Goal: Task Accomplishment & Management: Use online tool/utility

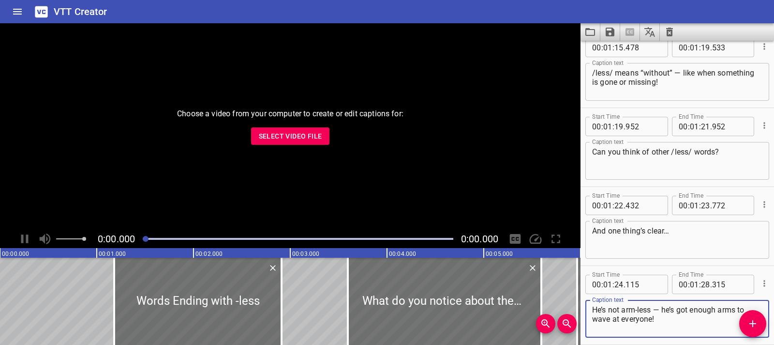
scroll to position [2424, 0]
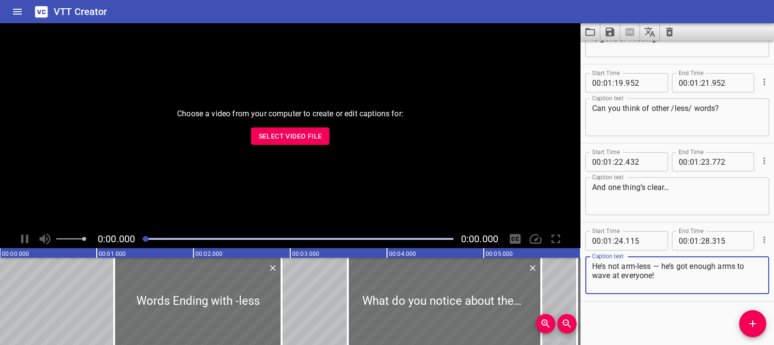
click at [676, 29] on button "Clear captions" at bounding box center [669, 31] width 19 height 17
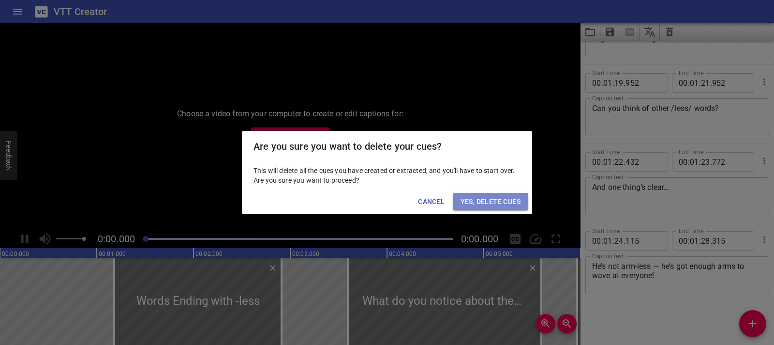
click at [517, 205] on span "Yes, Delete Cues" at bounding box center [491, 202] width 60 height 12
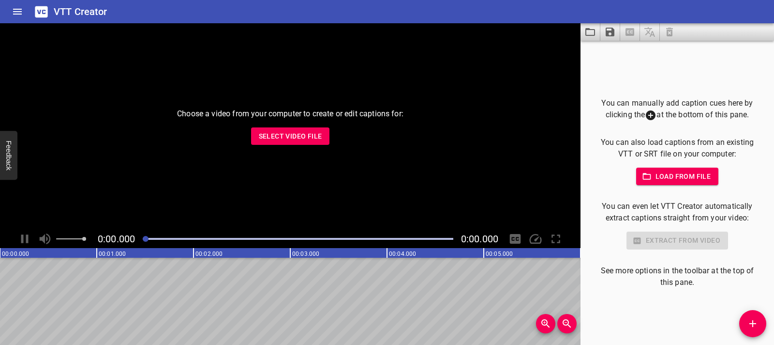
click at [319, 143] on button "Select Video File" at bounding box center [290, 136] width 79 height 18
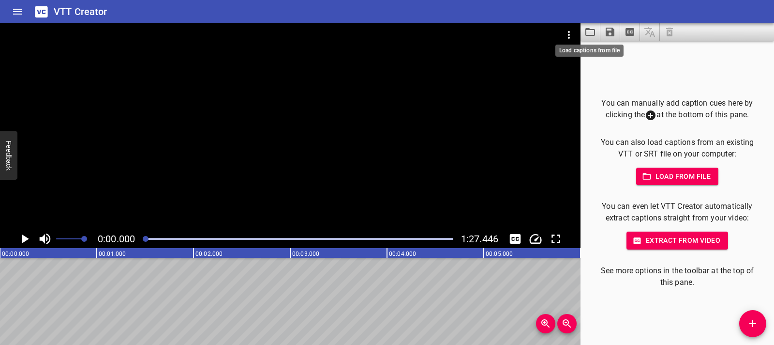
click at [594, 31] on icon "Load captions from file" at bounding box center [591, 32] width 10 height 8
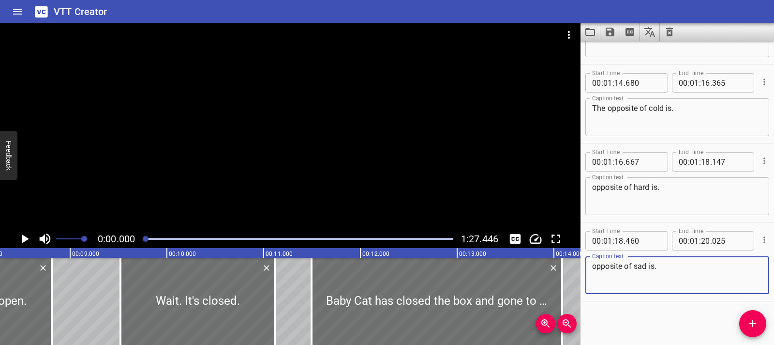
scroll to position [0, 850]
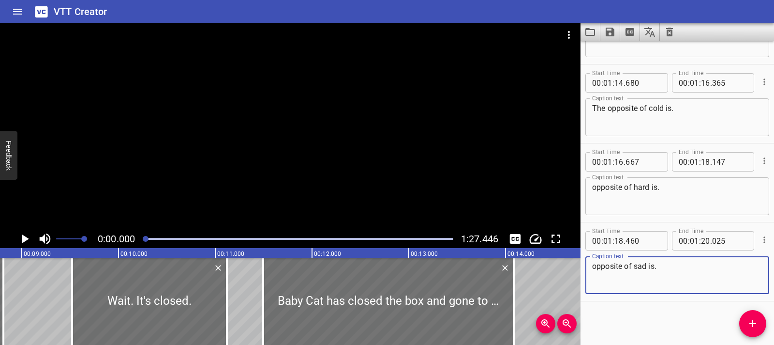
click at [25, 237] on icon "Play/Pause" at bounding box center [25, 238] width 7 height 9
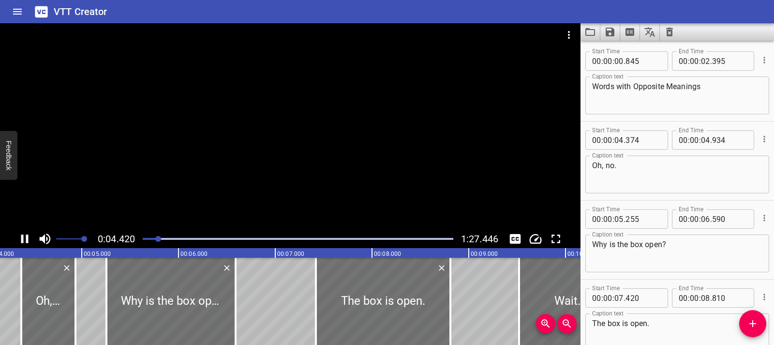
scroll to position [79, 0]
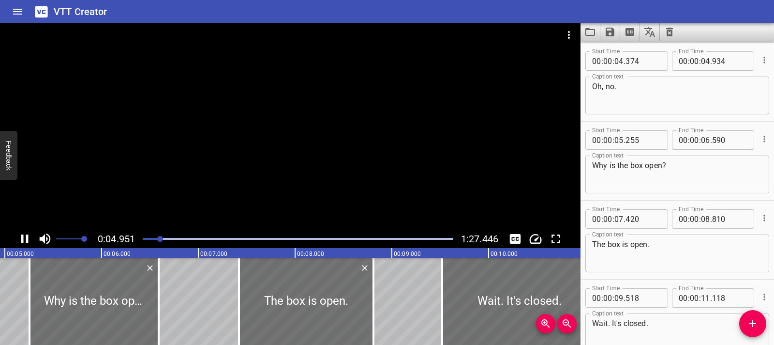
click at [26, 243] on icon "Play/Pause" at bounding box center [24, 238] width 15 height 15
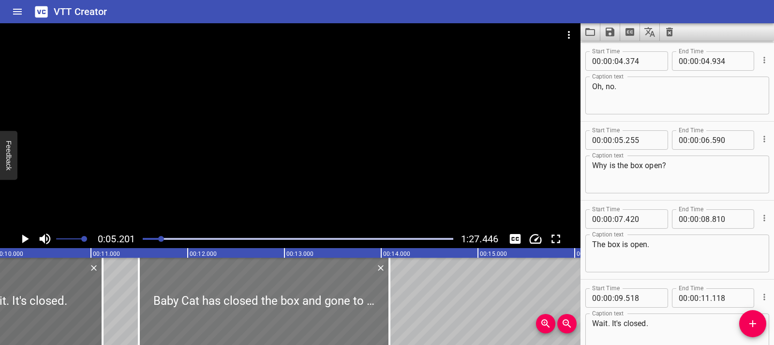
click at [212, 305] on div at bounding box center [264, 301] width 251 height 87
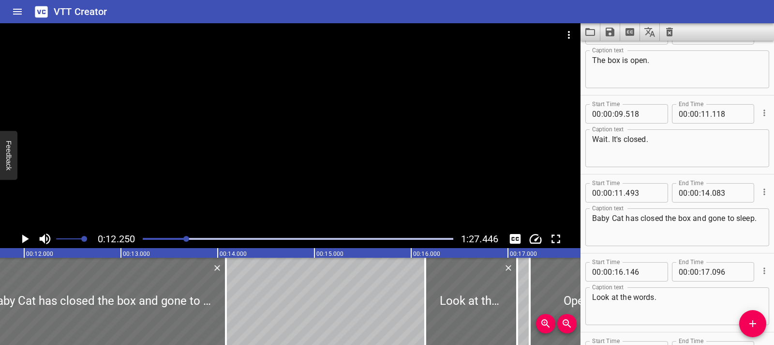
scroll to position [395, 0]
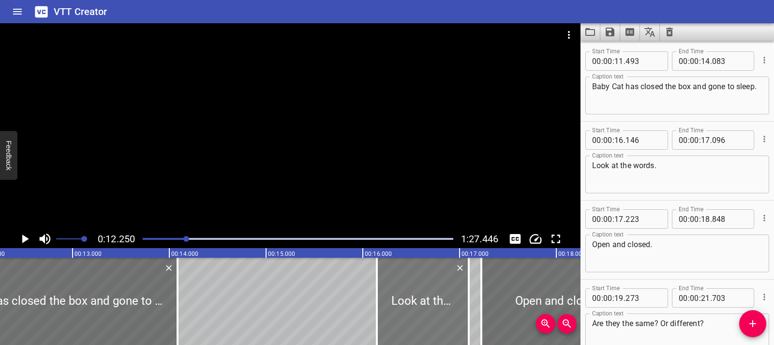
click at [408, 296] on div at bounding box center [423, 301] width 92 height 87
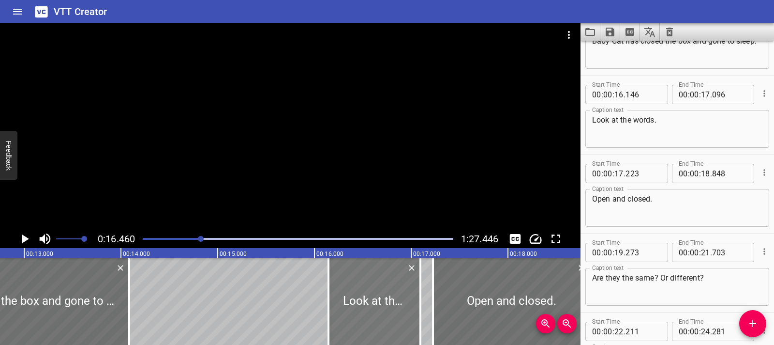
scroll to position [473, 0]
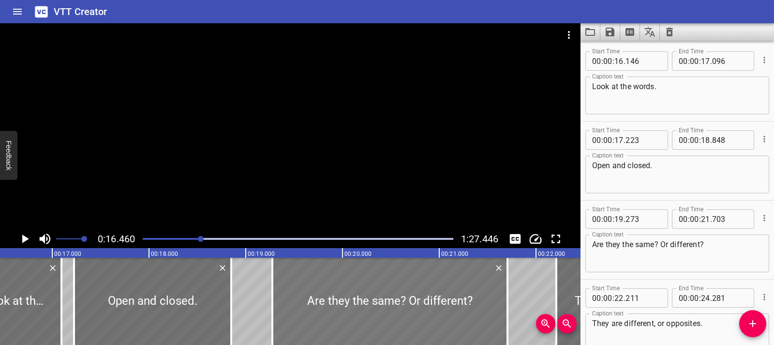
click at [430, 291] on div at bounding box center [390, 301] width 235 height 87
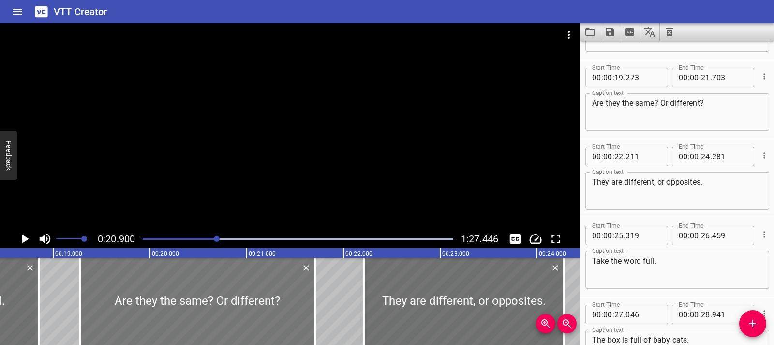
scroll to position [631, 0]
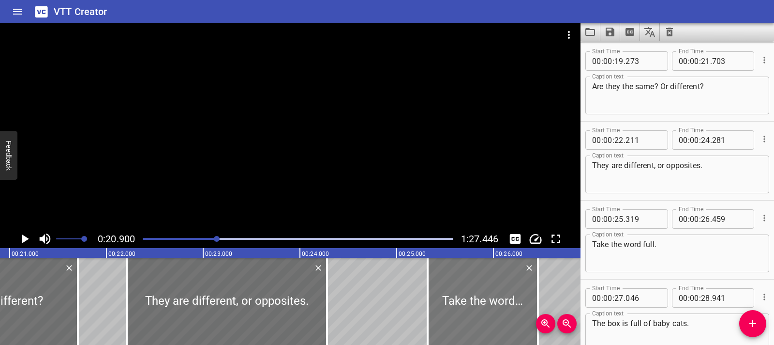
click at [452, 291] on div at bounding box center [483, 301] width 110 height 87
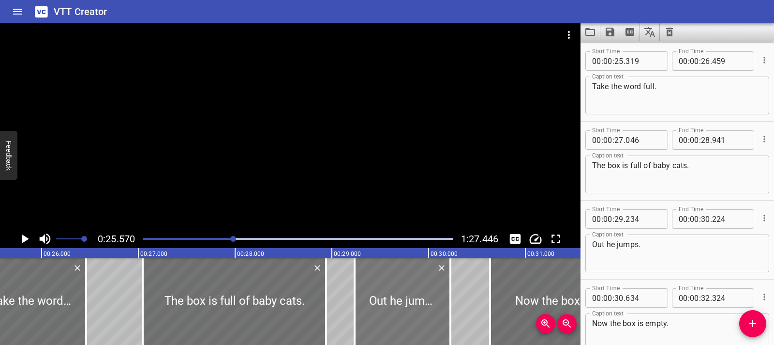
click at [429, 298] on div at bounding box center [403, 301] width 96 height 87
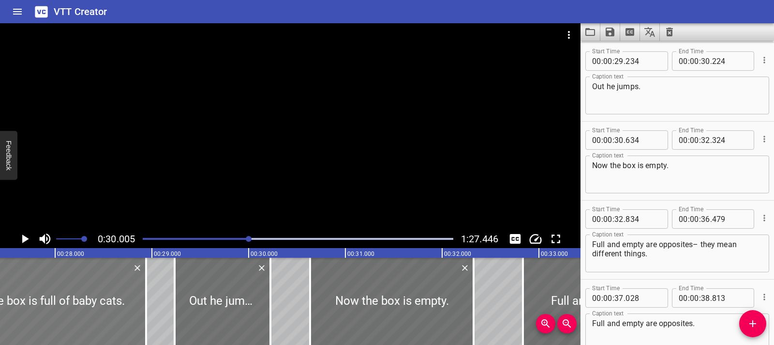
click at [91, 305] on div at bounding box center [54, 301] width 183 height 87
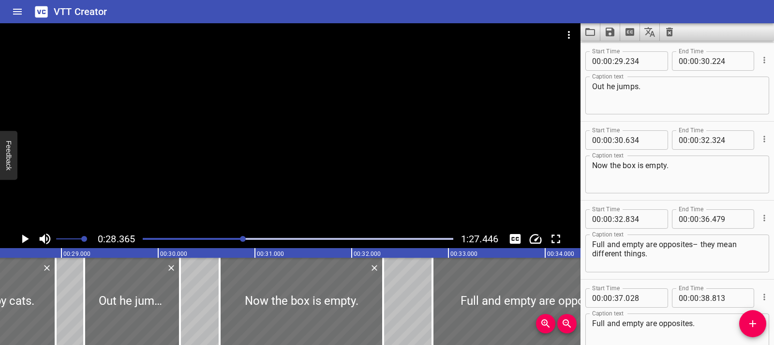
click at [24, 243] on icon "Play/Pause" at bounding box center [24, 238] width 15 height 15
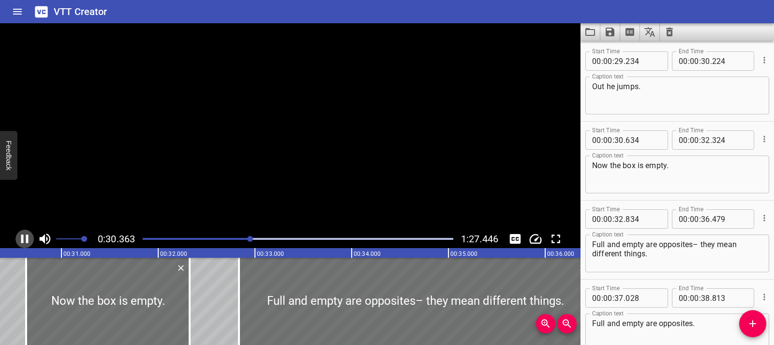
click at [24, 243] on icon "Play/Pause" at bounding box center [24, 238] width 15 height 15
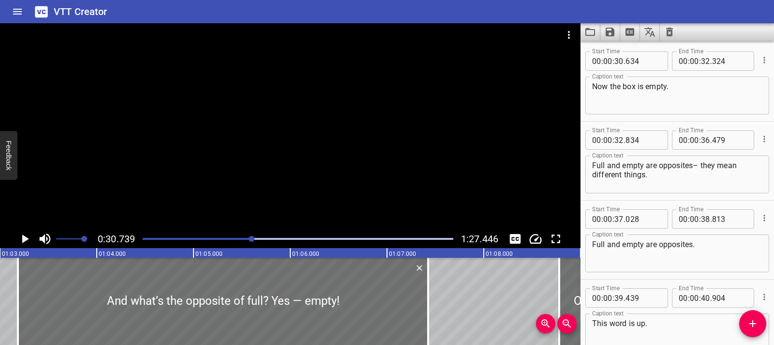
click at [346, 241] on div at bounding box center [298, 239] width 322 height 14
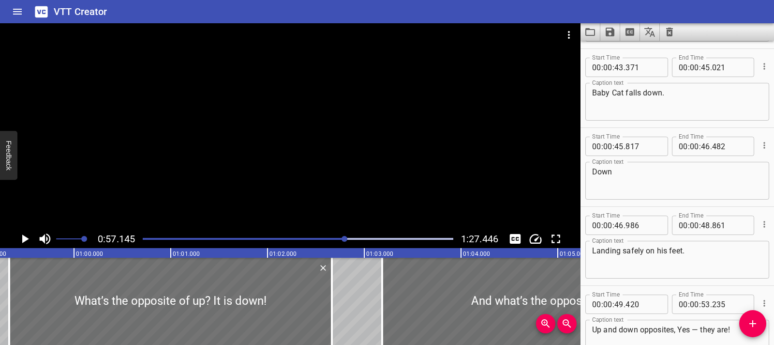
click at [316, 239] on div at bounding box center [298, 239] width 322 height 14
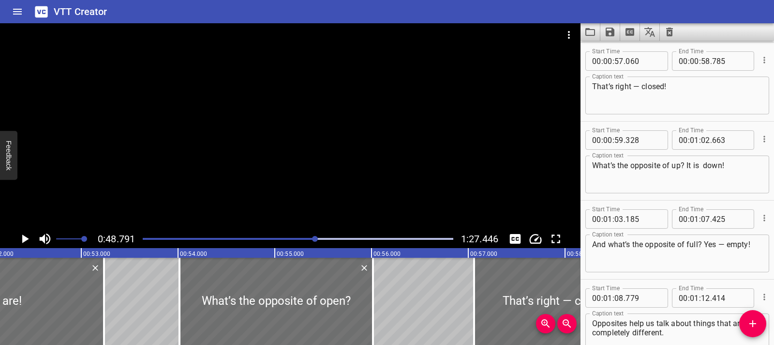
click at [303, 240] on div at bounding box center [298, 239] width 322 height 14
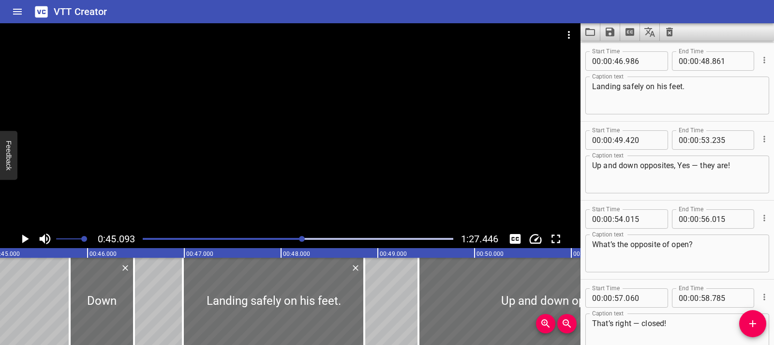
click at [298, 240] on div at bounding box center [298, 239] width 322 height 14
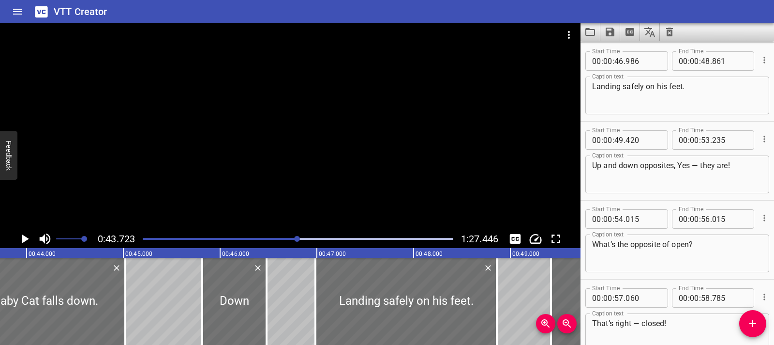
click at [361, 235] on div at bounding box center [298, 239] width 322 height 14
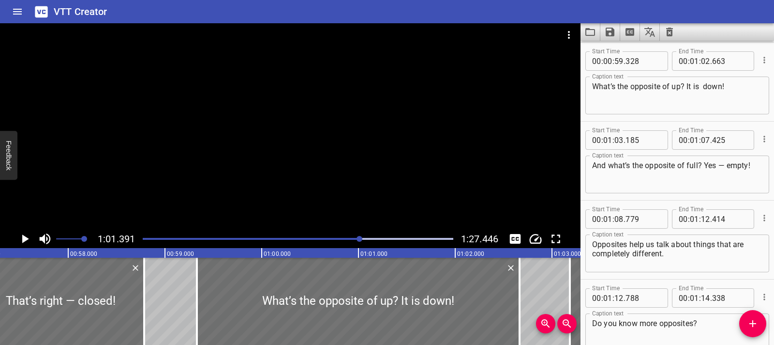
click at [394, 238] on div "Play progress" at bounding box center [298, 239] width 311 height 2
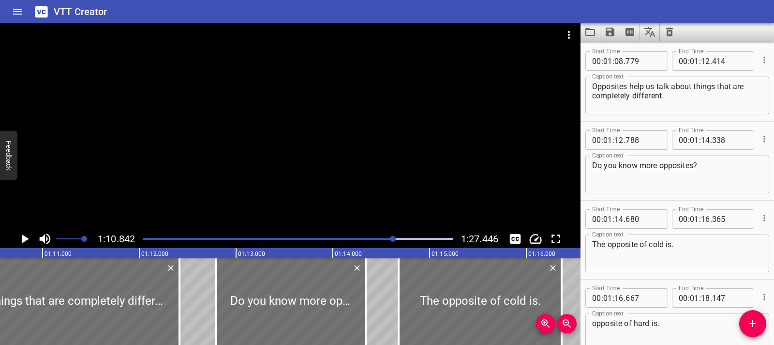
click at [407, 238] on div "Play progress" at bounding box center [298, 239] width 311 height 2
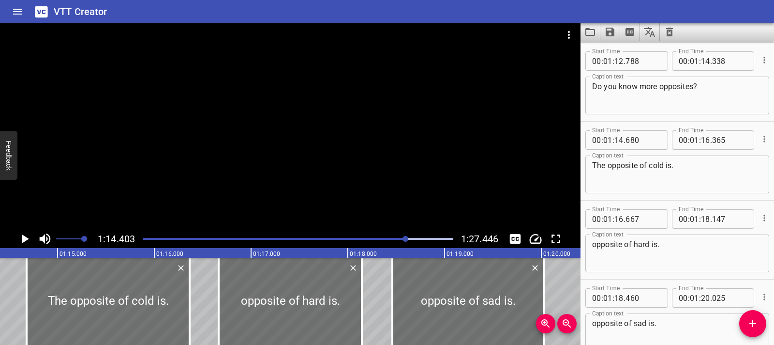
click at [360, 239] on div "Play progress" at bounding box center [252, 239] width 311 height 2
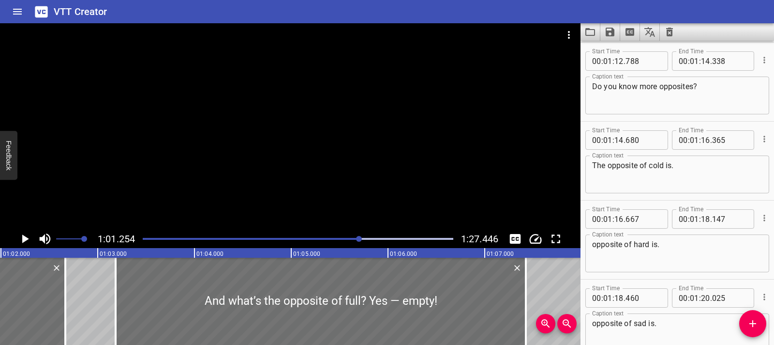
click at [325, 239] on div "Play progress" at bounding box center [205, 239] width 311 height 2
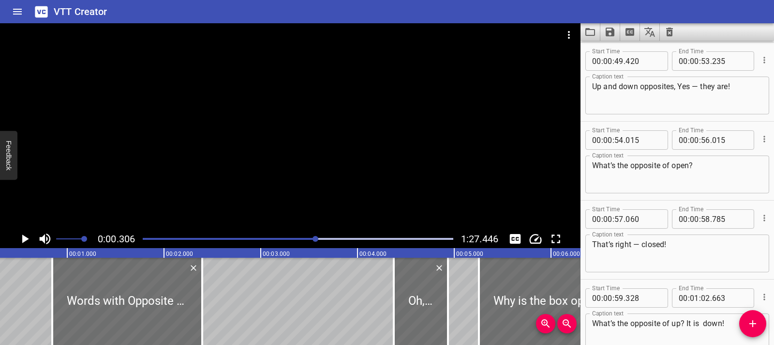
drag, startPoint x: 327, startPoint y: 236, endPoint x: 317, endPoint y: 236, distance: 10.6
click at [317, 236] on div at bounding box center [316, 239] width 6 height 6
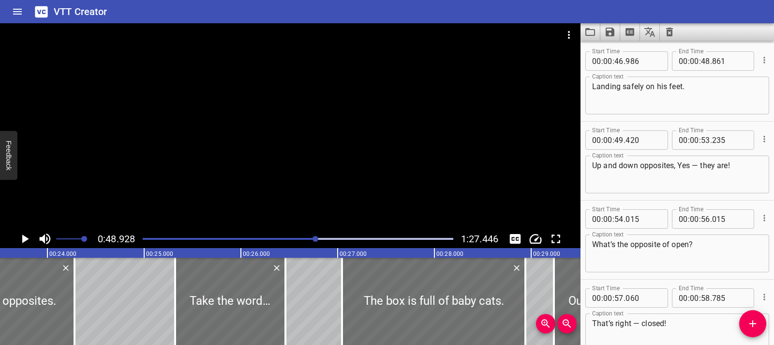
click at [329, 237] on div at bounding box center [298, 239] width 322 height 14
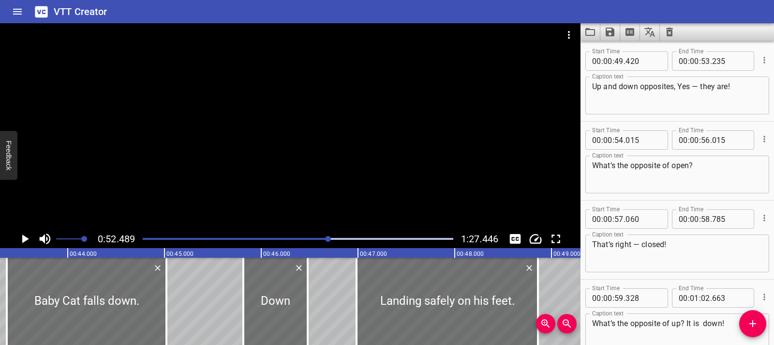
click at [350, 238] on div "Play progress" at bounding box center [298, 239] width 311 height 2
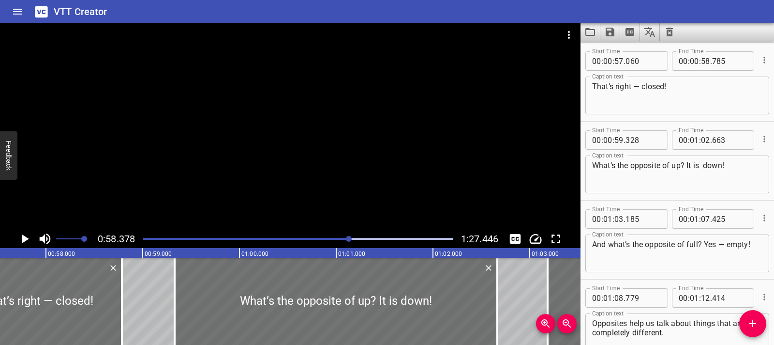
click at [366, 234] on div at bounding box center [298, 239] width 322 height 14
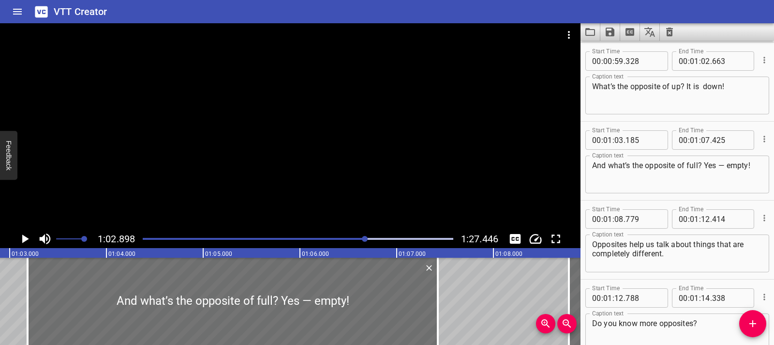
click at [375, 236] on div at bounding box center [298, 239] width 322 height 14
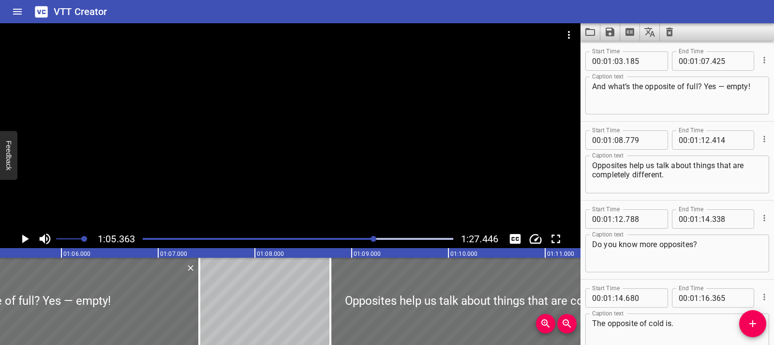
click at [397, 238] on div "Play progress" at bounding box center [298, 239] width 311 height 2
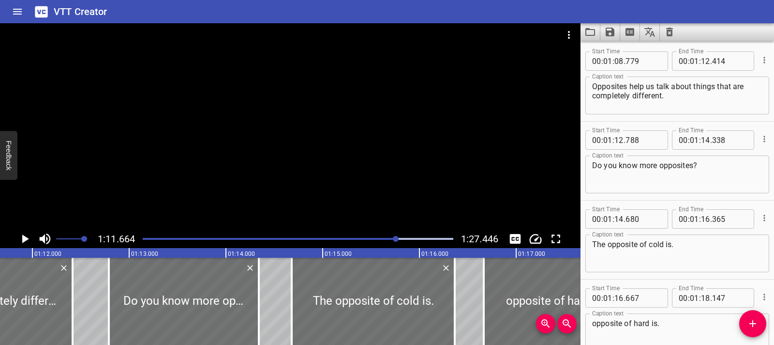
click at [388, 238] on div "Play progress" at bounding box center [242, 239] width 311 height 2
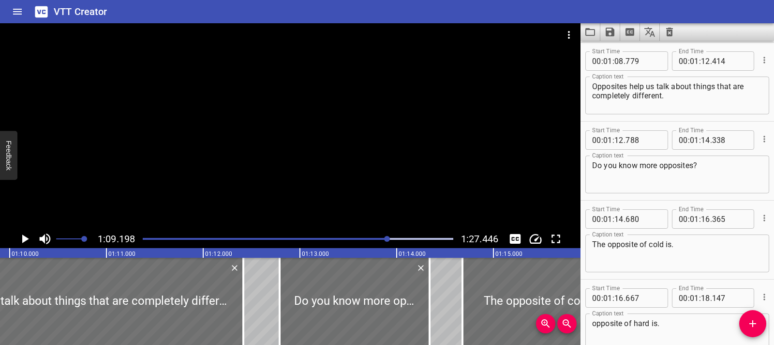
click at [372, 239] on div "Play progress" at bounding box center [233, 239] width 311 height 2
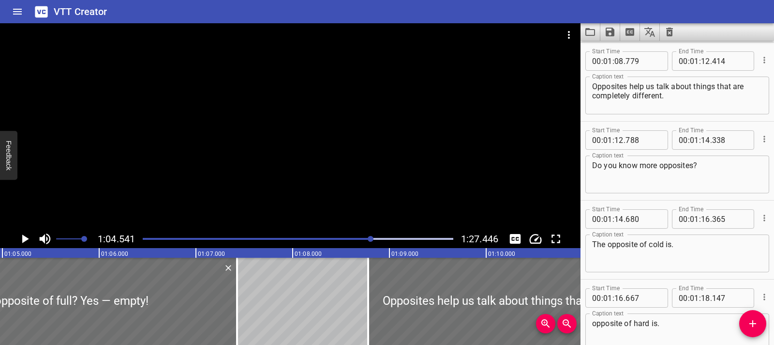
click at [365, 240] on div at bounding box center [298, 239] width 322 height 14
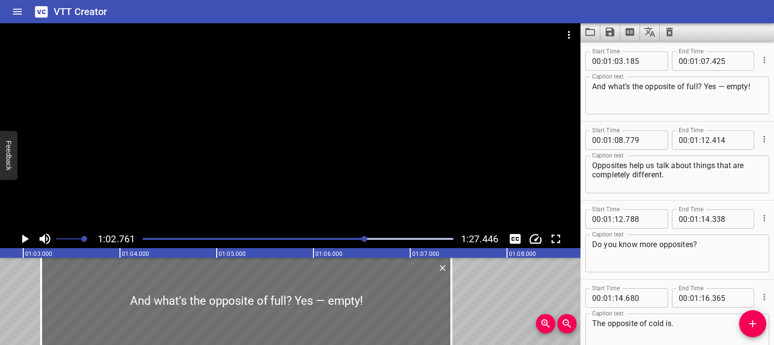
click at [378, 240] on div at bounding box center [298, 239] width 322 height 14
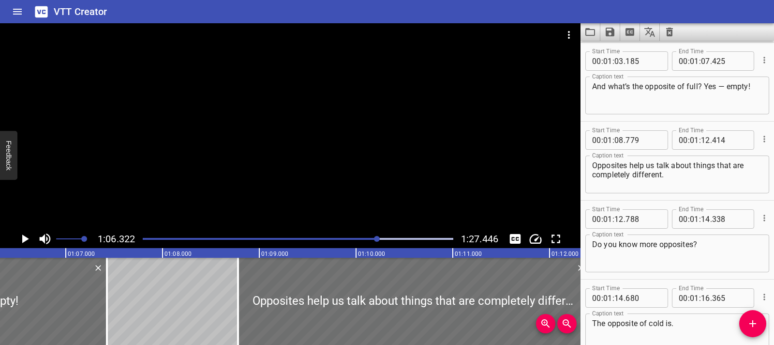
click at [371, 239] on div "Play progress" at bounding box center [223, 239] width 311 height 2
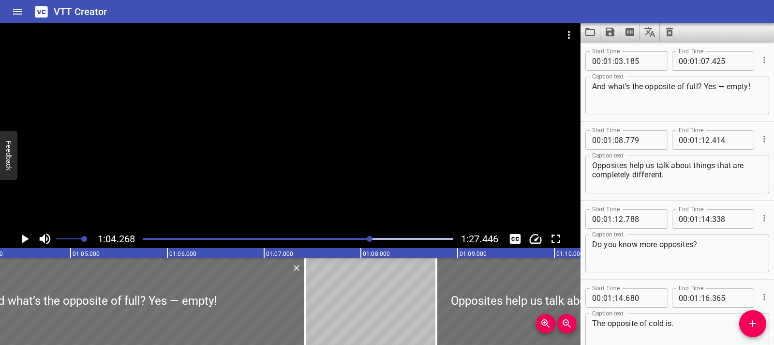
click at [346, 236] on div at bounding box center [298, 239] width 322 height 14
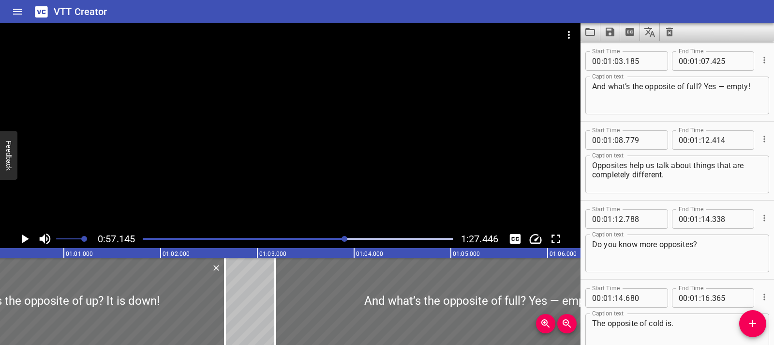
click at [324, 237] on div at bounding box center [298, 239] width 322 height 14
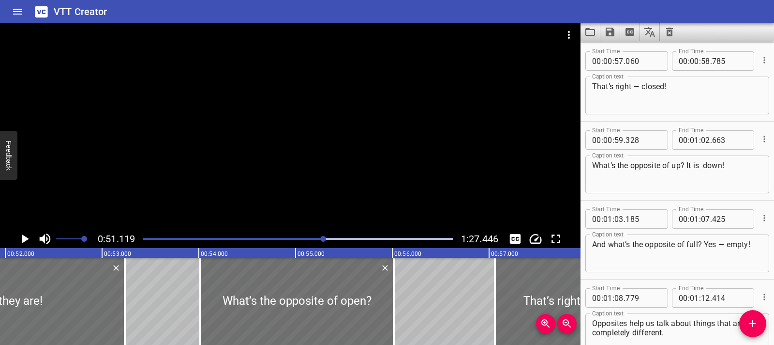
click at [312, 238] on div "Play progress" at bounding box center [169, 239] width 311 height 2
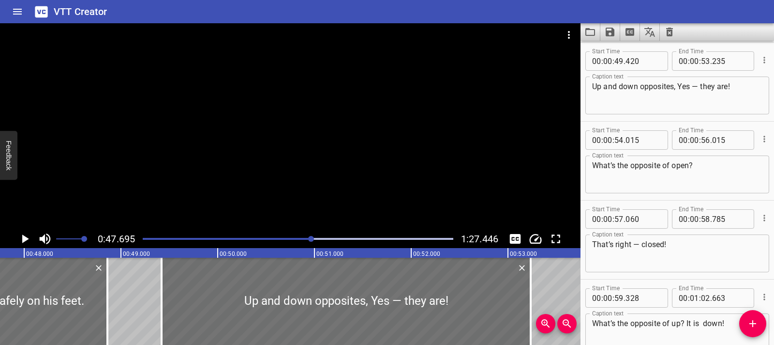
click at [307, 238] on div "Play progress" at bounding box center [157, 239] width 311 height 2
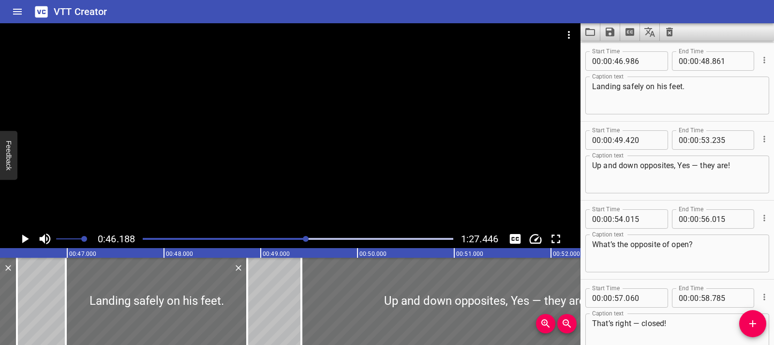
click at [298, 238] on div "Play progress" at bounding box center [151, 239] width 311 height 2
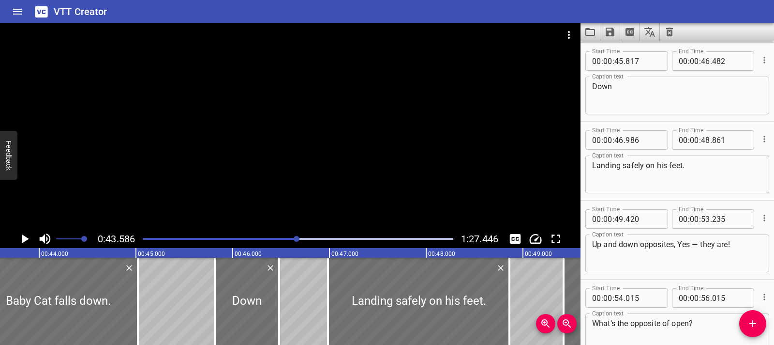
click at [290, 238] on div "Play progress" at bounding box center [142, 239] width 311 height 2
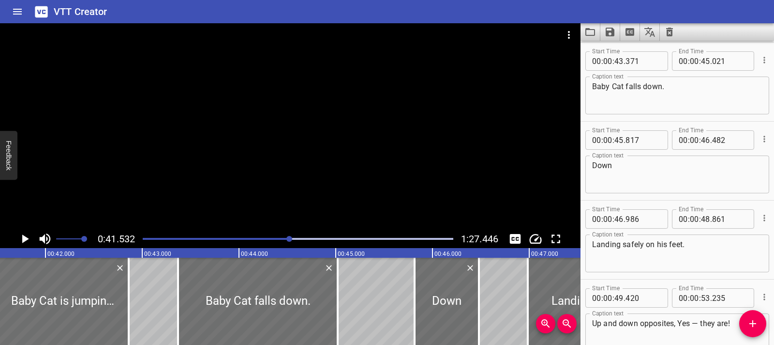
click at [278, 239] on div "Play progress" at bounding box center [135, 239] width 311 height 2
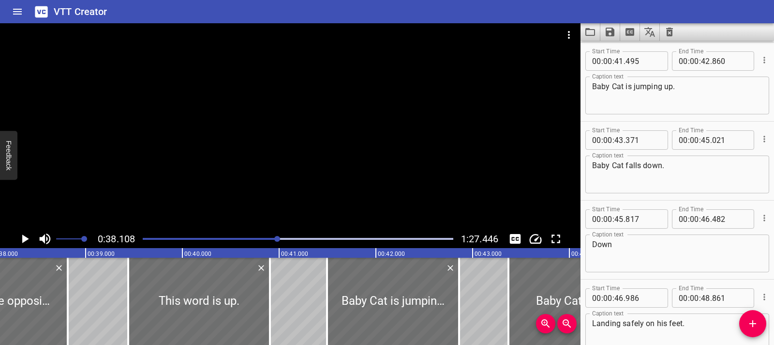
click at [268, 238] on div "Play progress" at bounding box center [123, 239] width 311 height 2
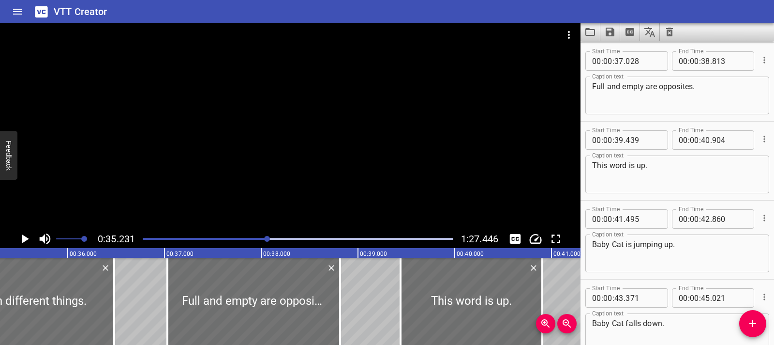
click at [258, 238] on div "Play progress" at bounding box center [112, 239] width 311 height 2
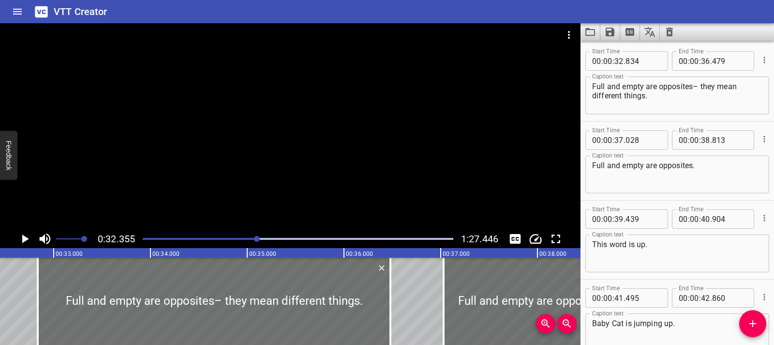
click at [251, 238] on div "Play progress" at bounding box center [102, 239] width 311 height 2
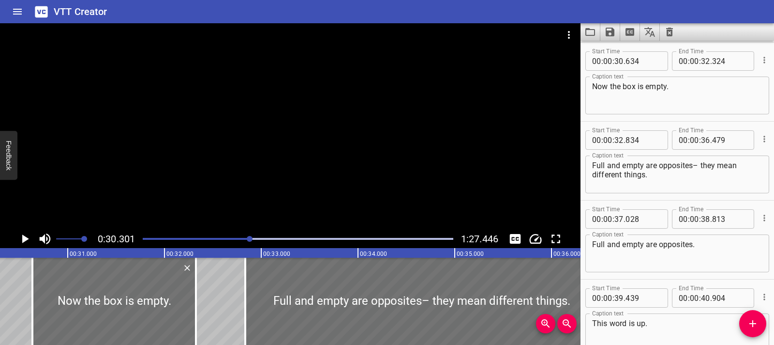
click at [245, 238] on div "Play progress" at bounding box center [95, 239] width 311 height 2
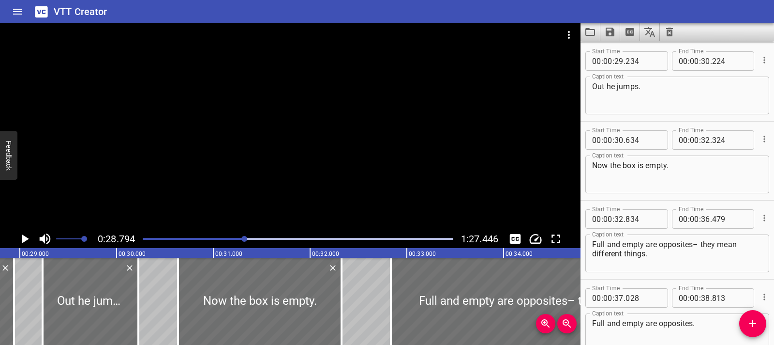
click at [241, 238] on div "Play progress" at bounding box center [90, 239] width 311 height 2
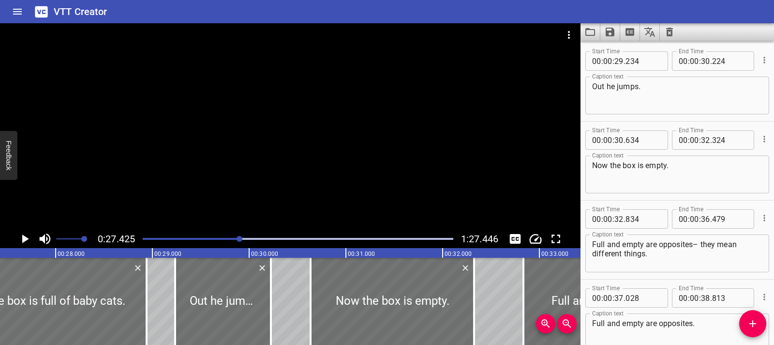
click at [235, 238] on div "Play progress" at bounding box center [85, 239] width 311 height 2
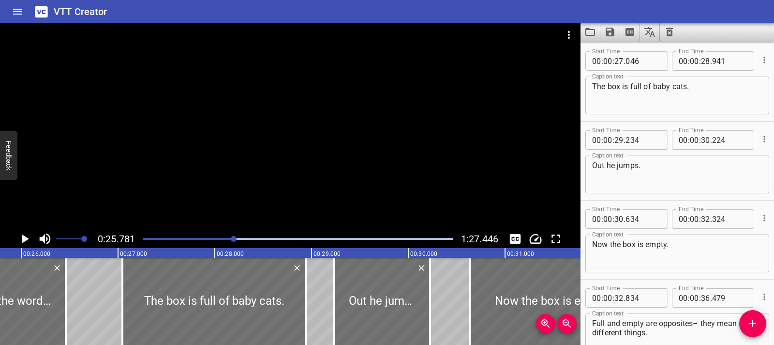
click at [229, 238] on div "Play progress" at bounding box center [79, 239] width 311 height 2
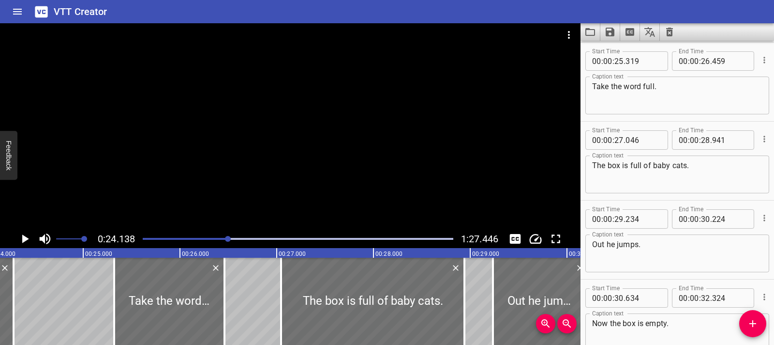
click at [219, 236] on div at bounding box center [298, 239] width 322 height 14
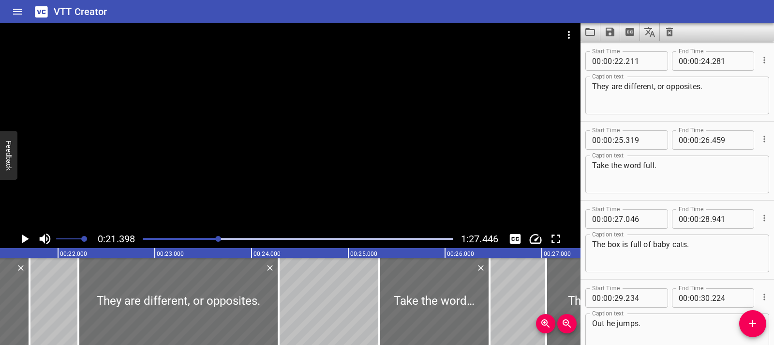
click at [195, 238] on div "Play progress" at bounding box center [64, 239] width 311 height 2
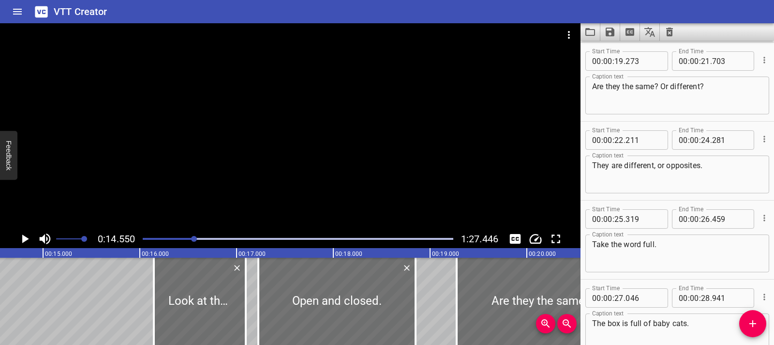
click at [185, 239] on div "Play progress" at bounding box center [39, 239] width 311 height 2
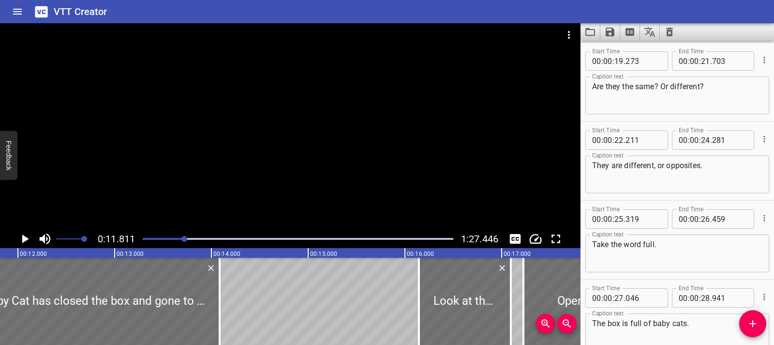
click at [177, 239] on div "Play progress" at bounding box center [29, 239] width 311 height 2
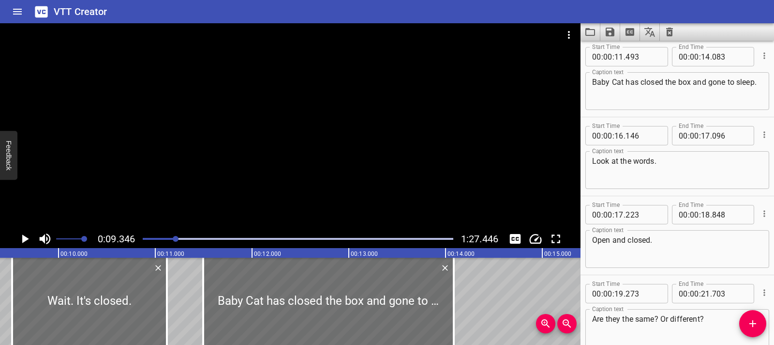
click at [170, 240] on div at bounding box center [298, 239] width 322 height 14
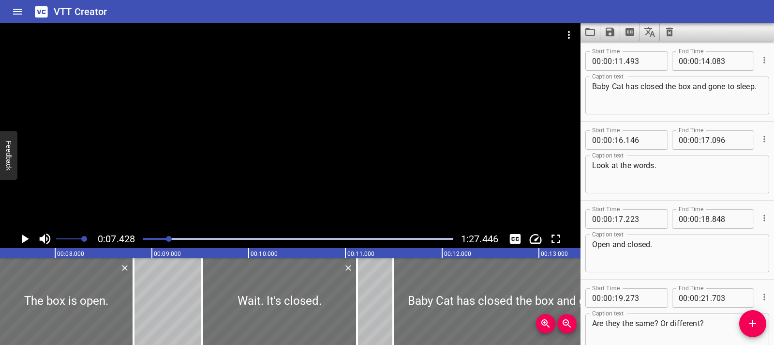
click at [164, 240] on div at bounding box center [298, 239] width 322 height 14
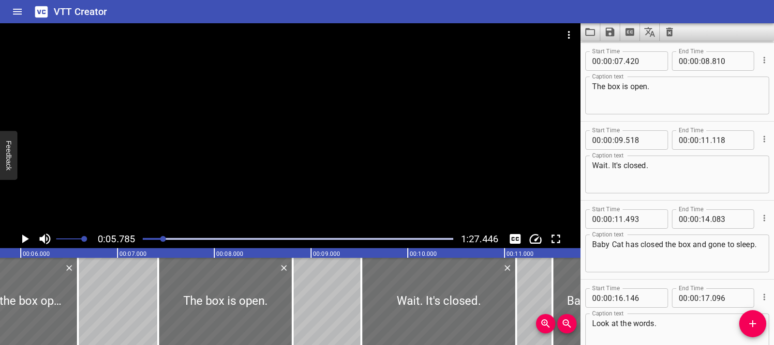
click at [157, 239] on div "Play progress" at bounding box center [8, 239] width 311 height 2
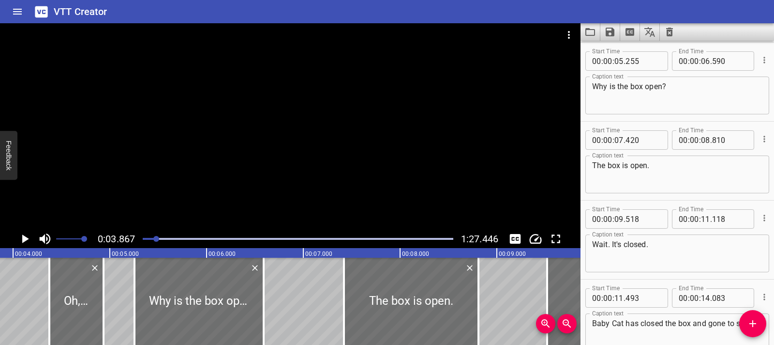
click at [155, 239] on div at bounding box center [156, 239] width 6 height 6
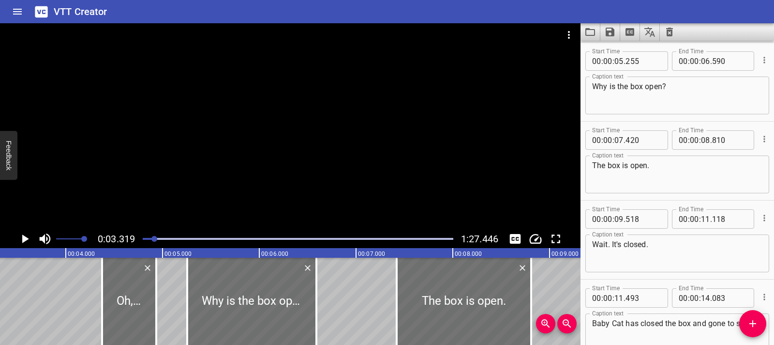
click at [201, 239] on div "Play progress" at bounding box center [298, 239] width 311 height 2
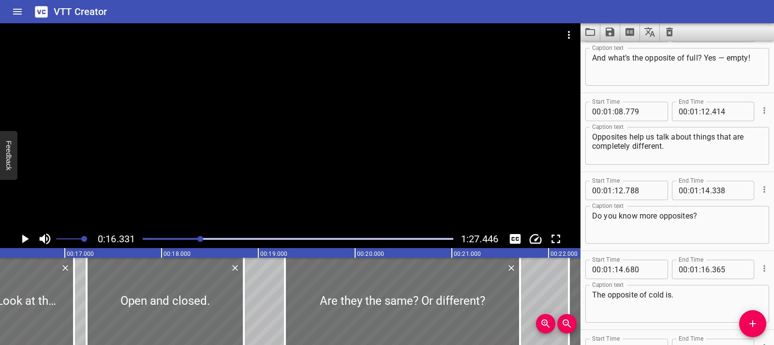
scroll to position [1989, 0]
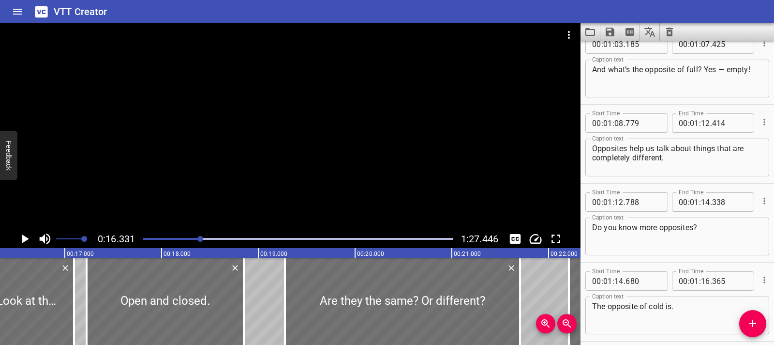
click at [629, 230] on textarea "Do you know more opposites?" at bounding box center [677, 237] width 170 height 28
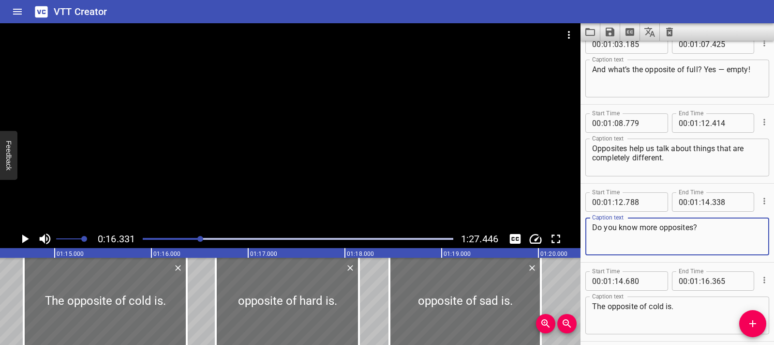
scroll to position [0, 7390]
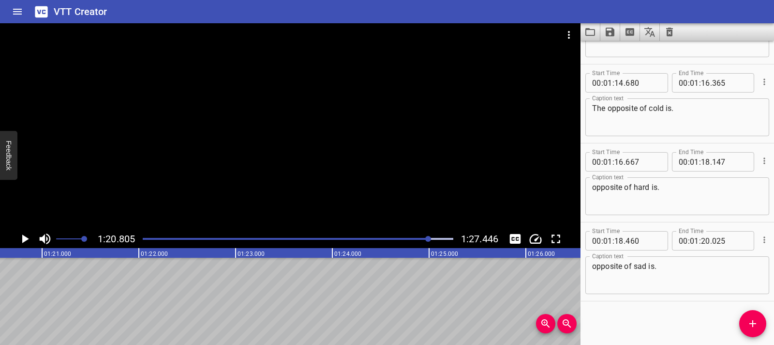
scroll to position [0, 7823]
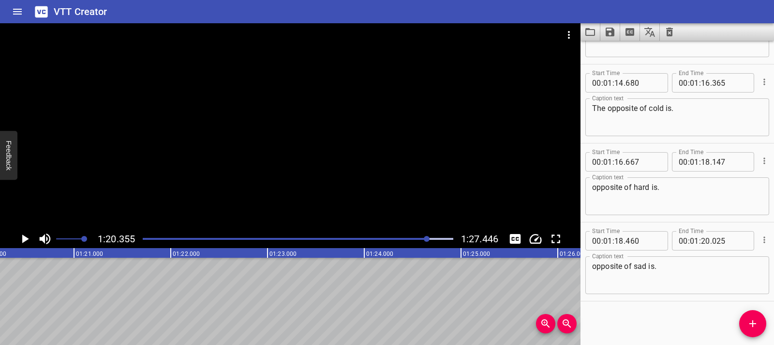
scroll to position [0, 7779]
click at [26, 242] on icon "Play/Pause" at bounding box center [24, 238] width 15 height 15
click at [18, 240] on icon "Play/Pause" at bounding box center [24, 238] width 15 height 15
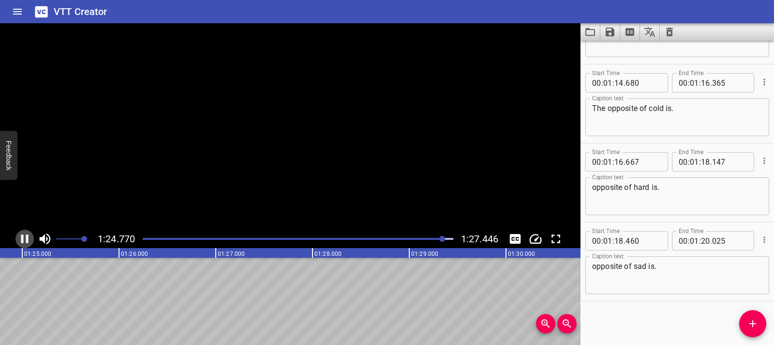
click at [18, 240] on icon "Play/Pause" at bounding box center [24, 238] width 15 height 15
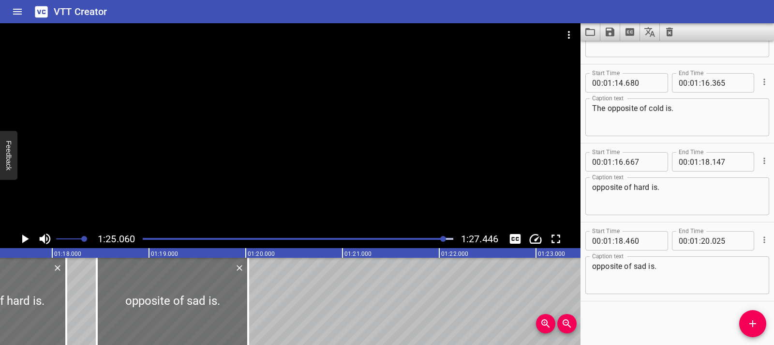
scroll to position [0, 7509]
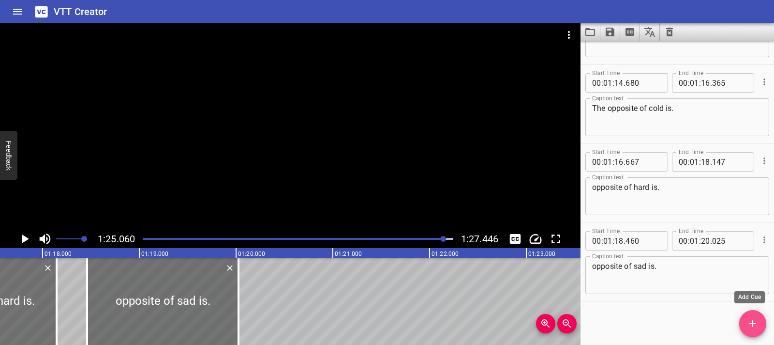
click at [752, 316] on button "Add Cue" at bounding box center [753, 323] width 27 height 27
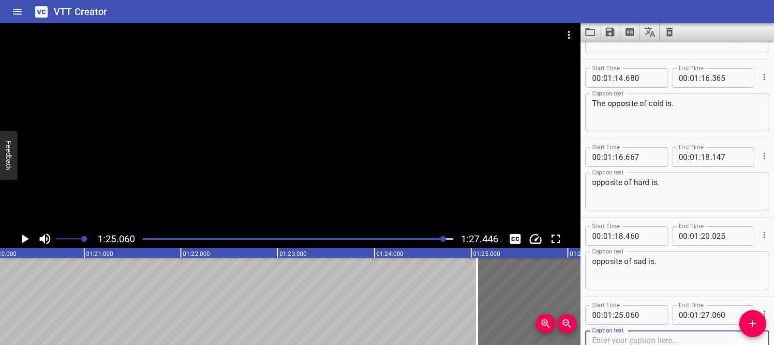
scroll to position [0, 7709]
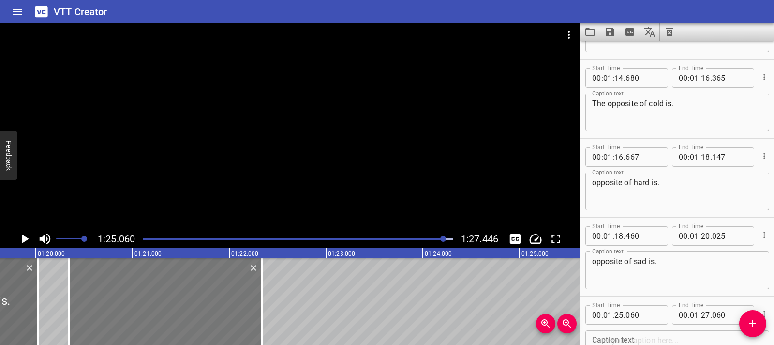
drag, startPoint x: 559, startPoint y: 283, endPoint x: 102, endPoint y: 290, distance: 457.0
click at [102, 290] on div at bounding box center [166, 301] width 194 height 87
type input "20"
type input "340"
type input "22"
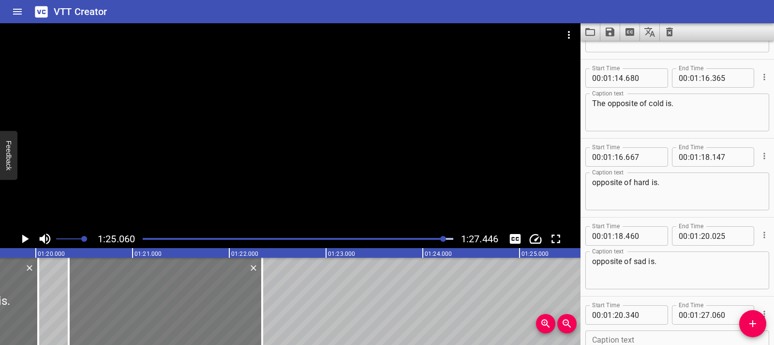
type input "340"
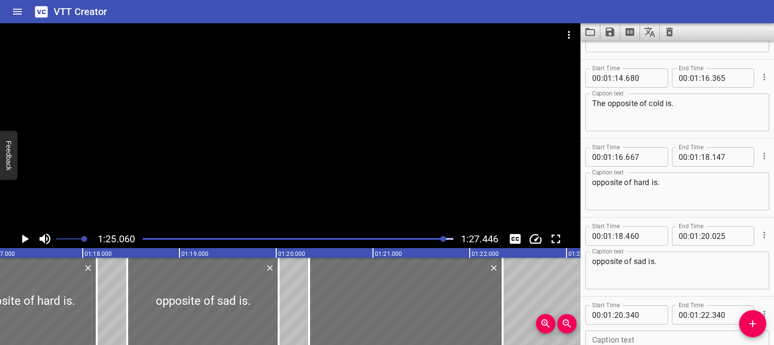
scroll to position [0, 7652]
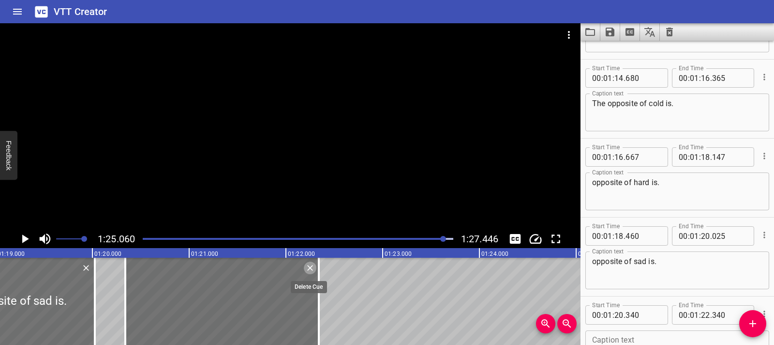
click at [308, 266] on icon "Delete" at bounding box center [310, 268] width 10 height 10
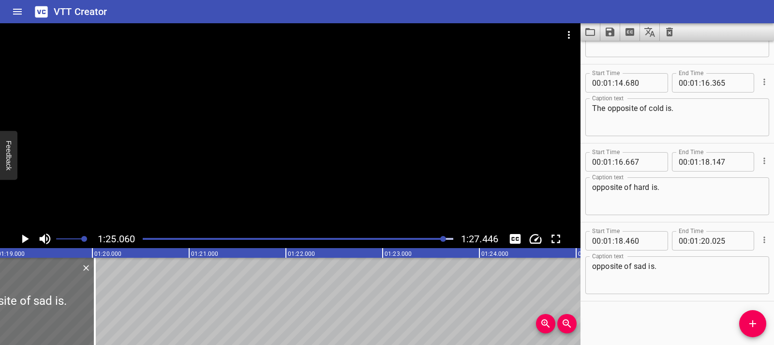
scroll to position [2187, 0]
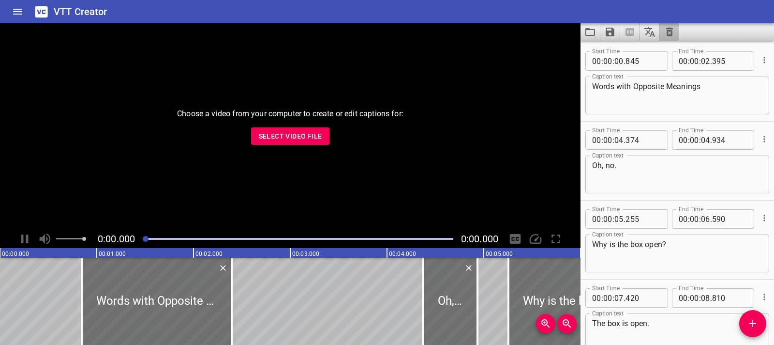
click at [674, 39] on button "Clear captions" at bounding box center [669, 31] width 19 height 17
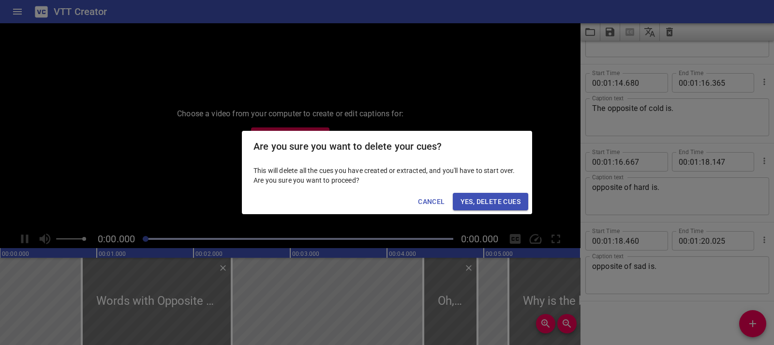
click at [485, 201] on span "Yes, Delete Cues" at bounding box center [491, 202] width 60 height 12
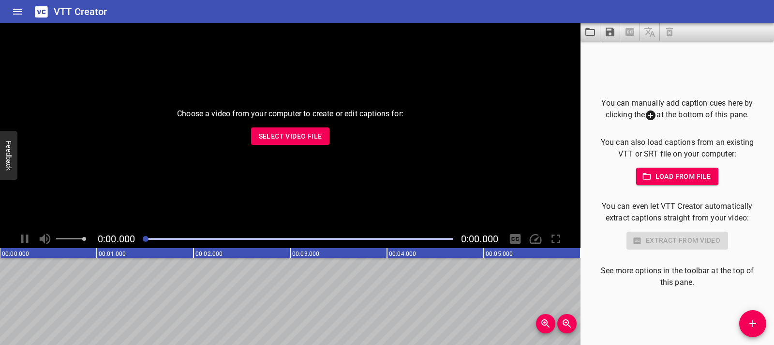
click at [291, 134] on span "Select Video File" at bounding box center [290, 136] width 63 height 12
click at [280, 138] on span "Select Video File" at bounding box center [290, 136] width 63 height 12
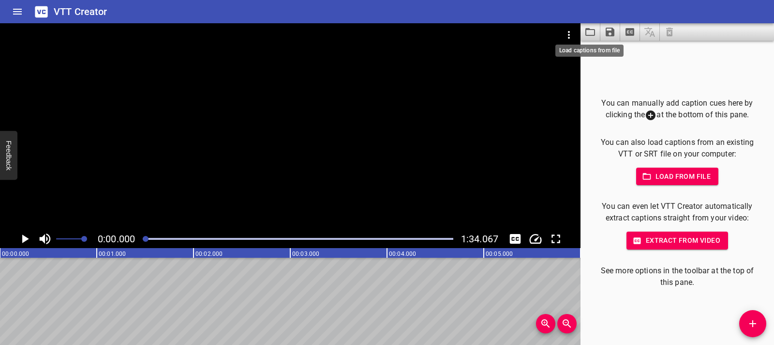
click at [588, 33] on icon "Load captions from file" at bounding box center [591, 32] width 12 height 12
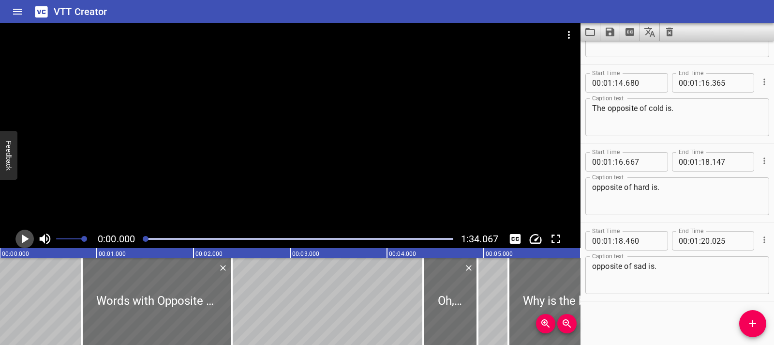
click at [26, 241] on icon "Play/Pause" at bounding box center [24, 238] width 15 height 15
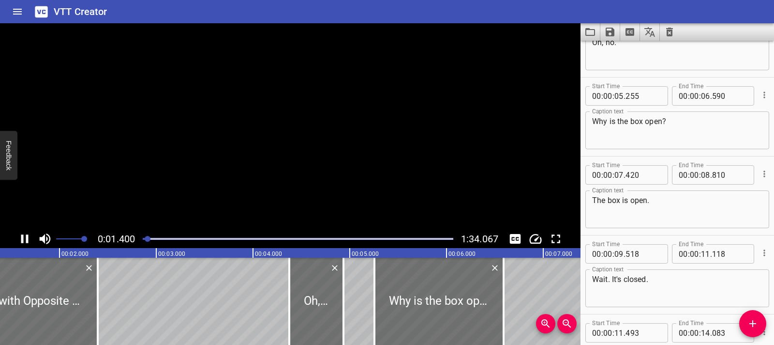
scroll to position [0, 0]
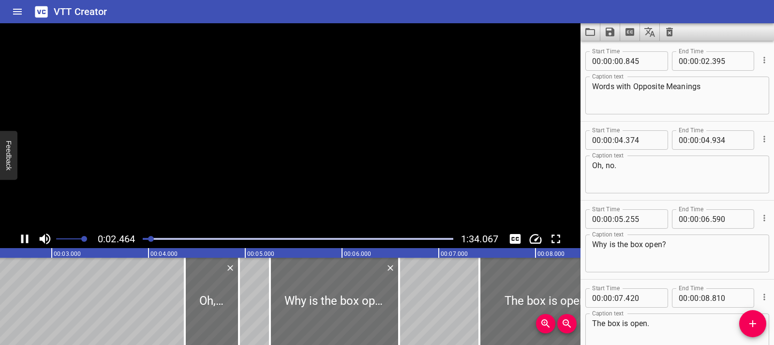
click at [26, 241] on icon "Play/Pause" at bounding box center [24, 238] width 7 height 9
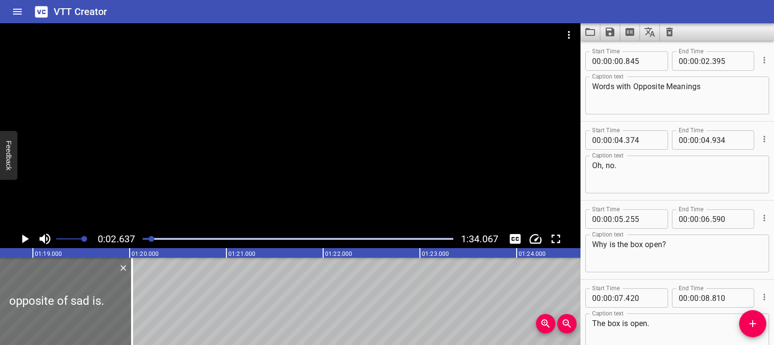
scroll to position [0, 7634]
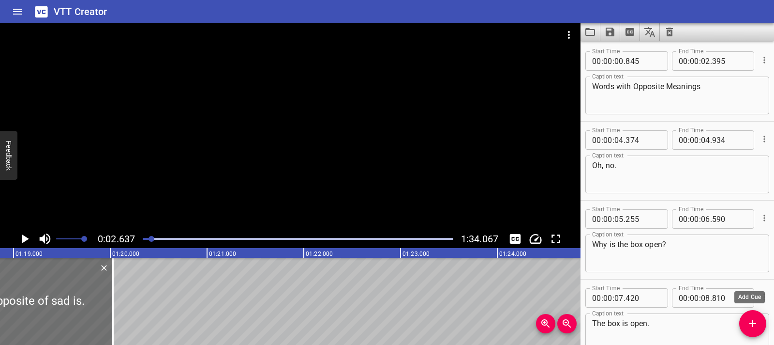
click at [757, 315] on button "Add Cue" at bounding box center [753, 323] width 27 height 27
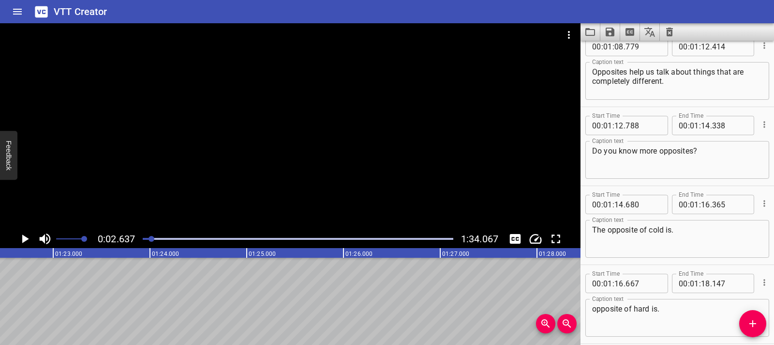
scroll to position [2266, 0]
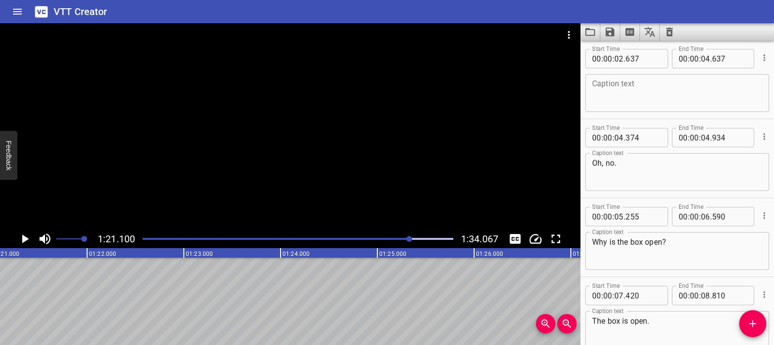
scroll to position [79, 0]
click at [757, 320] on icon "Add Cue" at bounding box center [753, 324] width 12 height 12
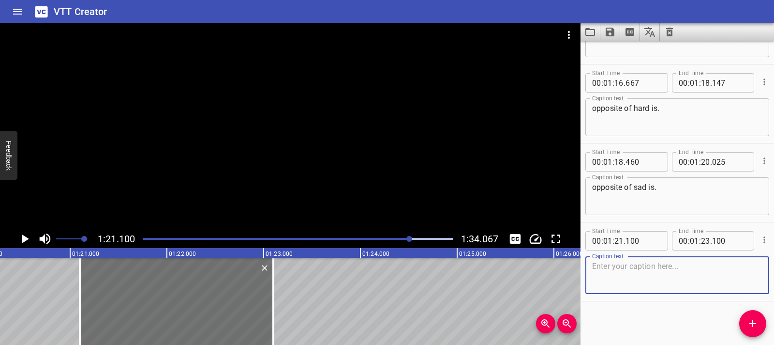
scroll to position [0, 7665]
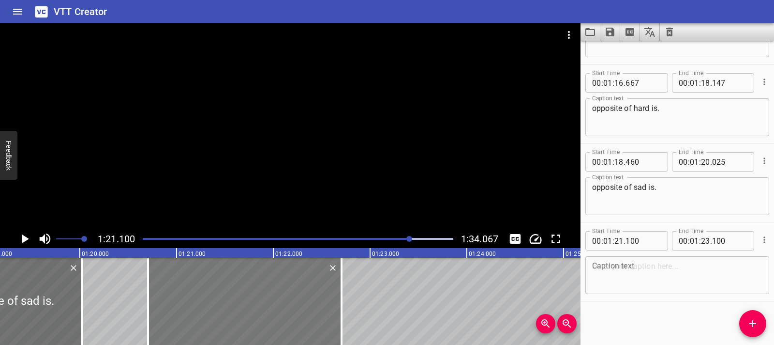
drag, startPoint x: 352, startPoint y: 308, endPoint x: 314, endPoint y: 310, distance: 38.3
click at [314, 310] on div at bounding box center [245, 301] width 194 height 87
type input "20"
type input "705"
type input "22"
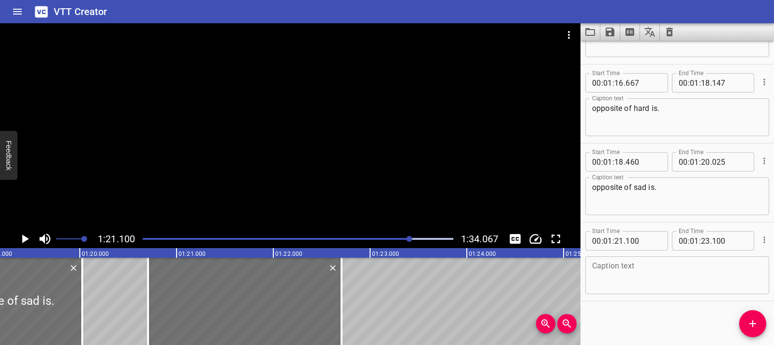
type input "705"
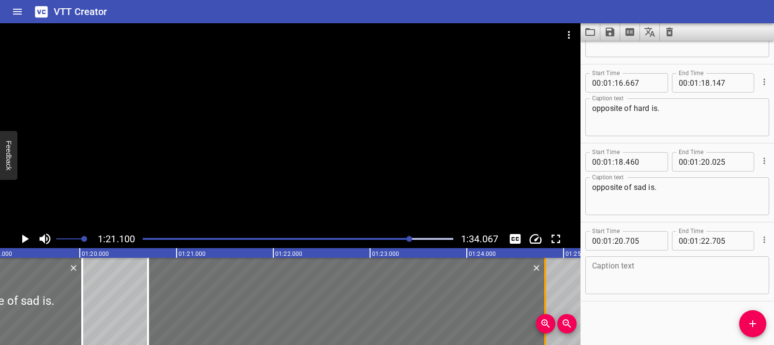
drag, startPoint x: 343, startPoint y: 307, endPoint x: 547, endPoint y: 298, distance: 204.0
click at [547, 298] on div at bounding box center [546, 301] width 10 height 87
type input "24"
type input "810"
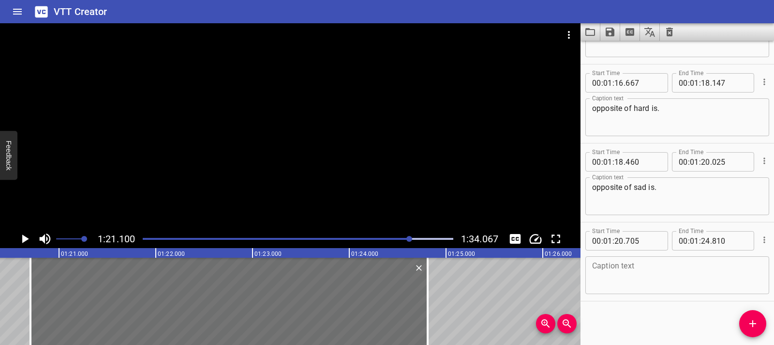
scroll to position [0, 7850]
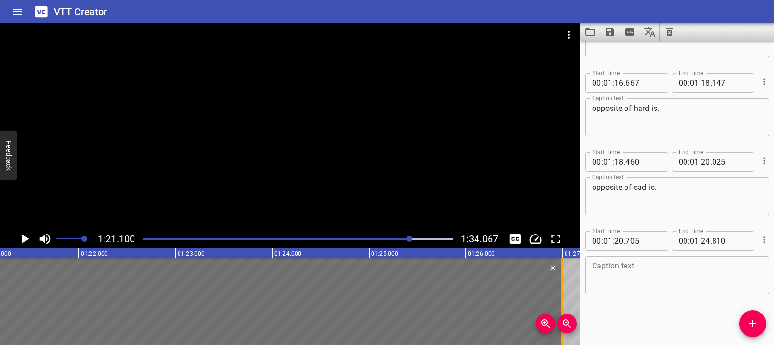
drag, startPoint x: 360, startPoint y: 306, endPoint x: 572, endPoint y: 297, distance: 212.2
type input "27"
type input "125"
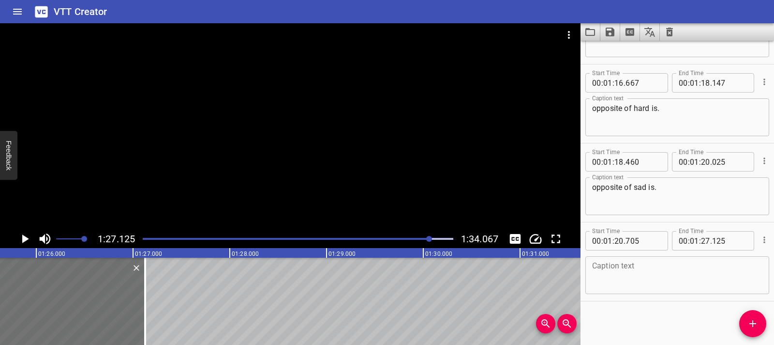
scroll to position [0, 8270]
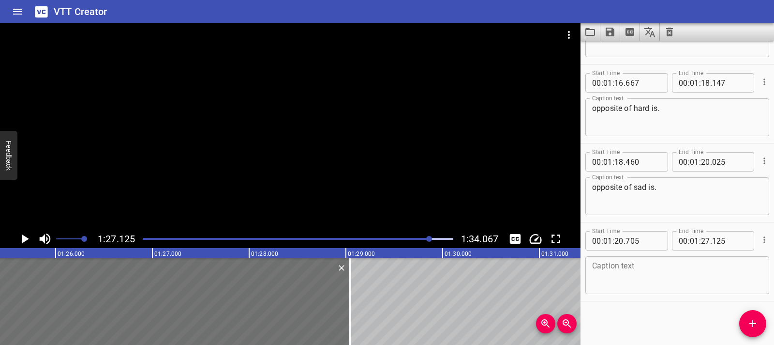
drag, startPoint x: 164, startPoint y: 292, endPoint x: 391, endPoint y: 297, distance: 227.1
click at [351, 291] on div at bounding box center [350, 301] width 2 height 87
type input "29"
type input "060"
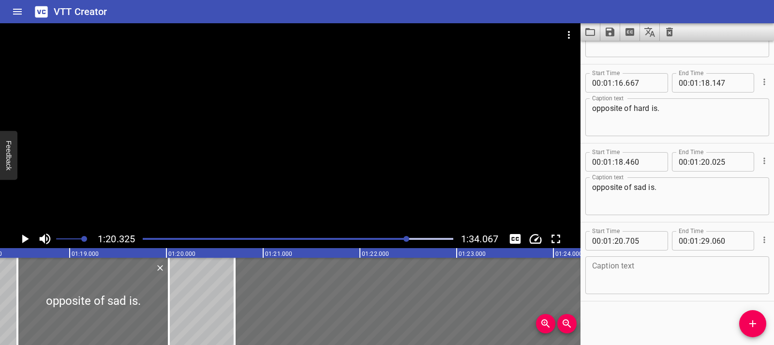
scroll to position [0, 7776]
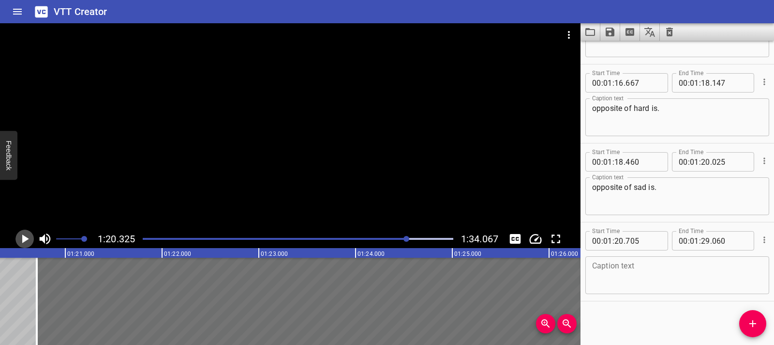
click at [28, 234] on icon "Play/Pause" at bounding box center [24, 238] width 15 height 15
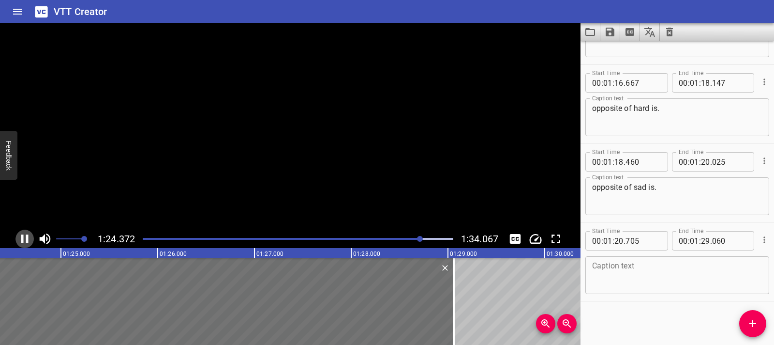
click at [28, 234] on icon "Play/Pause" at bounding box center [24, 238] width 15 height 15
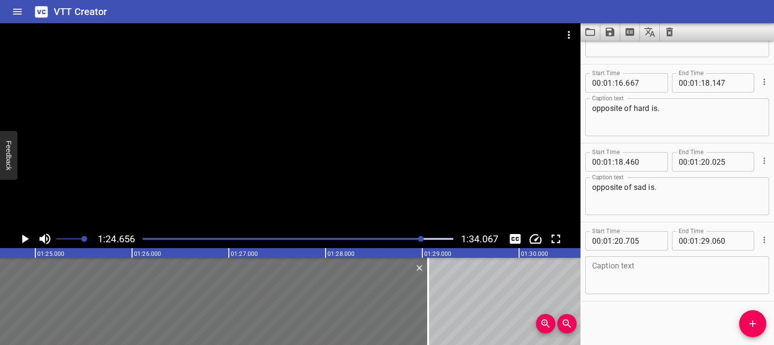
scroll to position [0, 8195]
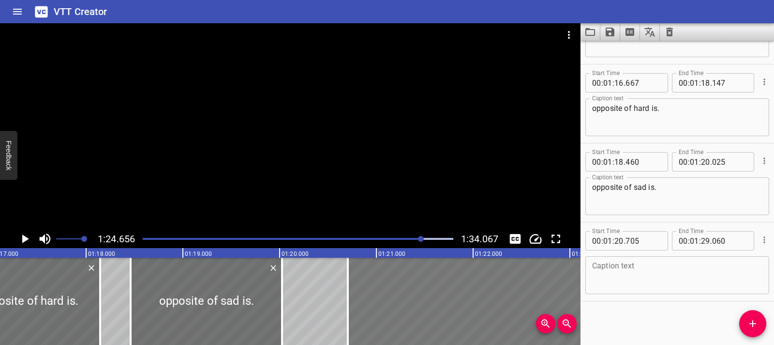
click at [401, 300] on div at bounding box center [752, 301] width 809 height 87
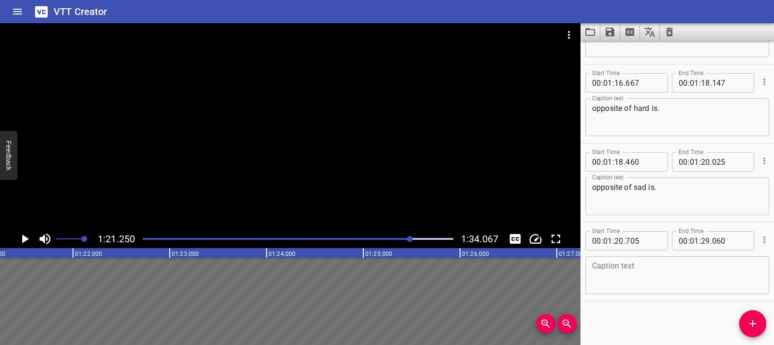
scroll to position [0, 7866]
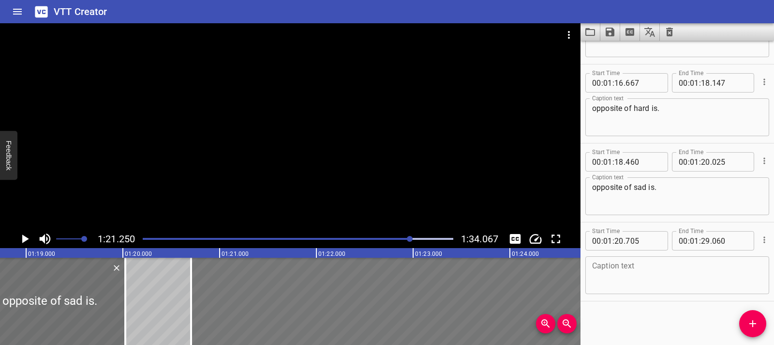
click at [217, 294] on div at bounding box center [595, 301] width 809 height 87
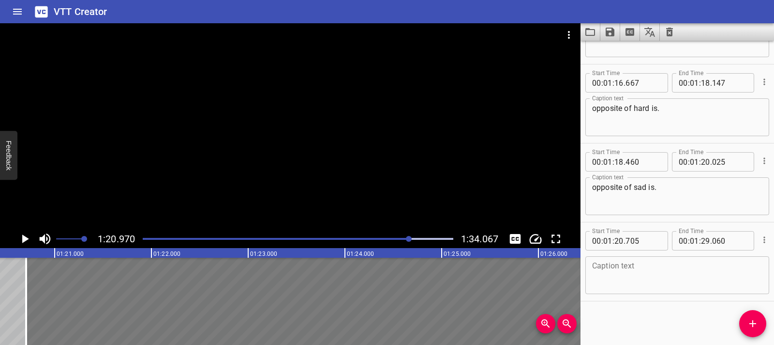
scroll to position [0, 7839]
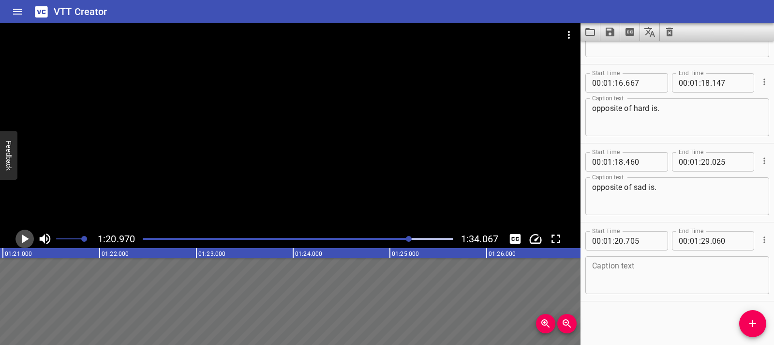
click at [21, 235] on icon "Play/Pause" at bounding box center [24, 238] width 15 height 15
click at [21, 235] on icon "Play/Pause" at bounding box center [24, 238] width 7 height 9
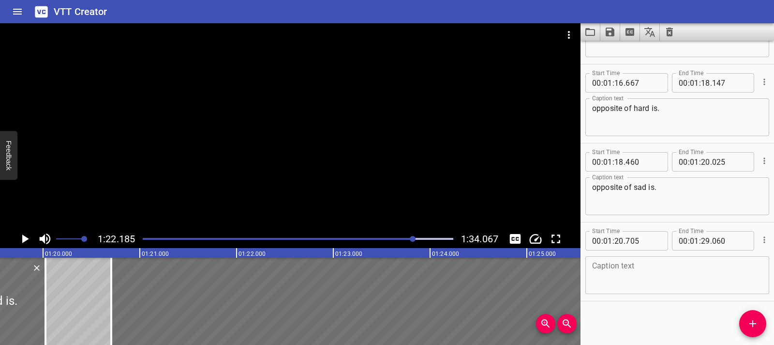
scroll to position [0, 7673]
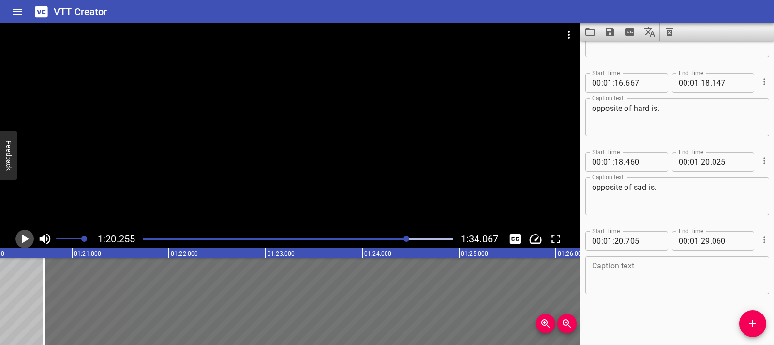
click at [27, 244] on icon "Play/Pause" at bounding box center [24, 238] width 15 height 15
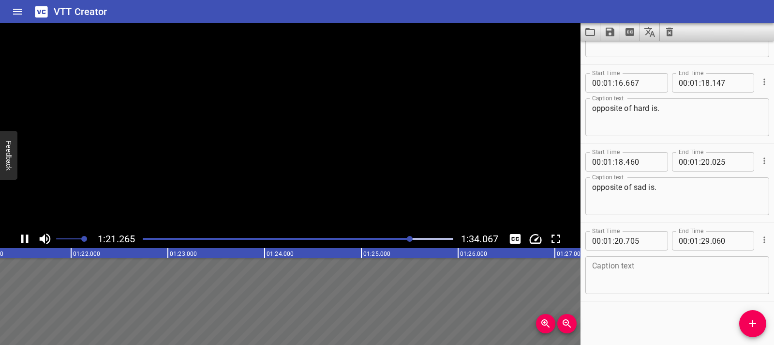
click at [27, 244] on icon "Play/Pause" at bounding box center [24, 238] width 15 height 15
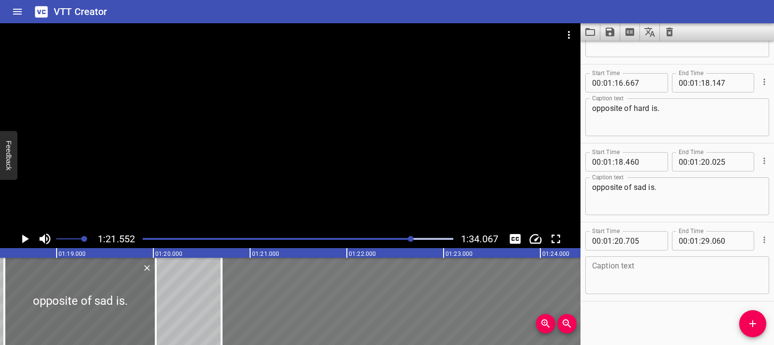
scroll to position [0, 7601]
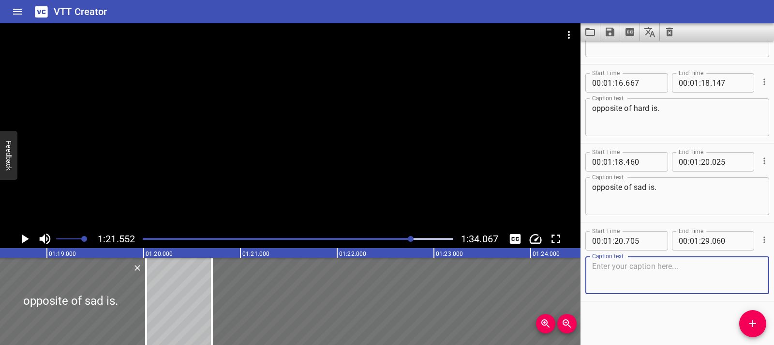
click at [616, 265] on textarea at bounding box center [677, 275] width 170 height 28
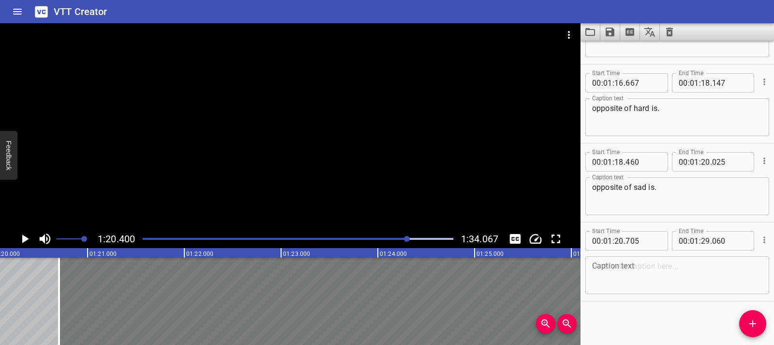
scroll to position [0, 7784]
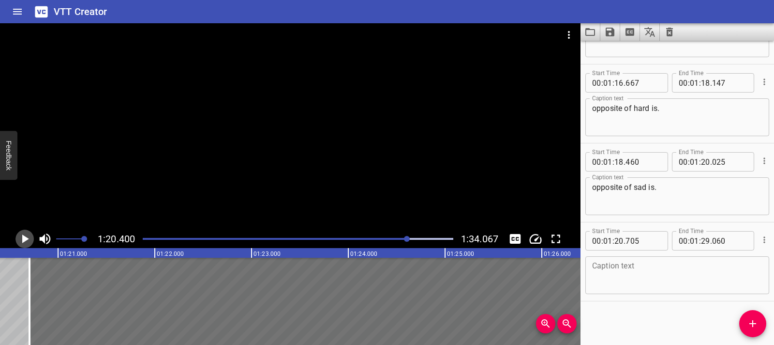
click at [32, 238] on button "Play/Pause" at bounding box center [24, 238] width 18 height 18
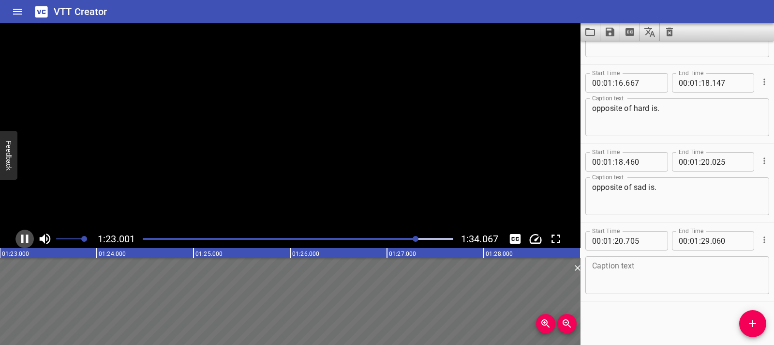
click at [32, 238] on button "Play/Pause" at bounding box center [24, 238] width 18 height 18
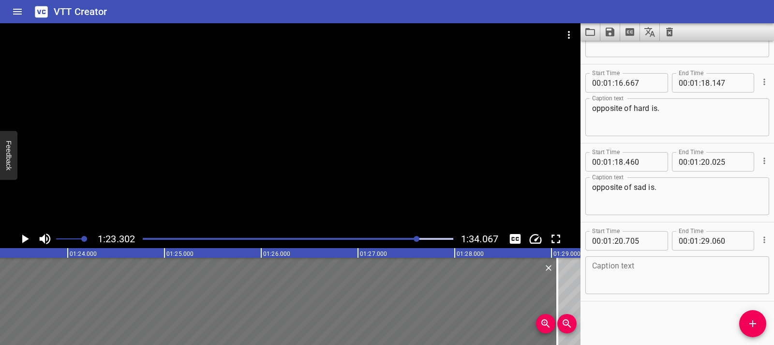
click at [606, 261] on textarea at bounding box center [677, 275] width 170 height 28
paste textarea "hot is the opposite of cold."
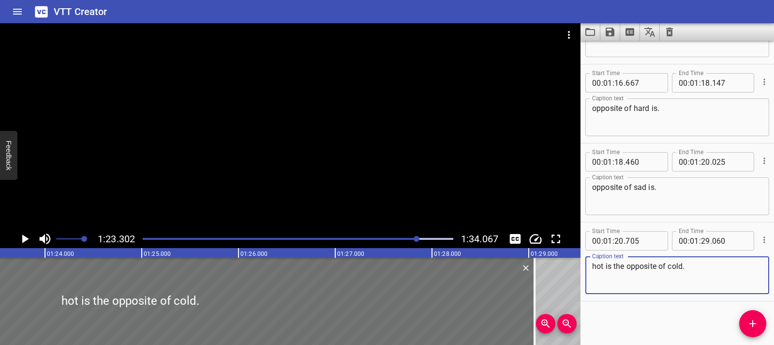
scroll to position [0, 8116]
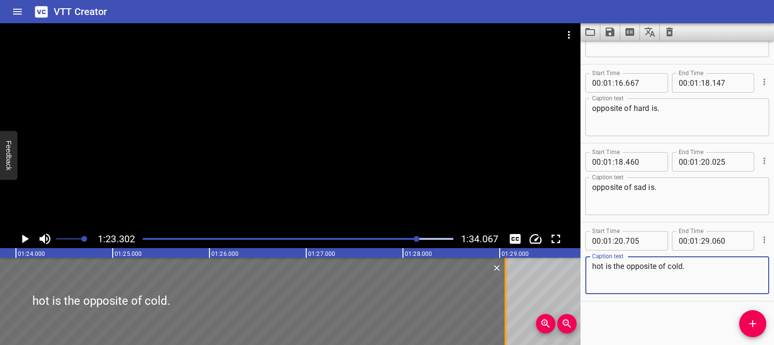
type textarea "hot is the opposite of cold."
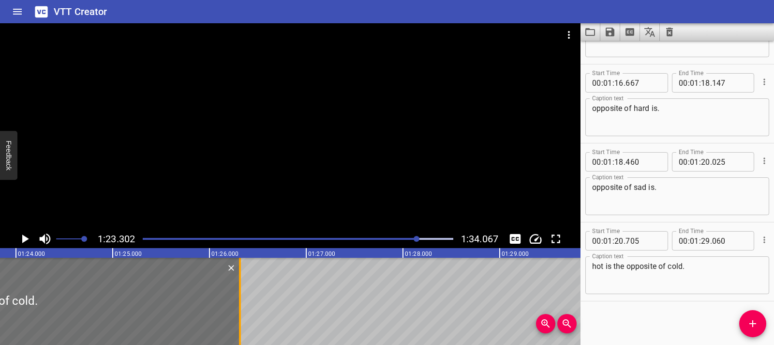
drag, startPoint x: 502, startPoint y: 302, endPoint x: 217, endPoint y: 310, distance: 284.7
click at [235, 311] on div at bounding box center [240, 301] width 10 height 87
type input "26"
type input "070"
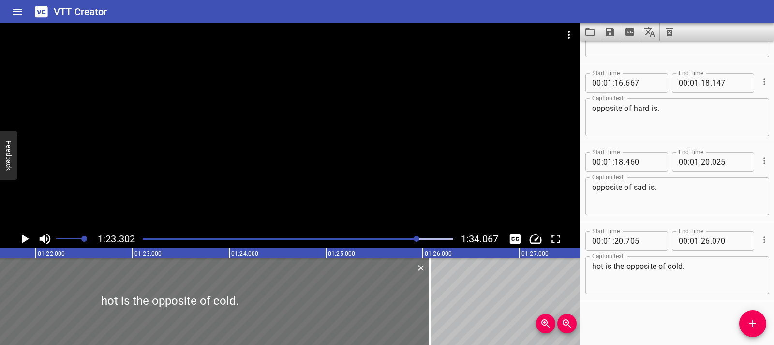
scroll to position [0, 7922]
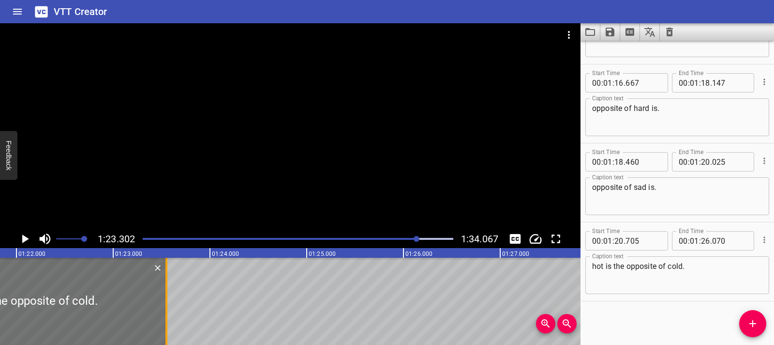
drag, startPoint x: 407, startPoint y: 302, endPoint x: 162, endPoint y: 304, distance: 244.5
click at [162, 304] on div at bounding box center [167, 301] width 10 height 87
type input "23"
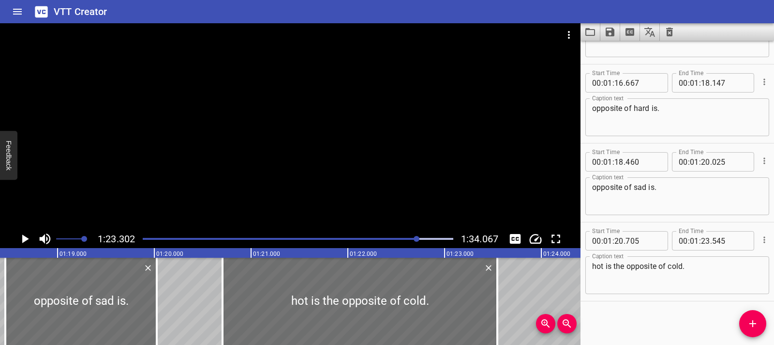
scroll to position [0, 7600]
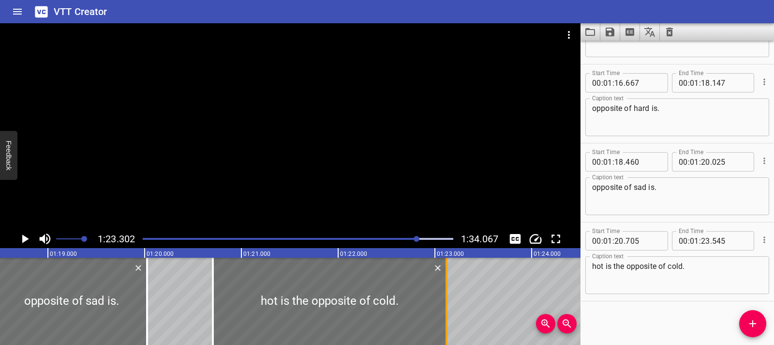
drag, startPoint x: 470, startPoint y: 305, endPoint x: 446, endPoint y: 305, distance: 24.2
click at [446, 305] on div at bounding box center [447, 301] width 2 height 87
type input "120"
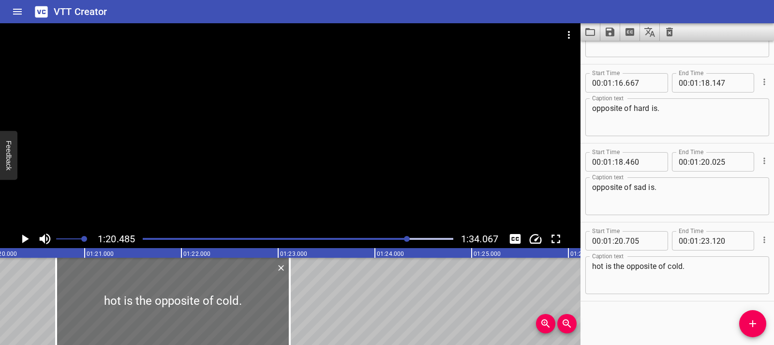
scroll to position [0, 7792]
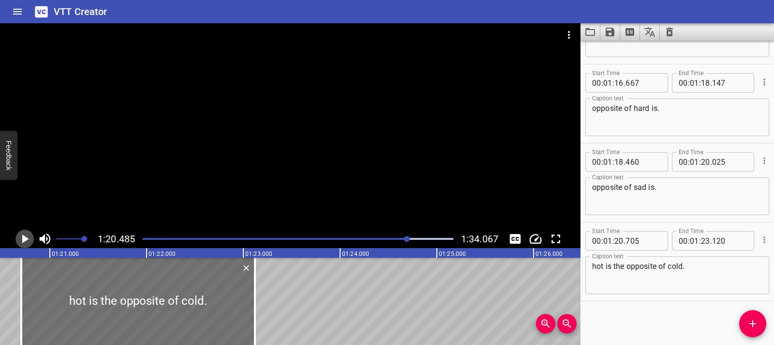
click at [20, 237] on icon "Play/Pause" at bounding box center [24, 238] width 15 height 15
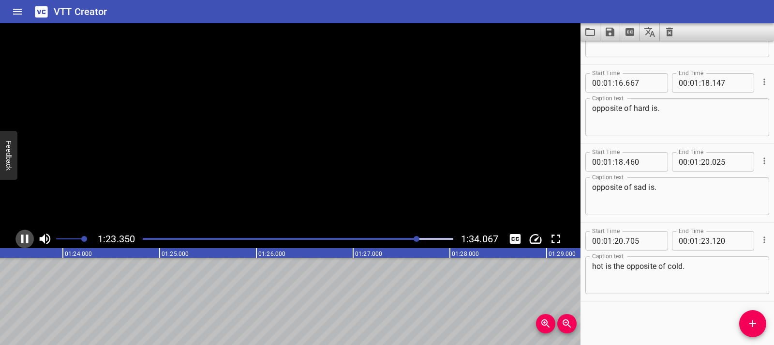
click at [20, 237] on icon "Play/Pause" at bounding box center [24, 238] width 15 height 15
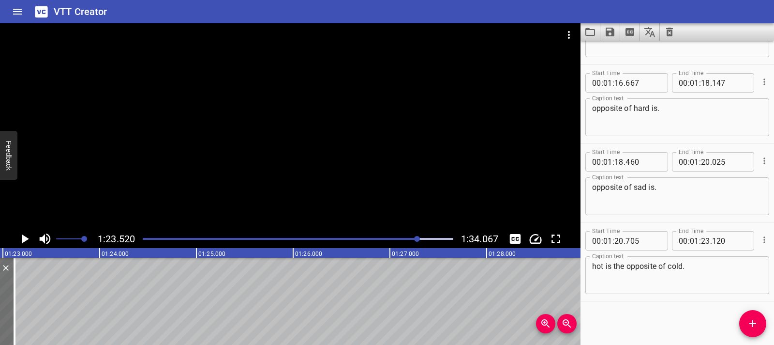
scroll to position [0, 8023]
click at [28, 243] on icon "Play/Pause" at bounding box center [24, 238] width 15 height 15
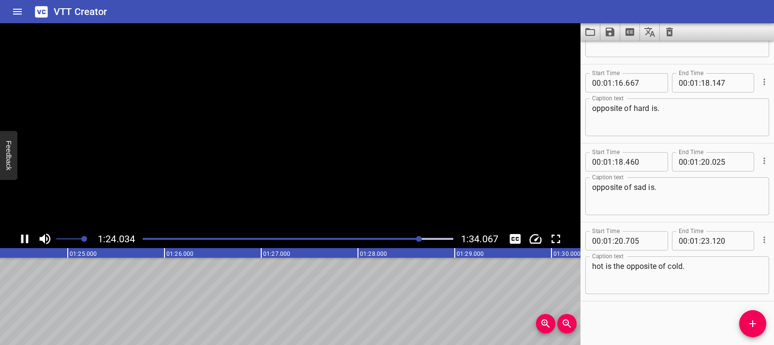
click at [28, 243] on icon "Play/Pause" at bounding box center [24, 238] width 15 height 15
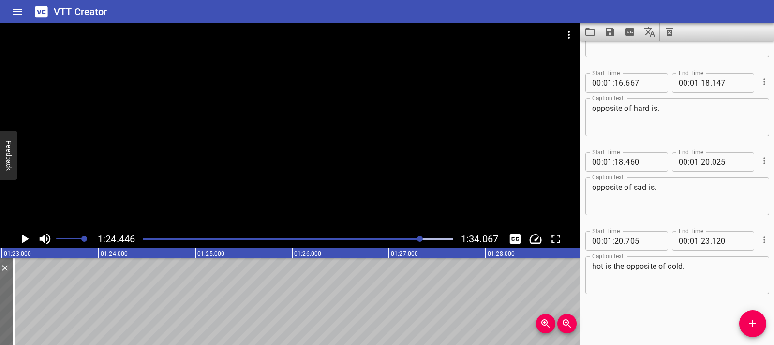
scroll to position [0, 8014]
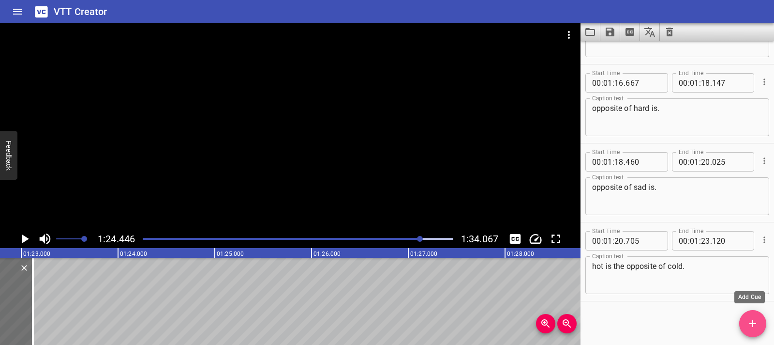
click at [758, 326] on icon "Add Cue" at bounding box center [753, 324] width 12 height 12
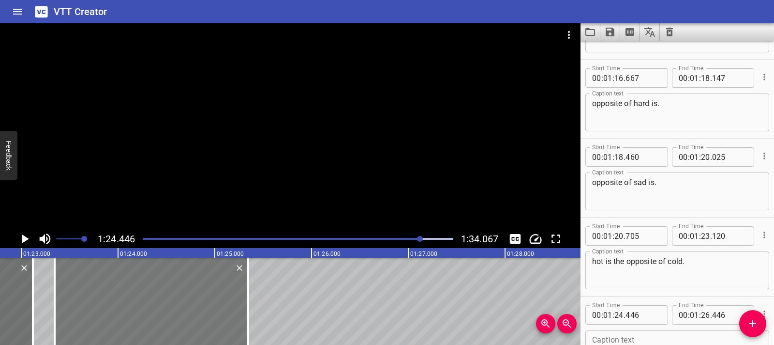
drag, startPoint x: 225, startPoint y: 288, endPoint x: 133, endPoint y: 284, distance: 91.6
click at [133, 284] on div at bounding box center [152, 301] width 194 height 87
type input "23"
type input "351"
type input "25"
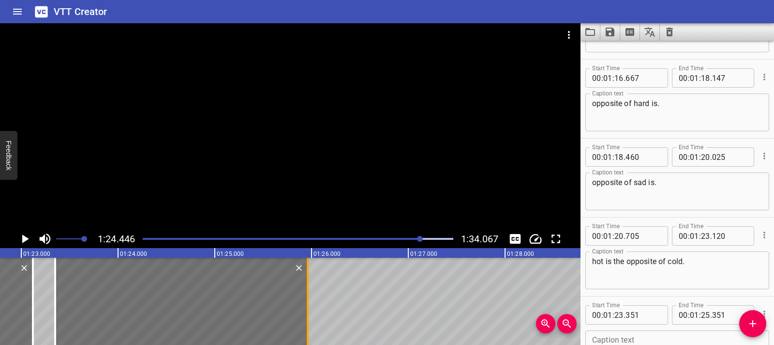
drag, startPoint x: 256, startPoint y: 295, endPoint x: 311, endPoint y: 299, distance: 55.8
click at [311, 299] on div at bounding box center [308, 301] width 10 height 87
type input "956"
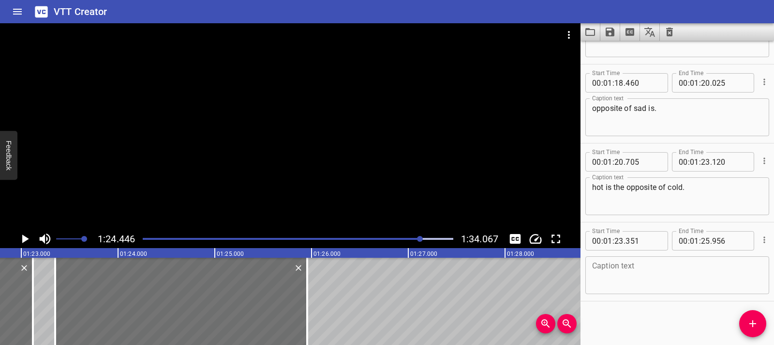
click at [619, 273] on textarea at bounding box center [677, 275] width 170 height 28
paste textarea "Hard is the opposite of soft."
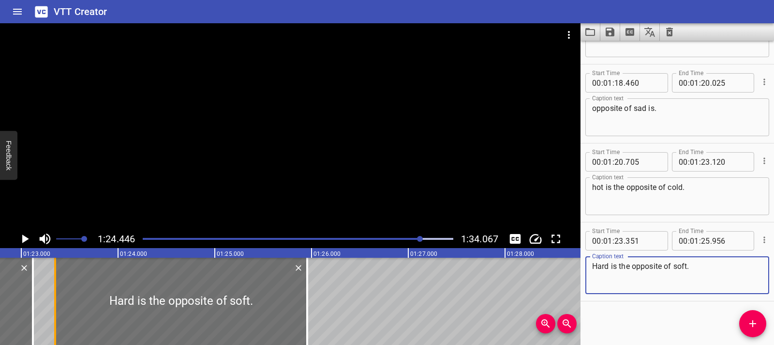
type textarea "Hard is the opposite of soft."
click at [50, 300] on div at bounding box center [55, 301] width 10 height 87
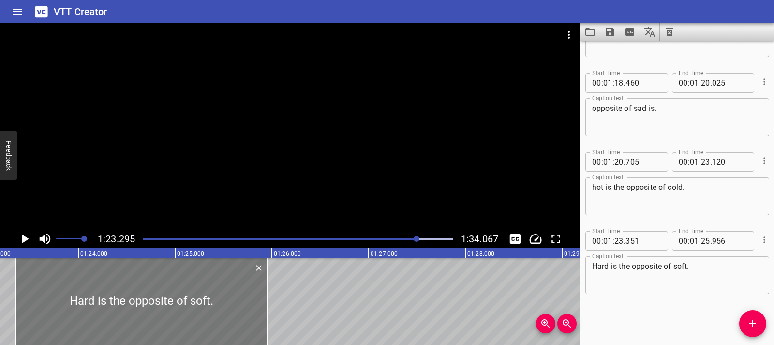
scroll to position [0, 8064]
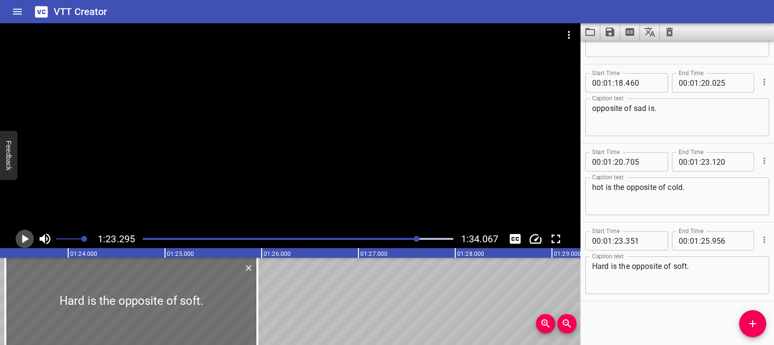
click at [25, 244] on icon "Play/Pause" at bounding box center [24, 238] width 15 height 15
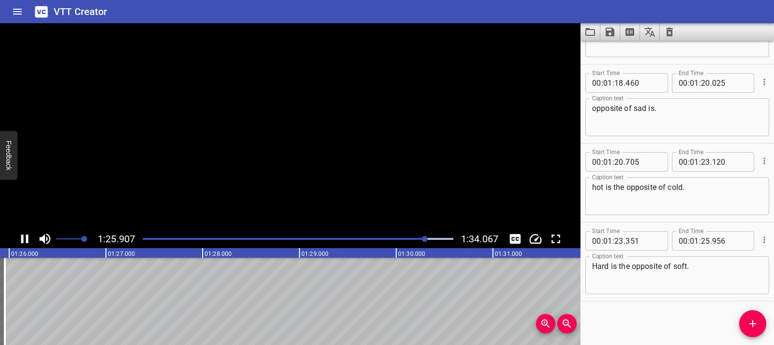
click at [25, 244] on icon "Play/Pause" at bounding box center [24, 238] width 15 height 15
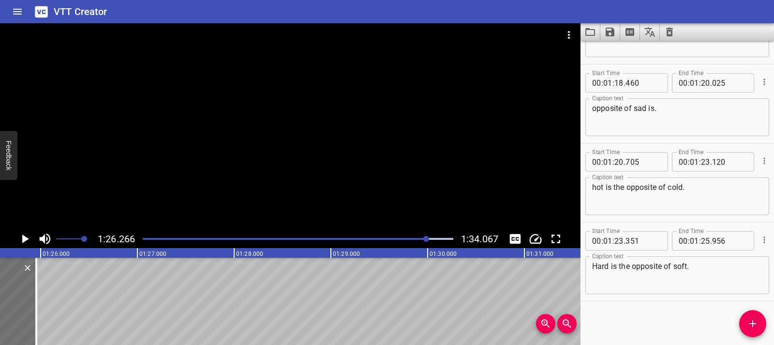
scroll to position [0, 8266]
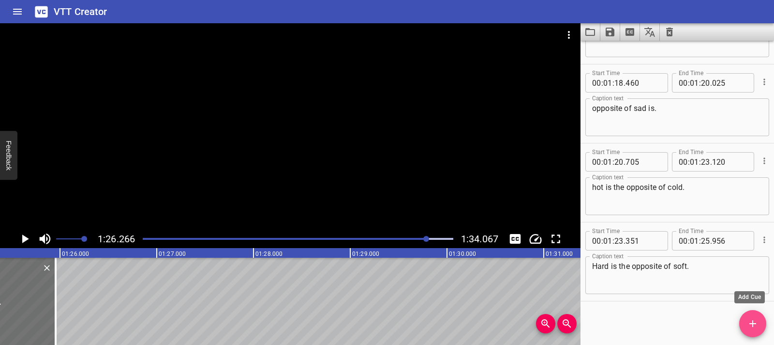
click at [745, 319] on span "Add Cue" at bounding box center [753, 324] width 27 height 12
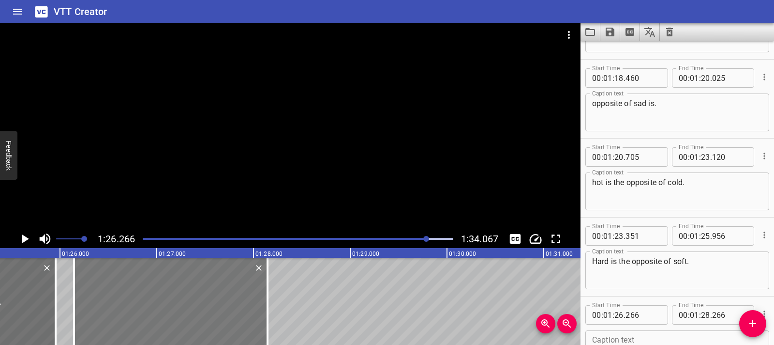
drag, startPoint x: 159, startPoint y: 309, endPoint x: 148, endPoint y: 308, distance: 11.2
click at [148, 308] on div at bounding box center [171, 301] width 194 height 87
type input "146"
click at [272, 311] on div at bounding box center [268, 301] width 10 height 87
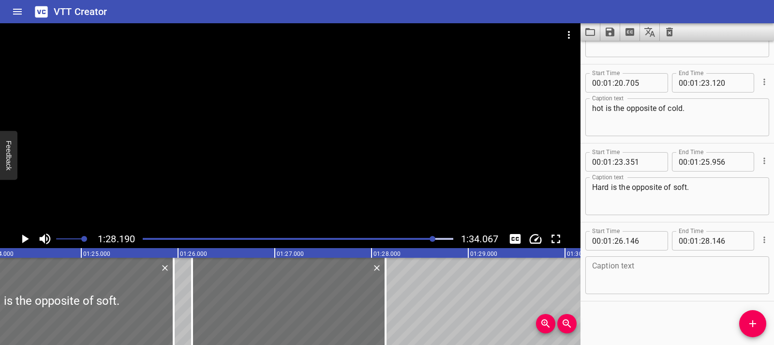
scroll to position [0, 8167]
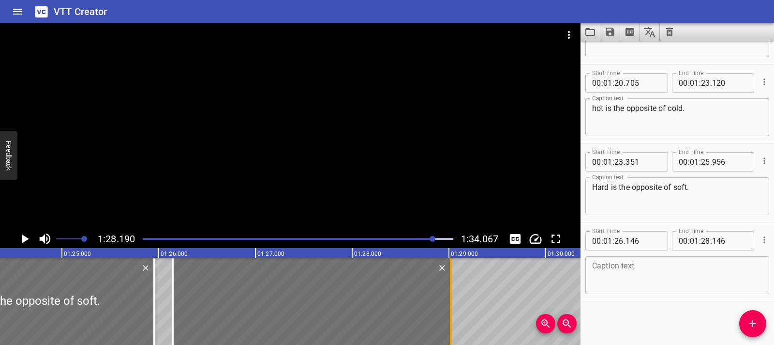
drag, startPoint x: 365, startPoint y: 303, endPoint x: 450, endPoint y: 304, distance: 84.7
click at [450, 304] on div at bounding box center [451, 301] width 2 height 87
type input "29"
type input "021"
click at [626, 258] on div "Caption text" at bounding box center [678, 275] width 184 height 38
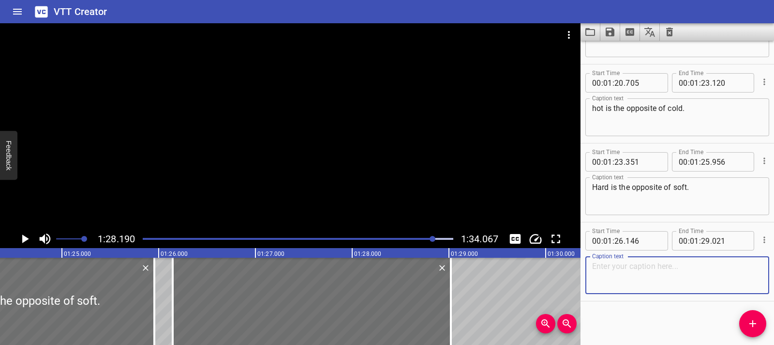
paste textarea "Sad is the opposite of happy."
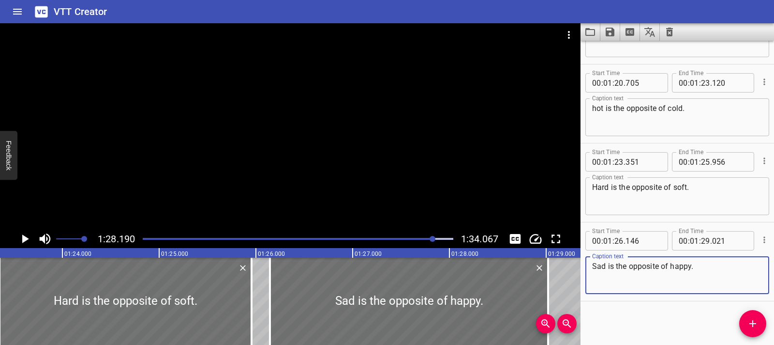
scroll to position [0, 8050]
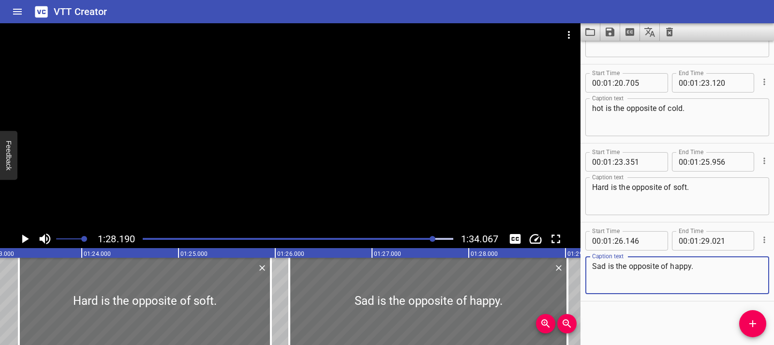
type textarea "Sad is the opposite of happy."
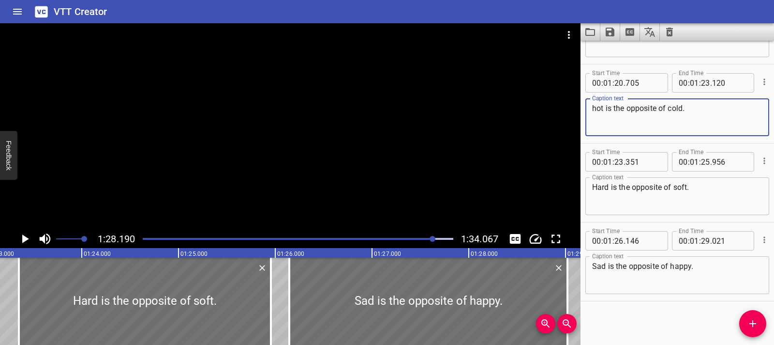
click at [595, 111] on textarea "hot is the opposite of cold." at bounding box center [677, 118] width 170 height 28
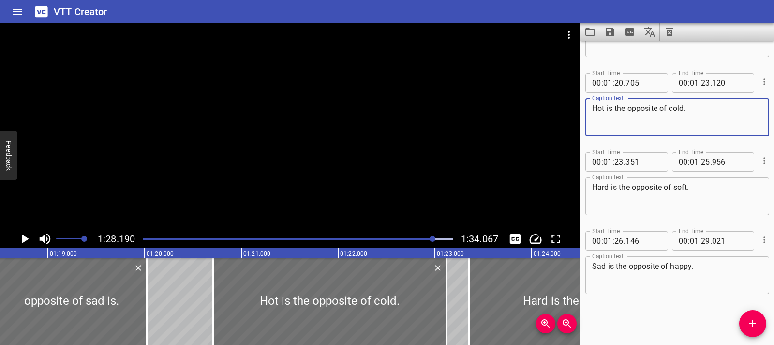
scroll to position [0, 7561]
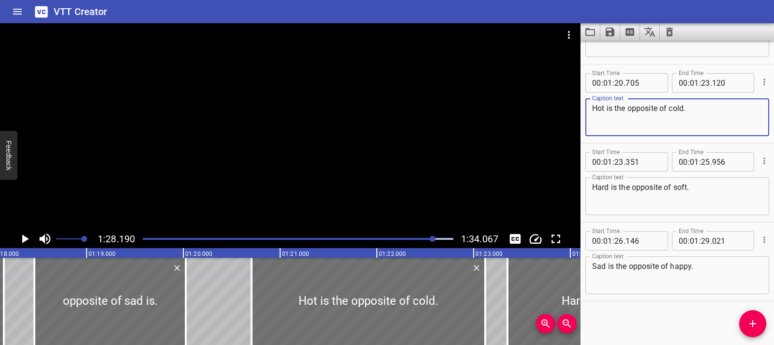
type textarea "Hot is the opposite of cold."
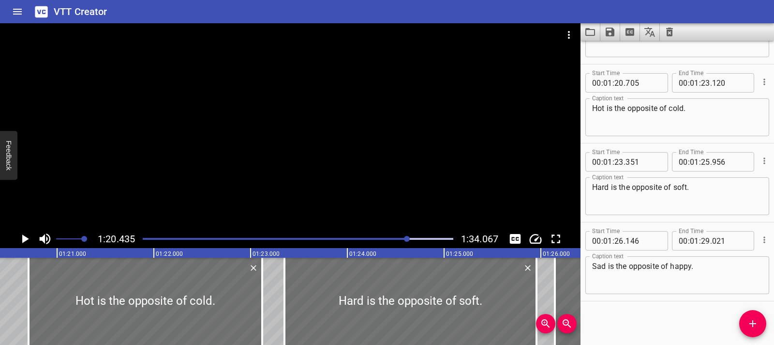
scroll to position [0, 7787]
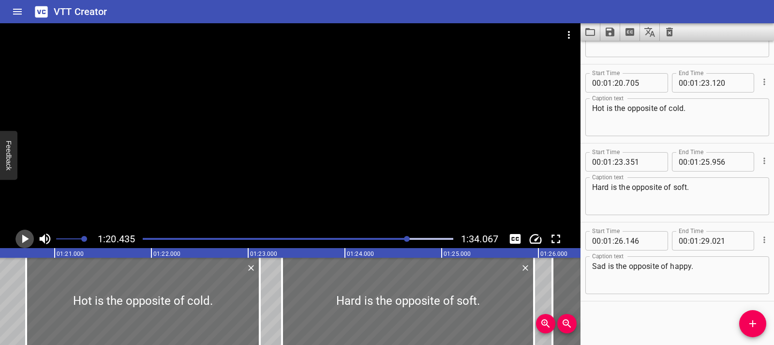
click at [19, 242] on icon "Play/Pause" at bounding box center [24, 238] width 15 height 15
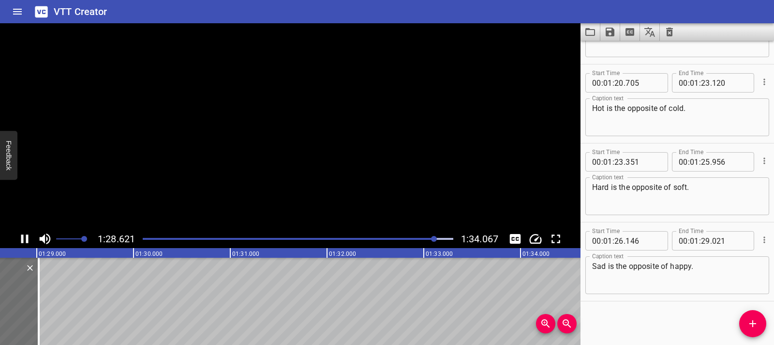
click at [19, 242] on icon "Play/Pause" at bounding box center [24, 238] width 15 height 15
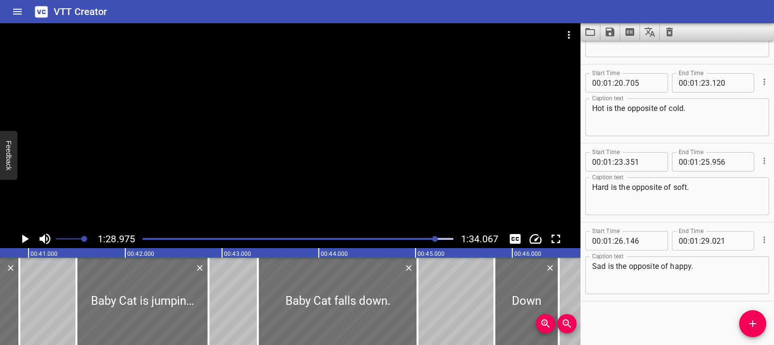
scroll to position [0, 3931]
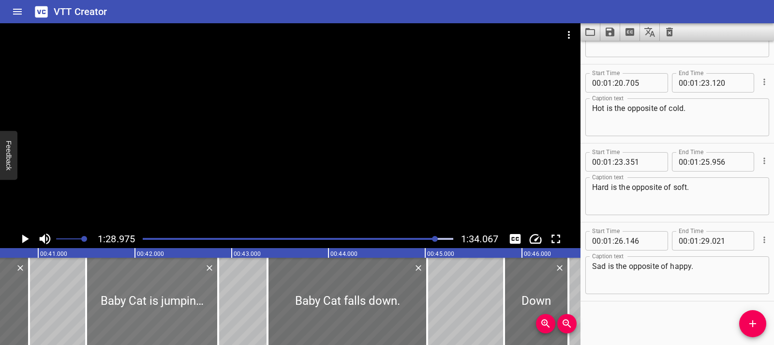
click at [150, 300] on div at bounding box center [152, 301] width 132 height 87
click at [153, 306] on div at bounding box center [152, 301] width 132 height 87
click at [274, 240] on div at bounding box center [298, 239] width 322 height 14
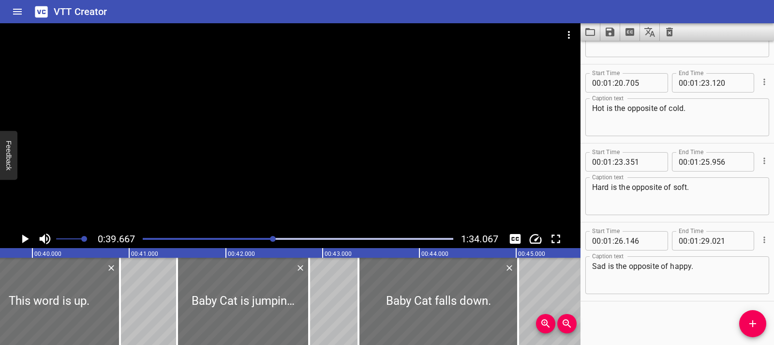
click at [234, 237] on div at bounding box center [298, 239] width 322 height 14
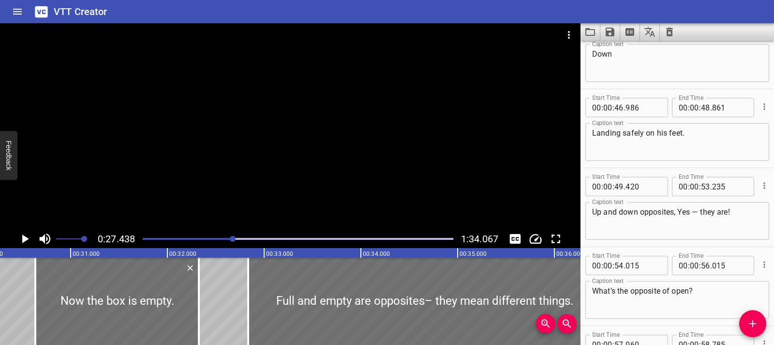
scroll to position [1341, 0]
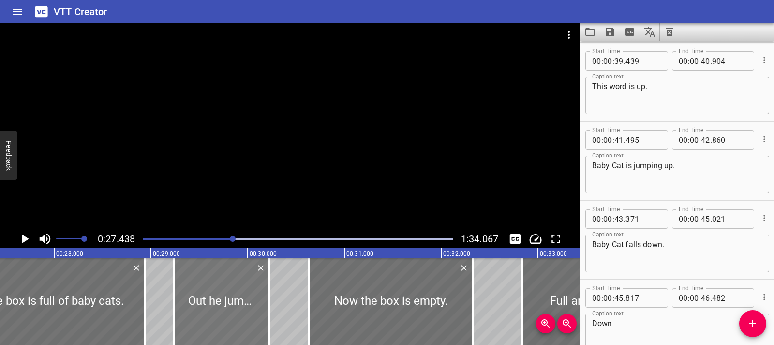
click at [211, 288] on div at bounding box center [222, 301] width 96 height 87
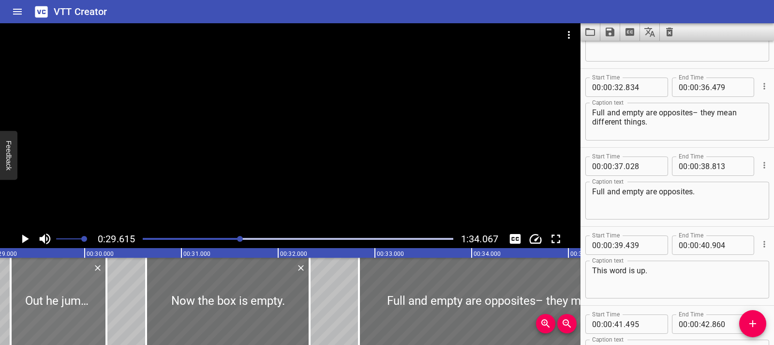
scroll to position [1026, 0]
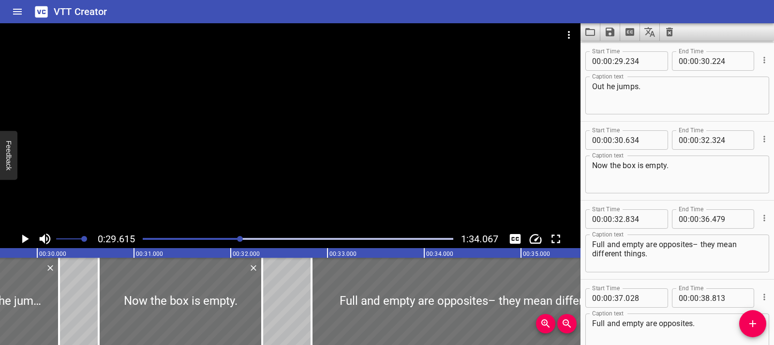
click at [607, 87] on textarea "Out he jumps." at bounding box center [677, 96] width 170 height 28
click at [609, 87] on textarea "Out he jumps." at bounding box center [677, 96] width 170 height 28
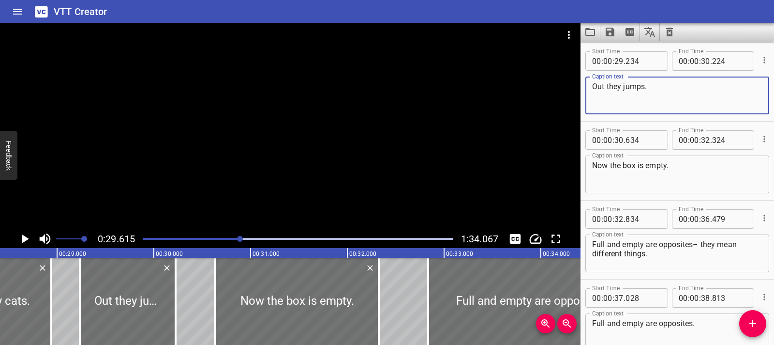
scroll to position [0, 2731]
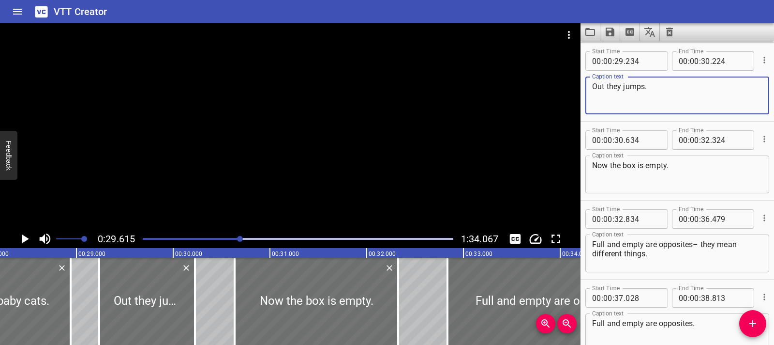
type textarea "Out they jumps."
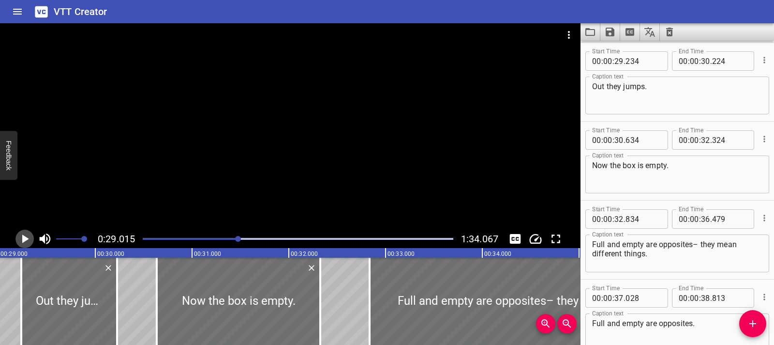
click at [19, 234] on icon "Play/Pause" at bounding box center [24, 238] width 15 height 15
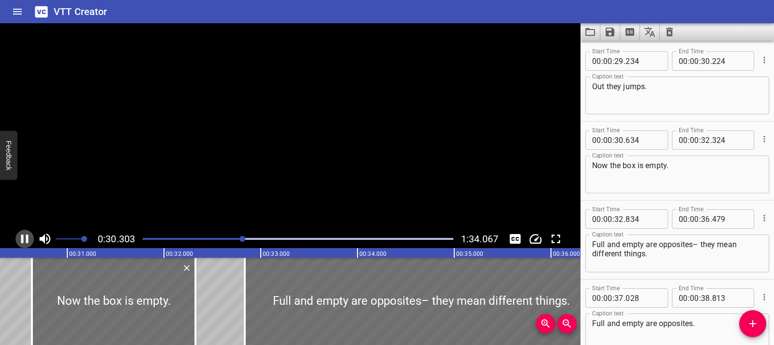
click at [19, 234] on icon "Play/Pause" at bounding box center [24, 238] width 15 height 15
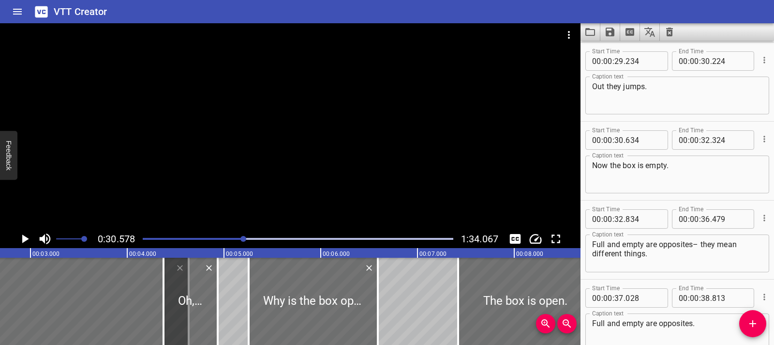
scroll to position [0, 0]
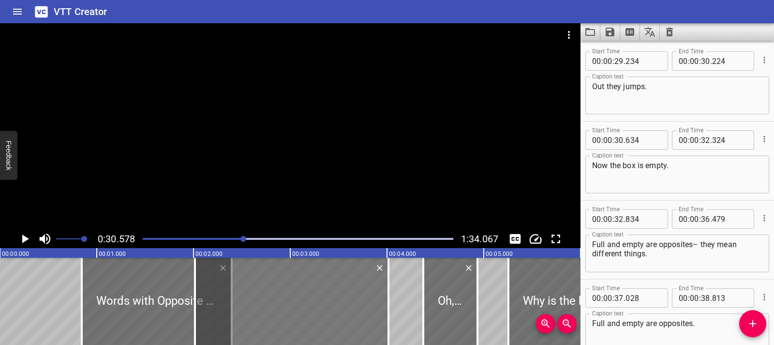
drag, startPoint x: 314, startPoint y: 299, endPoint x: 254, endPoint y: 302, distance: 60.1
click at [254, 302] on div at bounding box center [292, 301] width 194 height 87
type input "017"
click at [381, 267] on icon "Delete" at bounding box center [380, 268] width 10 height 10
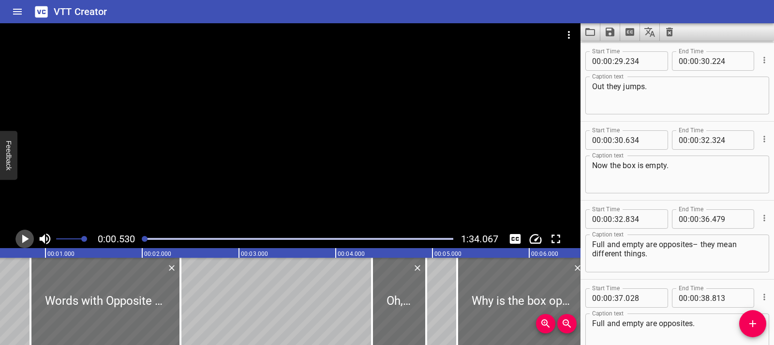
click at [21, 242] on icon "Play/Pause" at bounding box center [24, 238] width 15 height 15
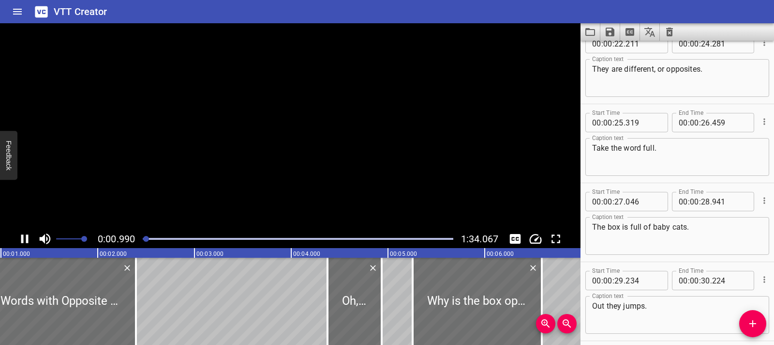
scroll to position [473, 0]
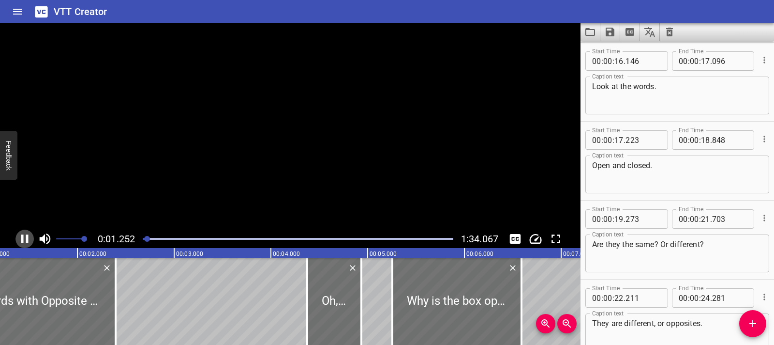
click at [21, 242] on icon "Play/Pause" at bounding box center [24, 238] width 7 height 9
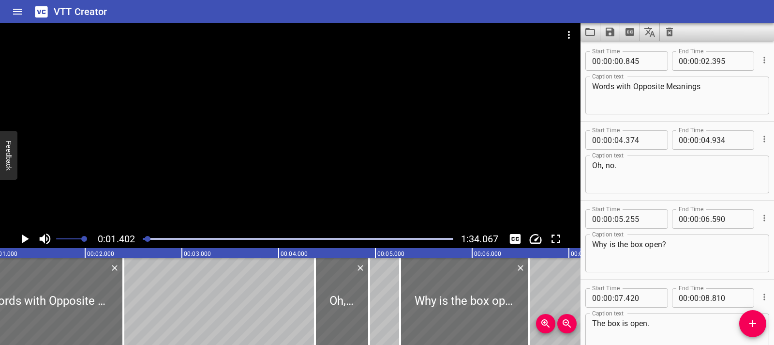
scroll to position [0, 0]
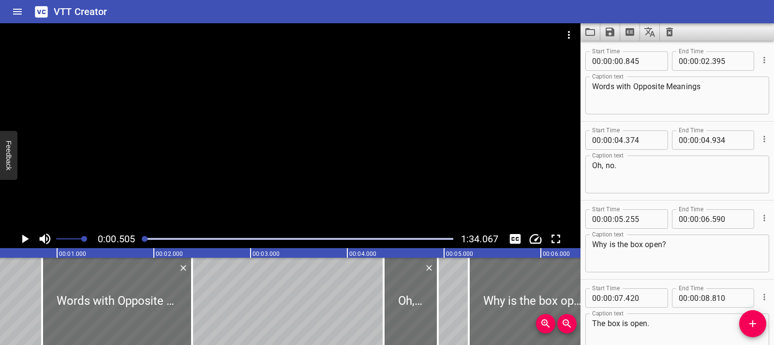
scroll to position [0, 49]
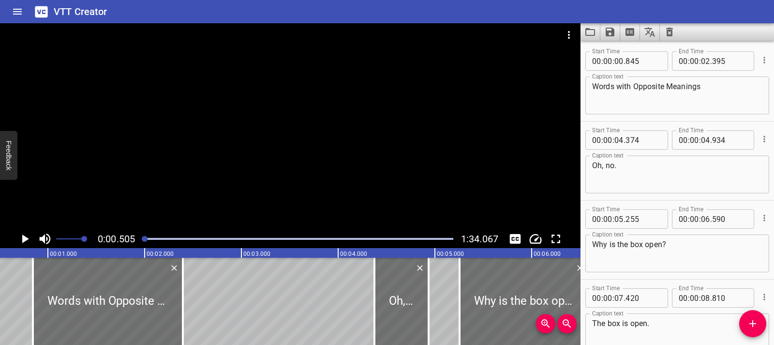
click at [17, 244] on icon "Play/Pause" at bounding box center [24, 238] width 15 height 15
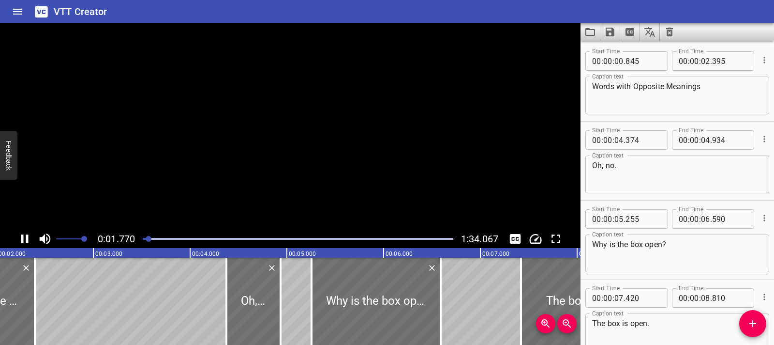
click at [17, 244] on icon "Play/Pause" at bounding box center [24, 238] width 15 height 15
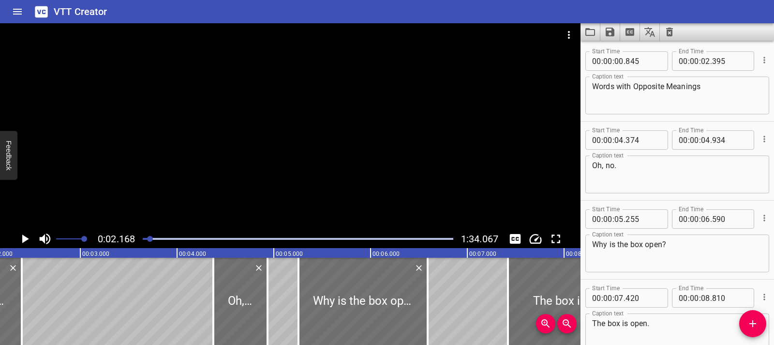
click at [17, 244] on icon "Play/Pause" at bounding box center [24, 238] width 15 height 15
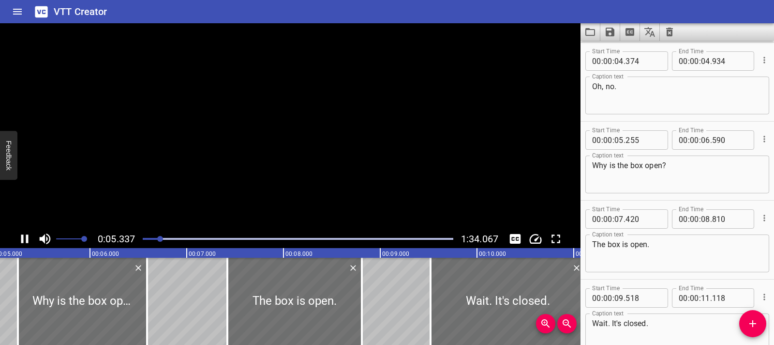
scroll to position [158, 0]
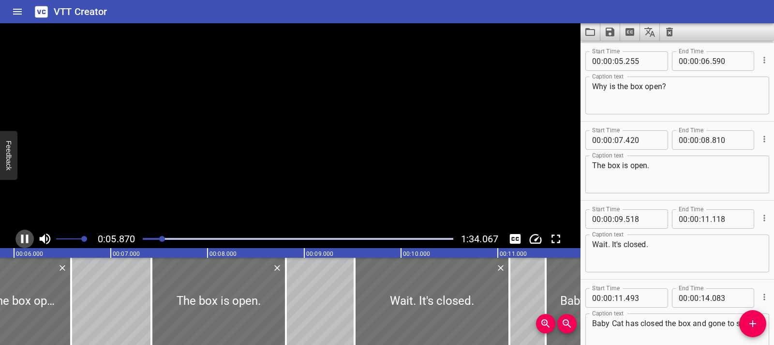
click at [17, 244] on icon "Play/Pause" at bounding box center [24, 238] width 15 height 15
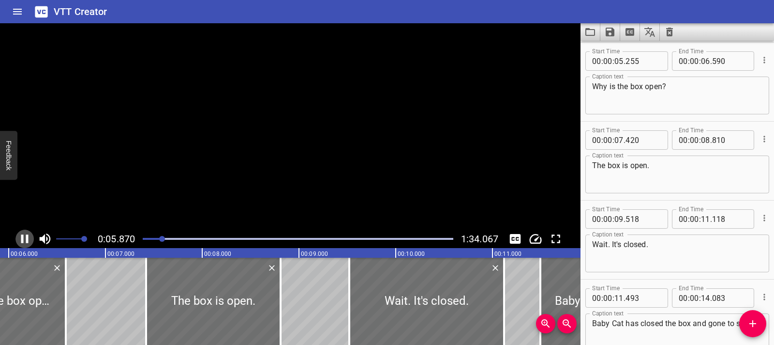
scroll to position [0, 580]
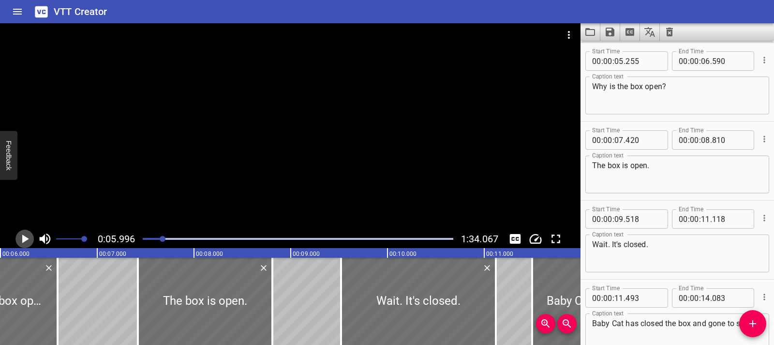
click at [17, 244] on icon "Play/Pause" at bounding box center [24, 238] width 15 height 15
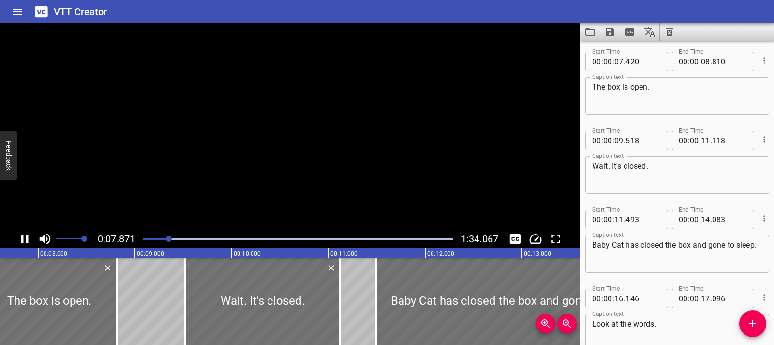
scroll to position [237, 0]
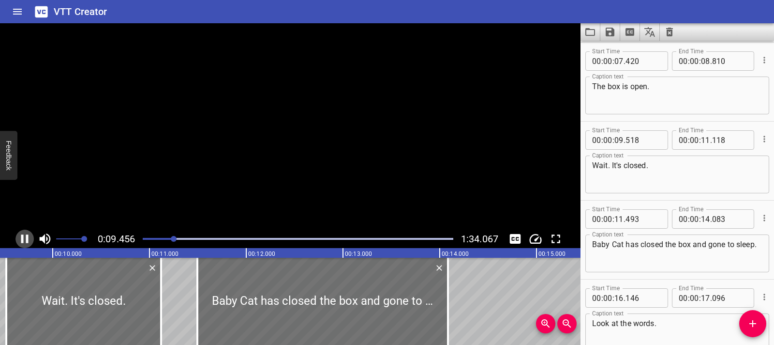
click at [17, 244] on icon "Play/Pause" at bounding box center [24, 238] width 15 height 15
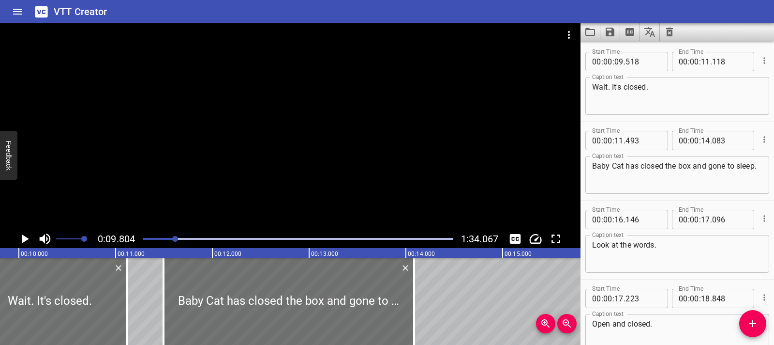
scroll to position [316, 0]
click at [17, 244] on icon "Play/Pause" at bounding box center [24, 238] width 15 height 15
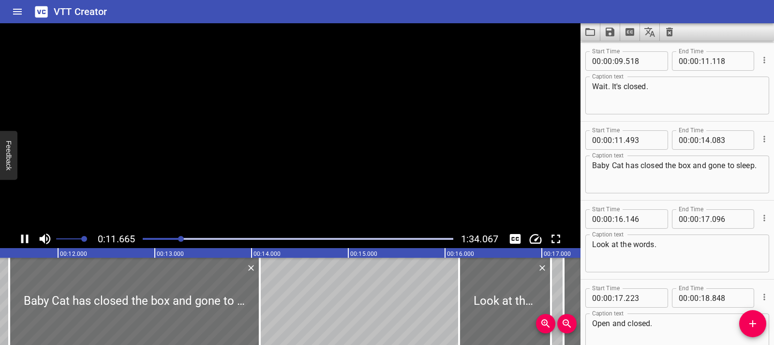
scroll to position [395, 0]
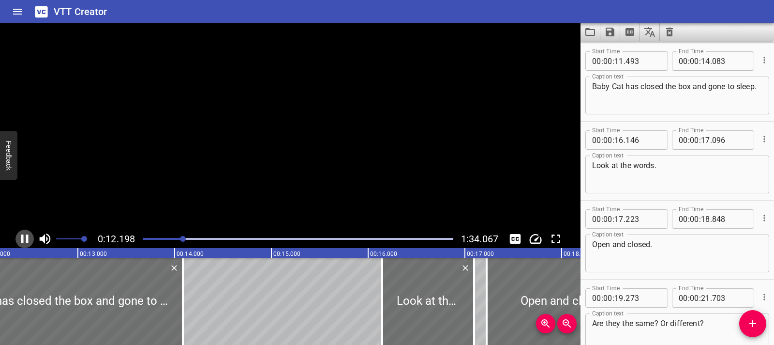
click at [17, 244] on icon "Play/Pause" at bounding box center [24, 238] width 15 height 15
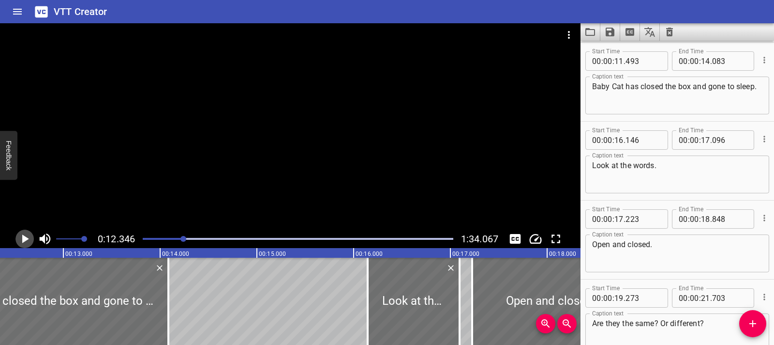
click at [17, 244] on icon "Play/Pause" at bounding box center [24, 238] width 15 height 15
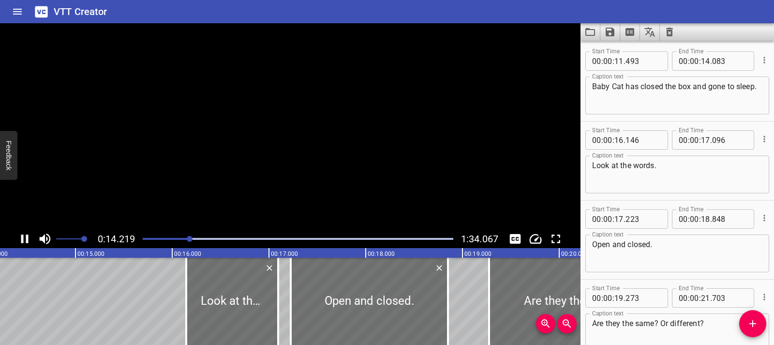
click at [17, 244] on icon "Play/Pause" at bounding box center [24, 238] width 15 height 15
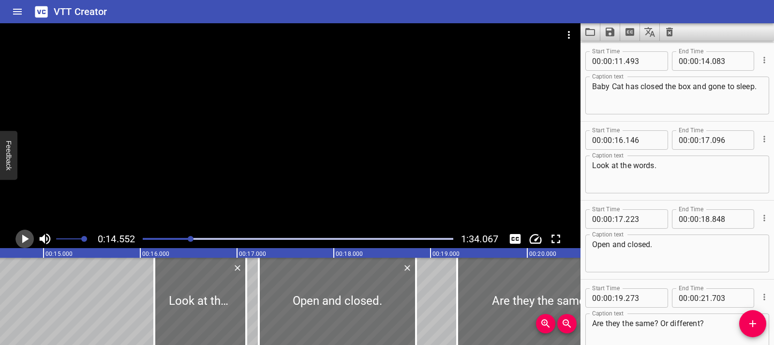
click at [17, 244] on icon "Play/Pause" at bounding box center [24, 238] width 15 height 15
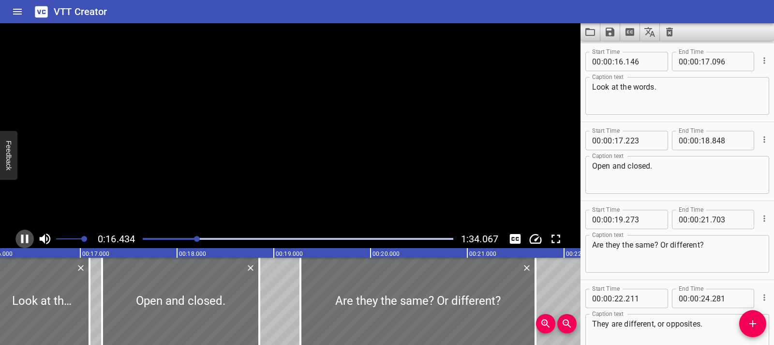
scroll to position [473, 0]
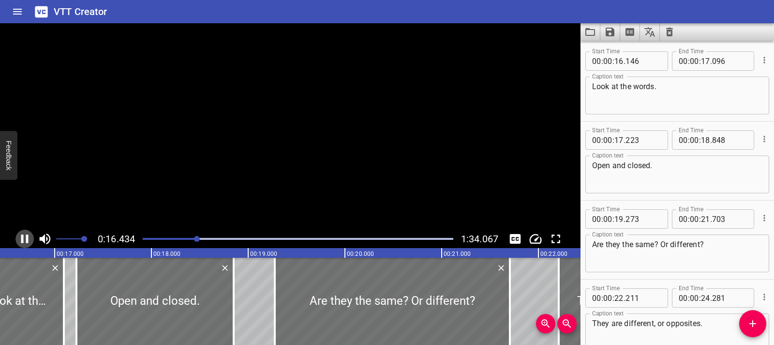
click at [17, 244] on icon "Play/Pause" at bounding box center [24, 238] width 15 height 15
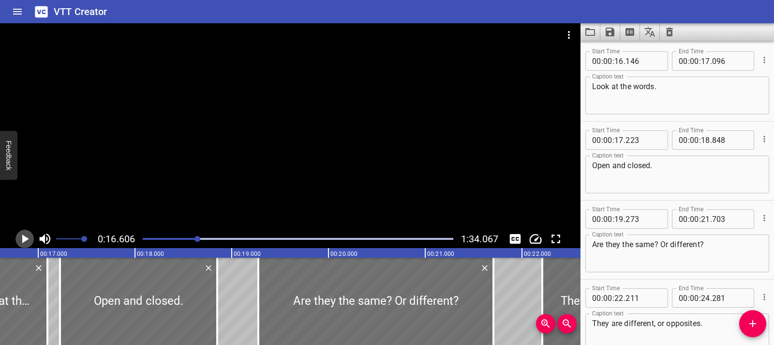
click at [17, 244] on icon "Play/Pause" at bounding box center [24, 238] width 15 height 15
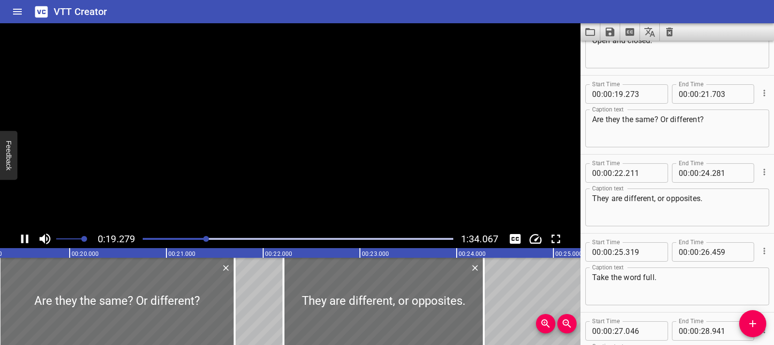
scroll to position [631, 0]
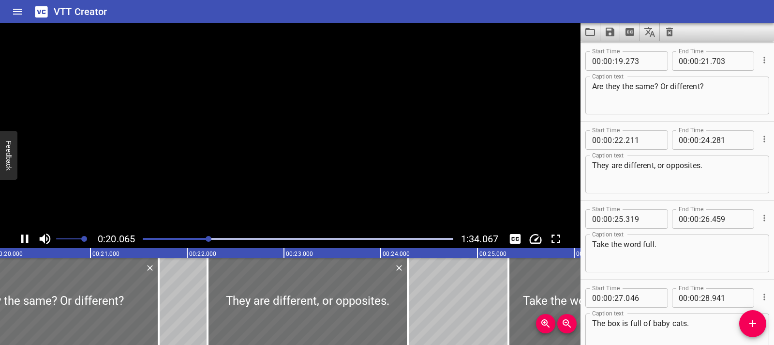
click at [17, 244] on icon "Play/Pause" at bounding box center [24, 238] width 15 height 15
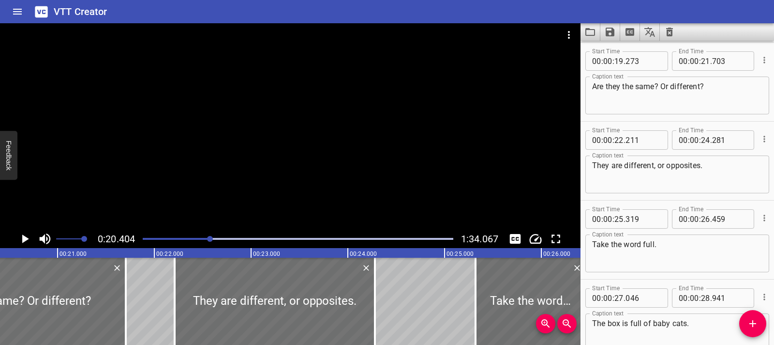
click at [17, 244] on icon "Play/Pause" at bounding box center [24, 238] width 15 height 15
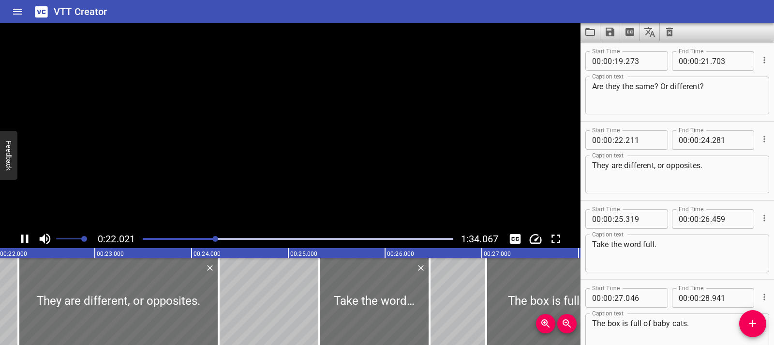
scroll to position [710, 0]
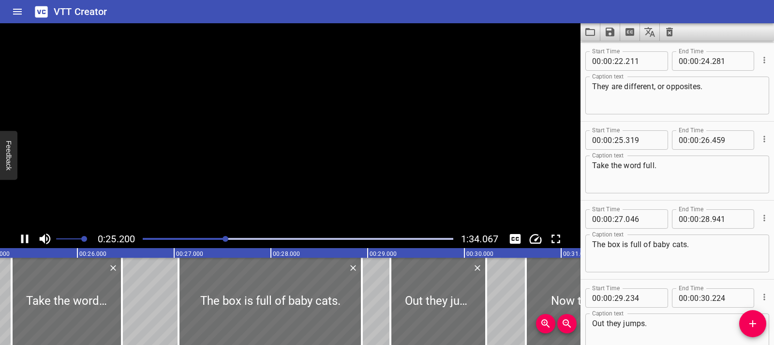
click at [17, 244] on icon "Play/Pause" at bounding box center [24, 238] width 15 height 15
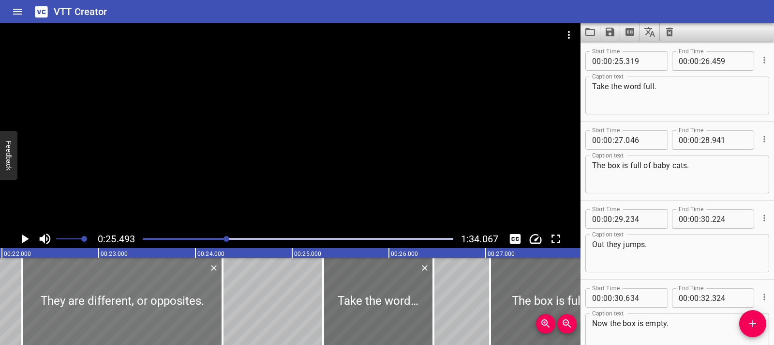
click at [104, 311] on div at bounding box center [122, 301] width 200 height 87
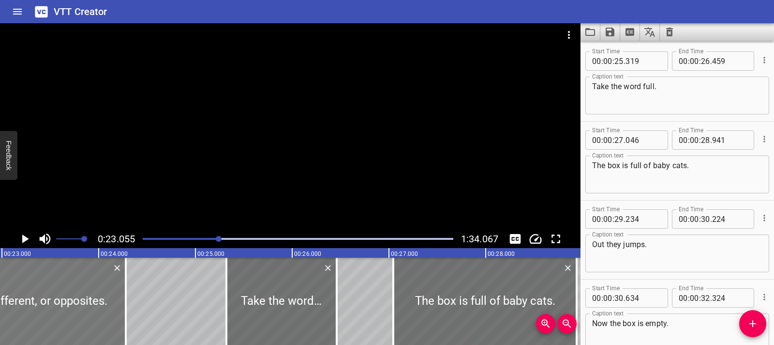
scroll to position [0, 2232]
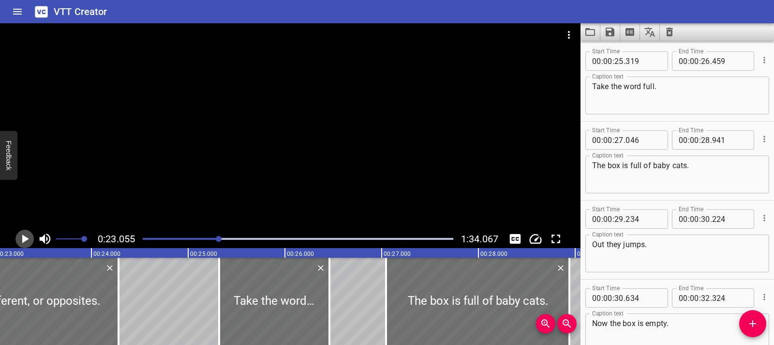
click at [18, 241] on icon "Play/Pause" at bounding box center [24, 238] width 15 height 15
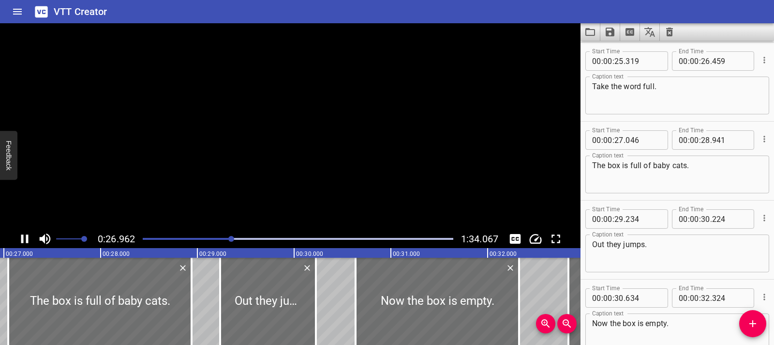
scroll to position [0, 0]
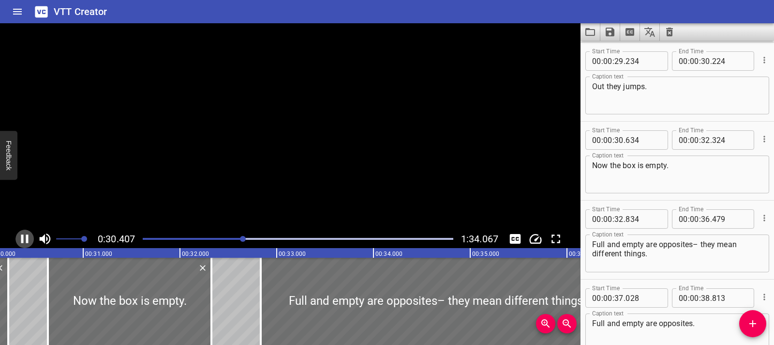
click at [18, 241] on icon "Play/Pause" at bounding box center [24, 238] width 15 height 15
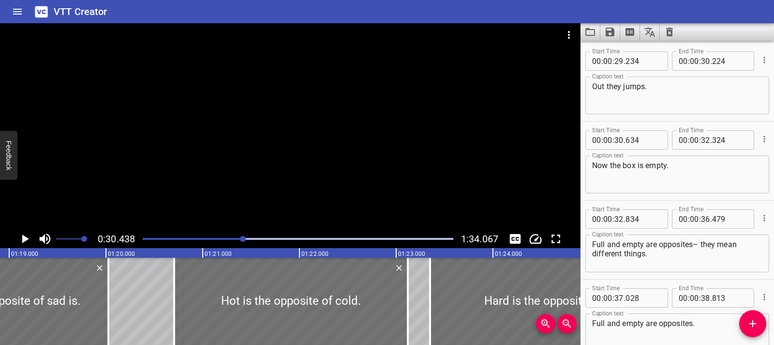
scroll to position [0, 7900]
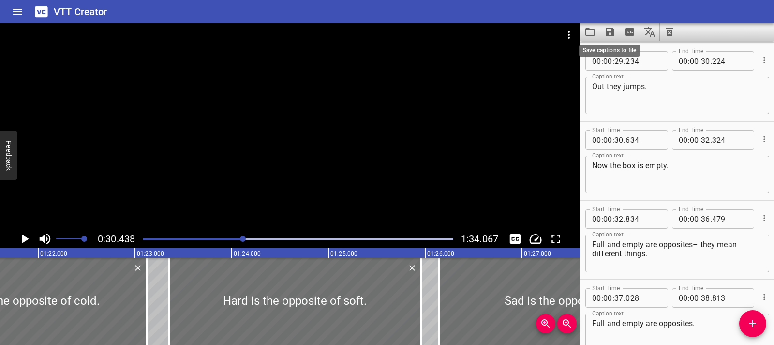
click at [607, 32] on icon "Save captions to file" at bounding box center [610, 32] width 9 height 9
click at [631, 57] on li "Save to VTT file" at bounding box center [636, 53] width 71 height 17
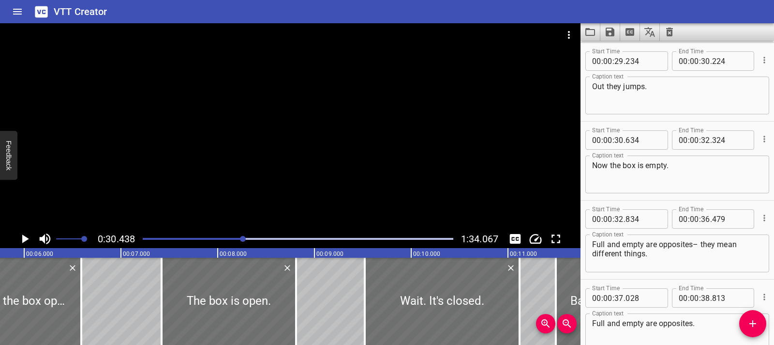
scroll to position [0, 518]
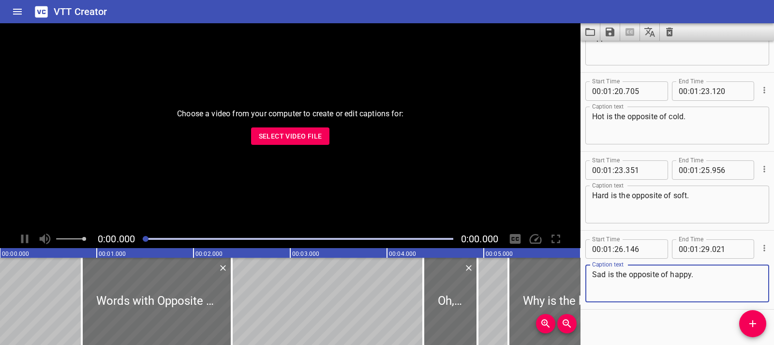
scroll to position [2424, 0]
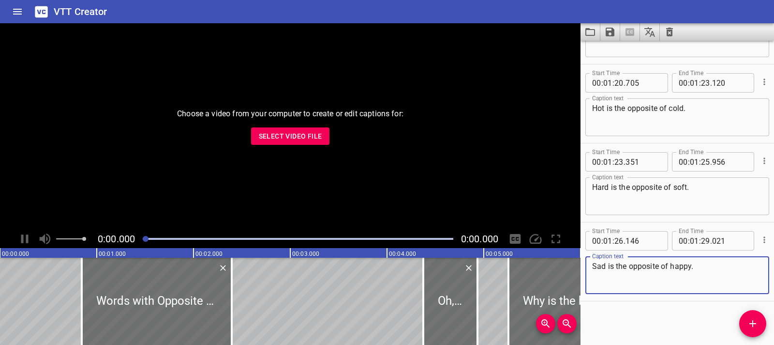
click at [284, 140] on span "Select Video File" at bounding box center [290, 136] width 63 height 12
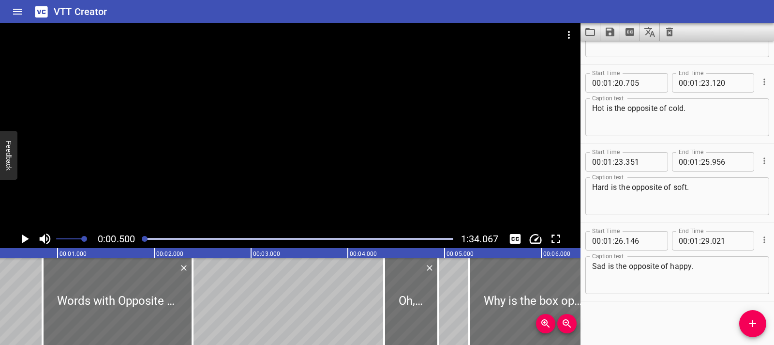
scroll to position [0, 48]
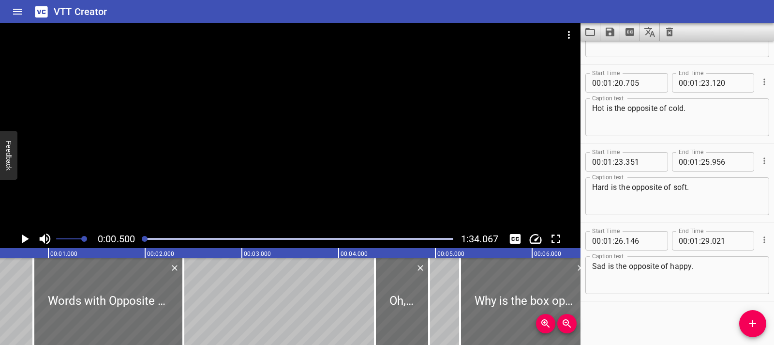
click at [24, 239] on icon "Play/Pause" at bounding box center [25, 238] width 7 height 9
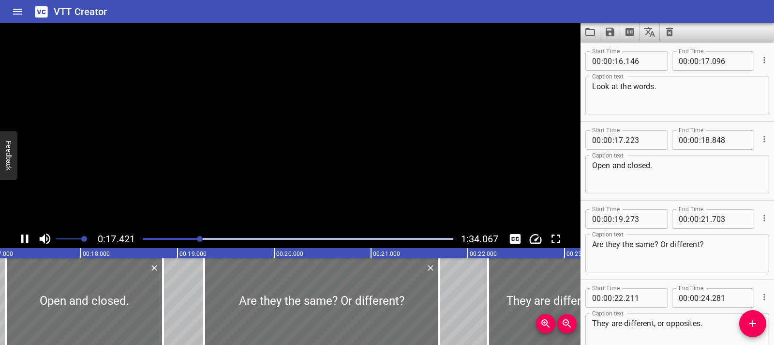
scroll to position [552, 0]
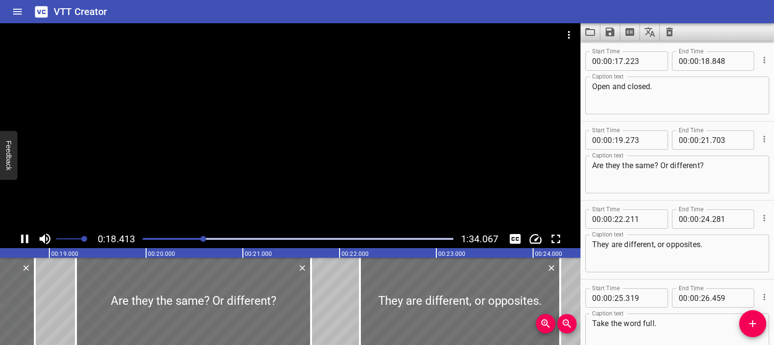
click at [15, 229] on button "Play/Pause" at bounding box center [24, 238] width 18 height 18
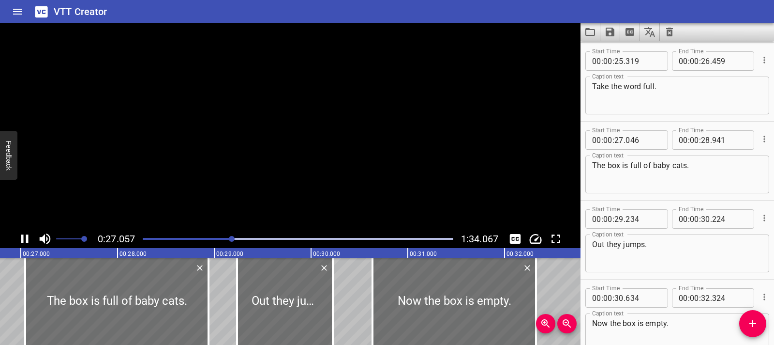
scroll to position [0, 0]
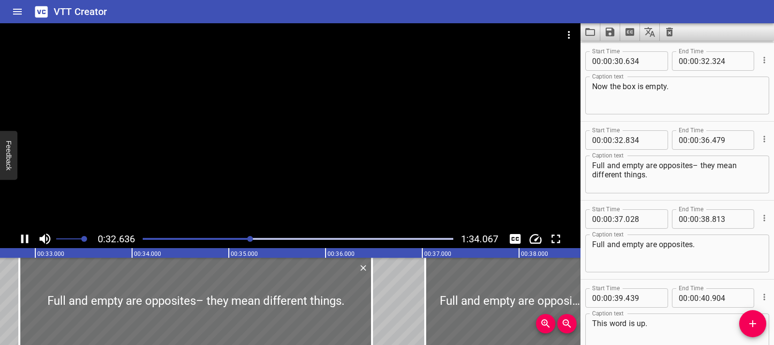
click at [342, 148] on div at bounding box center [290, 126] width 581 height 206
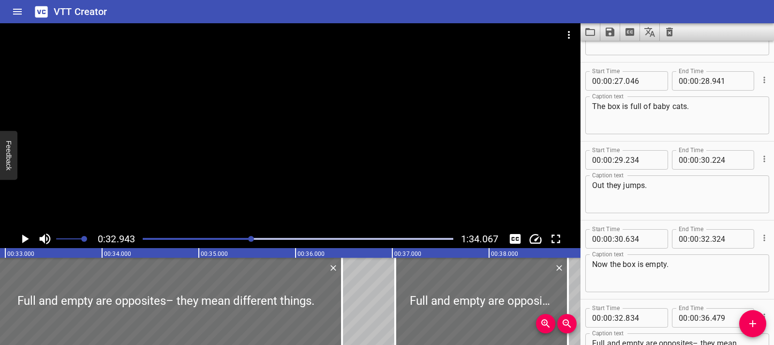
click at [303, 137] on div at bounding box center [290, 126] width 581 height 206
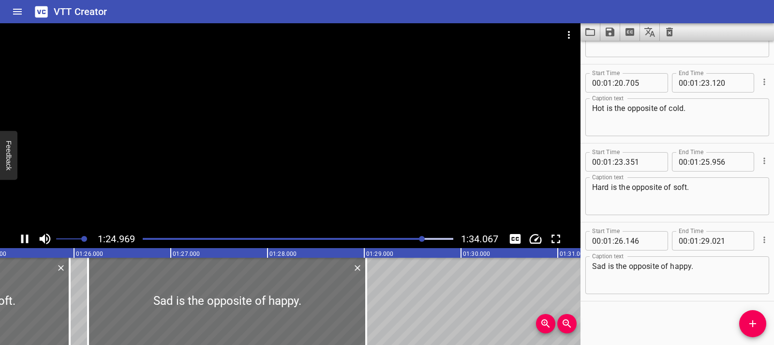
click at [292, 138] on div at bounding box center [290, 126] width 581 height 206
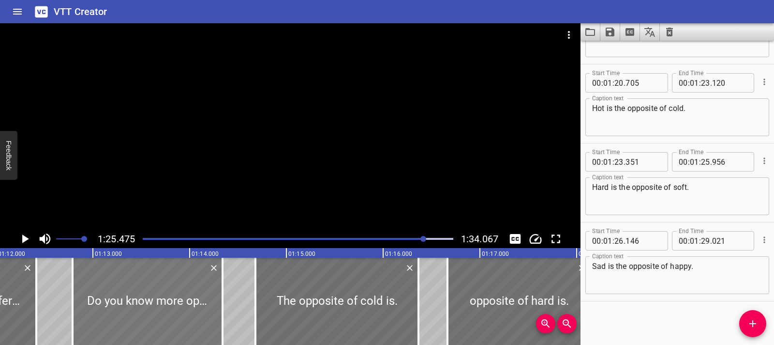
click at [109, 306] on div at bounding box center [148, 301] width 150 height 87
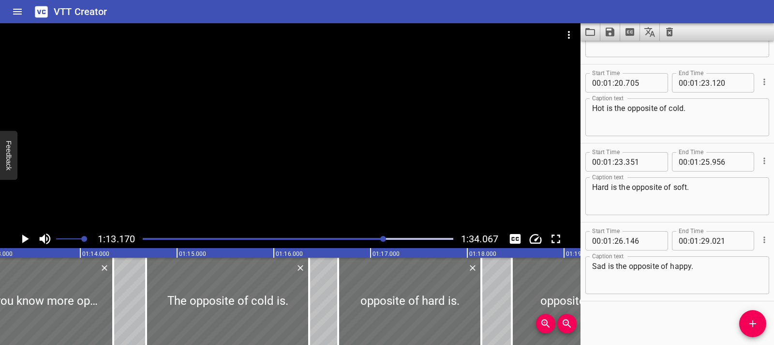
click at [251, 179] on div at bounding box center [290, 126] width 581 height 206
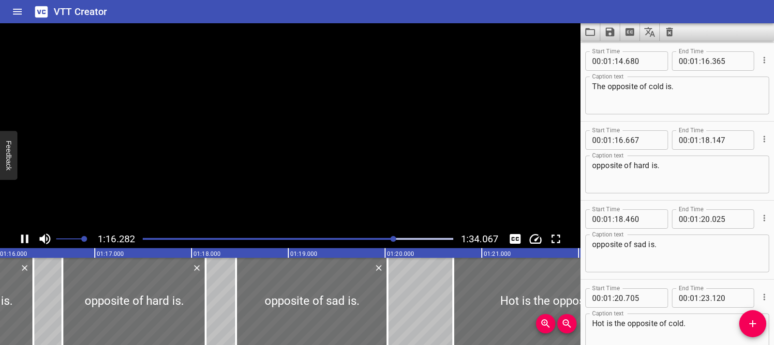
click at [251, 179] on video at bounding box center [290, 126] width 581 height 206
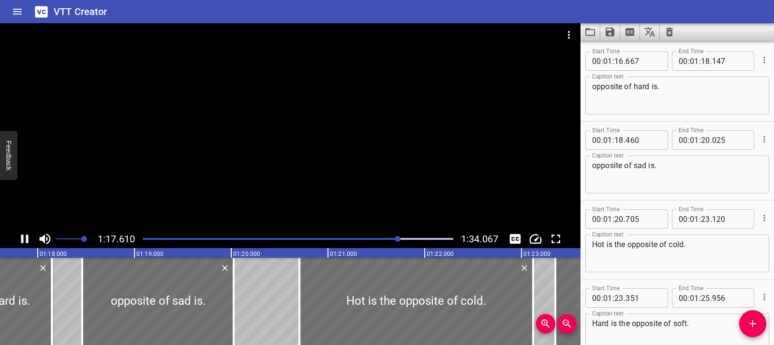
click at [258, 152] on div at bounding box center [290, 126] width 581 height 206
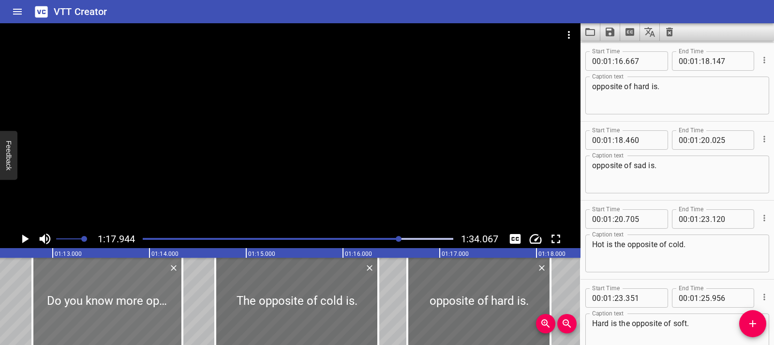
click at [92, 304] on div at bounding box center [107, 301] width 150 height 87
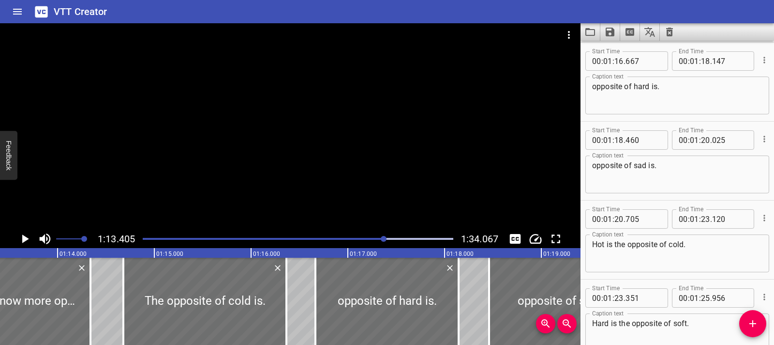
click at [172, 173] on div at bounding box center [290, 126] width 581 height 206
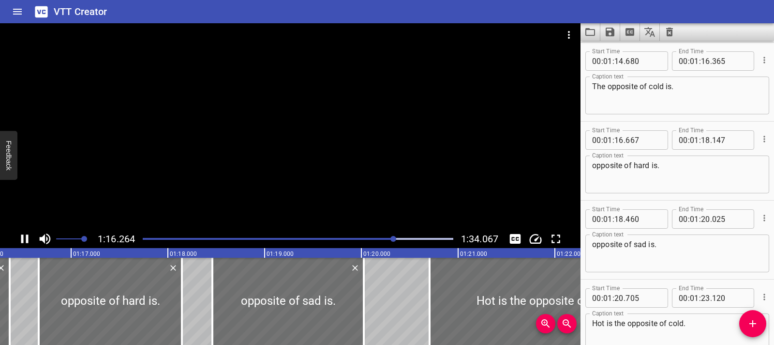
click at [170, 166] on div at bounding box center [290, 126] width 581 height 206
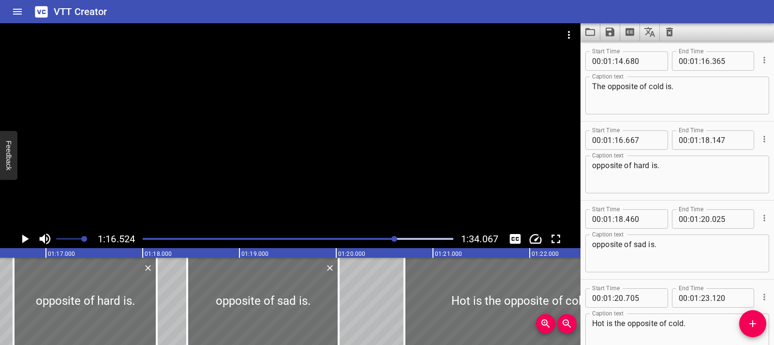
click at [170, 166] on div at bounding box center [290, 126] width 581 height 206
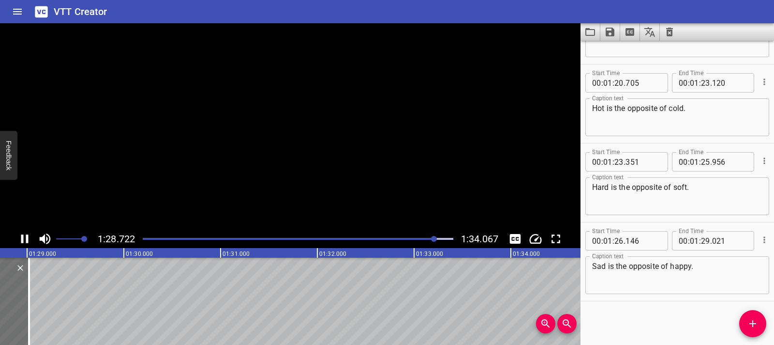
click at [318, 132] on video at bounding box center [290, 126] width 581 height 206
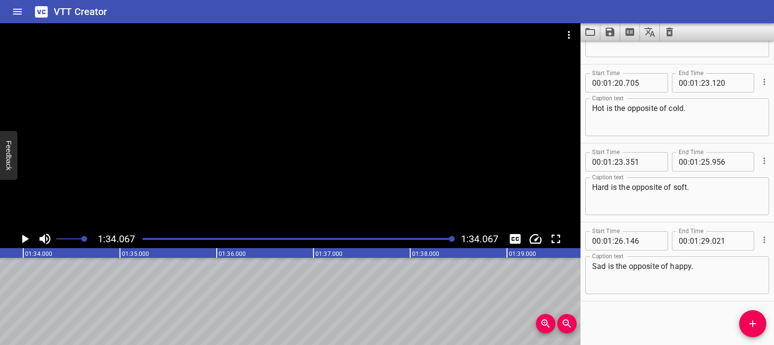
scroll to position [0, 9106]
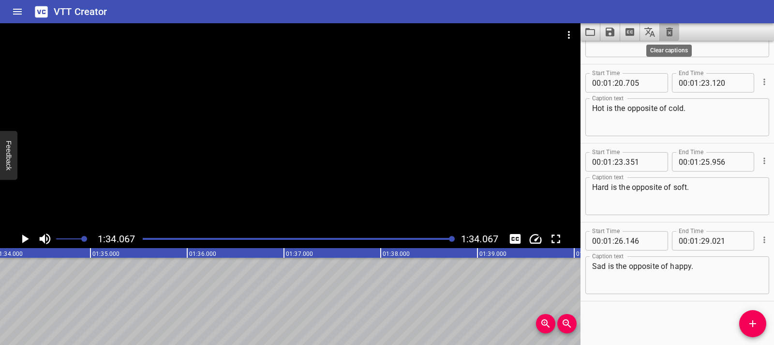
click at [666, 30] on icon "Clear captions" at bounding box center [670, 32] width 12 height 12
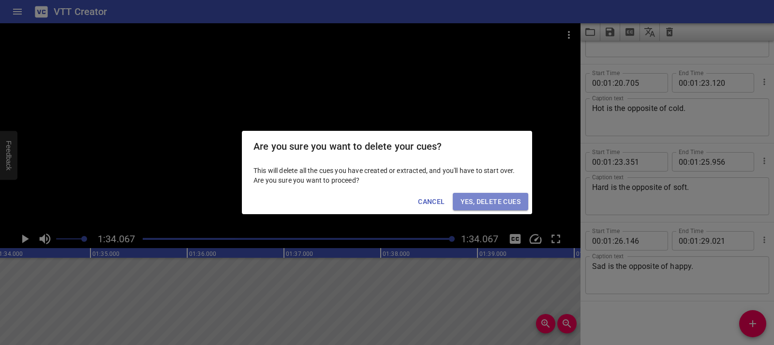
click at [504, 205] on span "Yes, Delete Cues" at bounding box center [491, 202] width 60 height 12
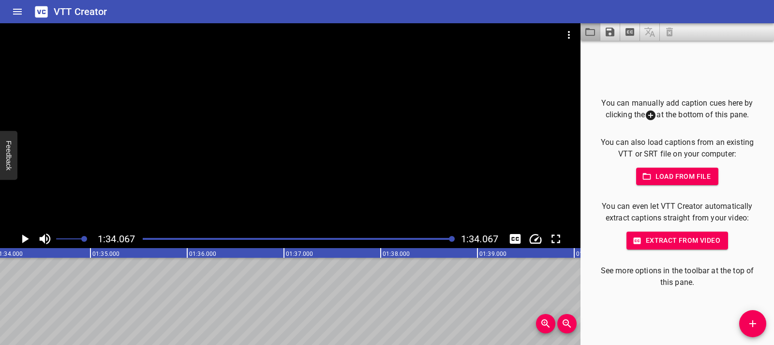
click at [597, 35] on button "Load captions from file" at bounding box center [591, 31] width 20 height 17
click at [588, 30] on icon "Load captions from file" at bounding box center [591, 32] width 12 height 12
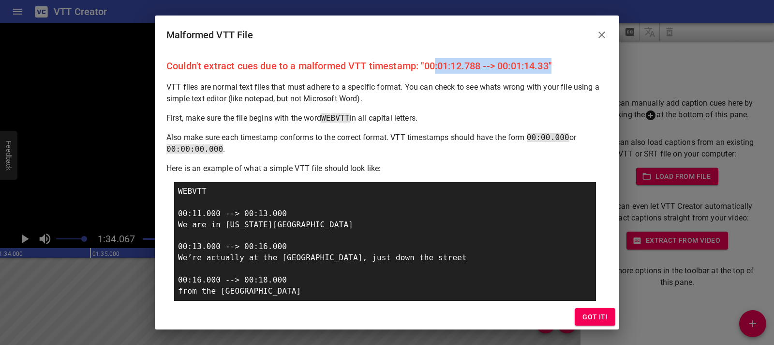
drag, startPoint x: 435, startPoint y: 68, endPoint x: 555, endPoint y: 67, distance: 120.0
click at [555, 67] on p "Couldn't extract cues due to a malformed VTT timestamp: "00:01:12.788 --> 00:01…" at bounding box center [387, 65] width 441 height 15
click at [556, 73] on p "Couldn't extract cues due to a malformed VTT timestamp: "00:01:12.788 --> 00:01…" at bounding box center [387, 65] width 441 height 15
click at [533, 69] on p "Couldn't extract cues due to a malformed VTT timestamp: "00:01:12.788 --> 00:01…" at bounding box center [387, 65] width 441 height 15
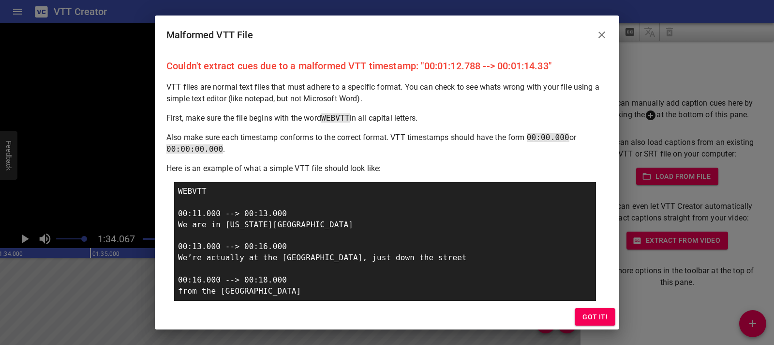
click at [524, 67] on p "Couldn't extract cues due to a malformed VTT timestamp: "00:01:12.788 --> 00:01…" at bounding box center [387, 65] width 441 height 15
click at [439, 67] on p "Couldn't extract cues due to a malformed VTT timestamp: "00:01:12.788 --> 00:01…" at bounding box center [387, 65] width 441 height 15
drag, startPoint x: 439, startPoint y: 67, endPoint x: 454, endPoint y: 155, distance: 89.3
click at [439, 67] on p "Couldn't extract cues due to a malformed VTT timestamp: "00:01:12.788 --> 00:01…" at bounding box center [387, 65] width 441 height 15
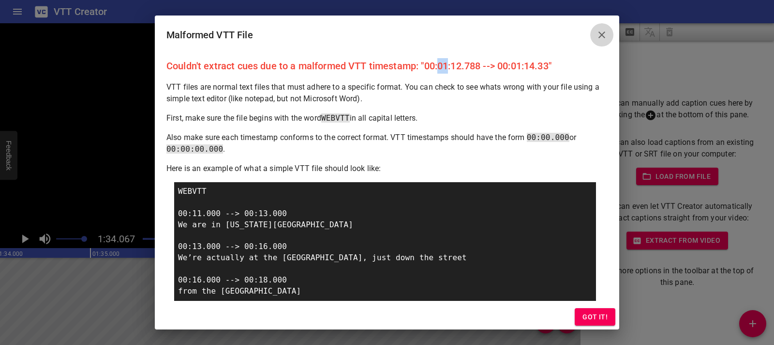
click at [607, 38] on icon "Close" at bounding box center [602, 35] width 12 height 12
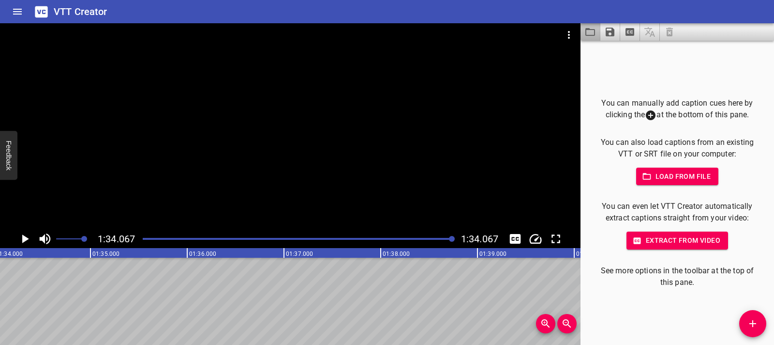
click at [599, 33] on button "Load captions from file" at bounding box center [591, 31] width 20 height 17
click at [588, 32] on icon "Load captions from file" at bounding box center [591, 32] width 12 height 12
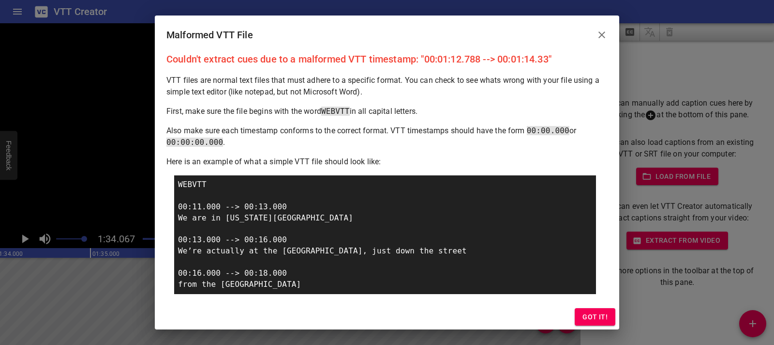
scroll to position [12, 0]
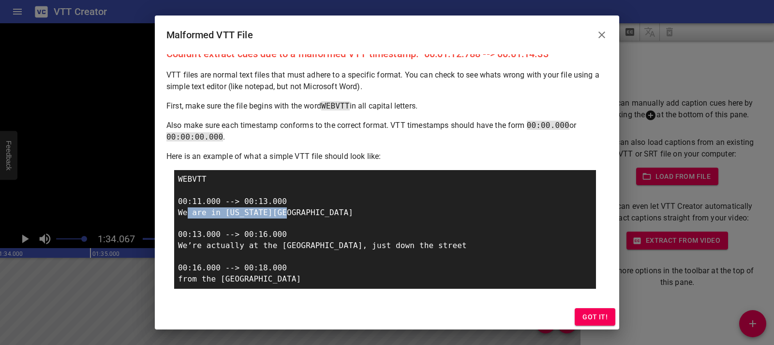
drag, startPoint x: 298, startPoint y: 213, endPoint x: 188, endPoint y: 211, distance: 110.4
click at [188, 211] on div "WEBVTT 00:11.000 --> 00:13.000 We are in [US_STATE][GEOGRAPHIC_DATA] 00:13.000 …" at bounding box center [385, 229] width 422 height 119
click at [212, 204] on div "WEBVTT 00:11.000 --> 00:13.000 We are in [US_STATE][GEOGRAPHIC_DATA] 00:13.000 …" at bounding box center [385, 229] width 422 height 119
click at [602, 34] on icon "Close" at bounding box center [602, 34] width 7 height 7
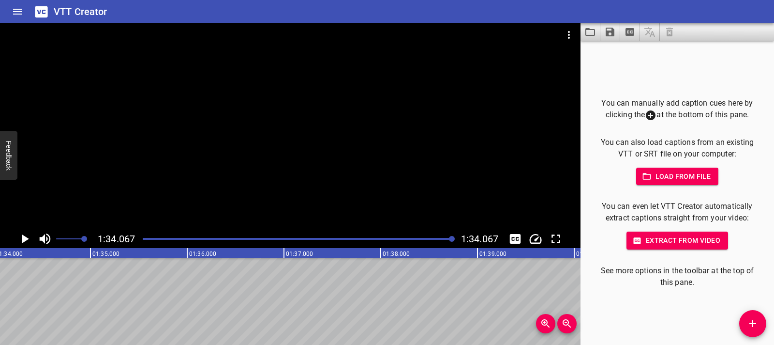
scroll to position [0, 0]
click at [595, 30] on icon "Load captions from file" at bounding box center [591, 32] width 10 height 8
click at [598, 29] on button "Load captions from file" at bounding box center [591, 31] width 20 height 17
click at [590, 32] on icon "Load captions from file" at bounding box center [591, 32] width 12 height 12
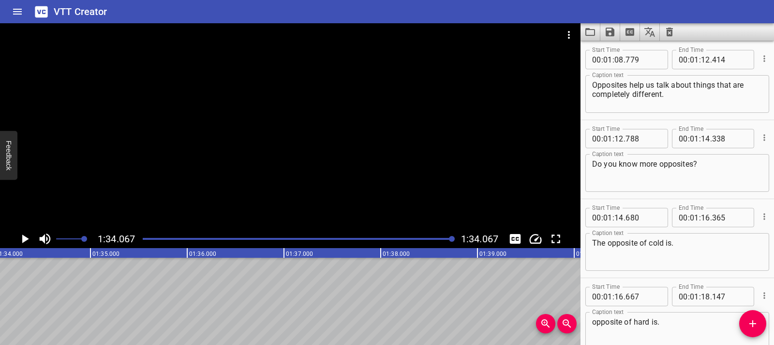
scroll to position [1978, 0]
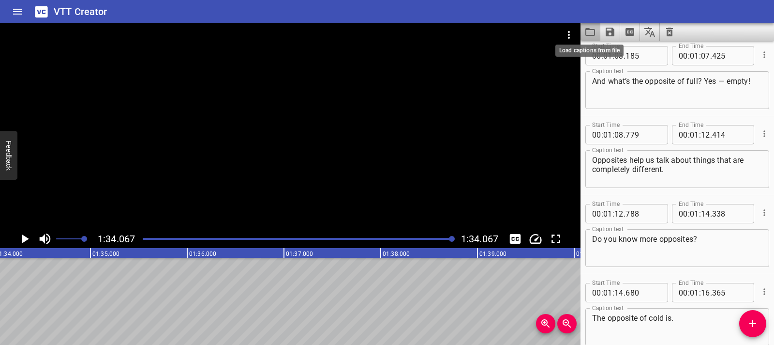
click at [589, 34] on icon "Load captions from file" at bounding box center [591, 32] width 12 height 12
click at [594, 30] on icon "Load captions from file" at bounding box center [591, 32] width 10 height 8
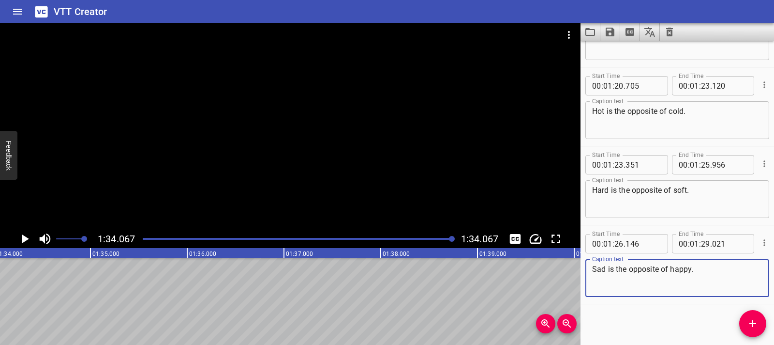
scroll to position [2424, 0]
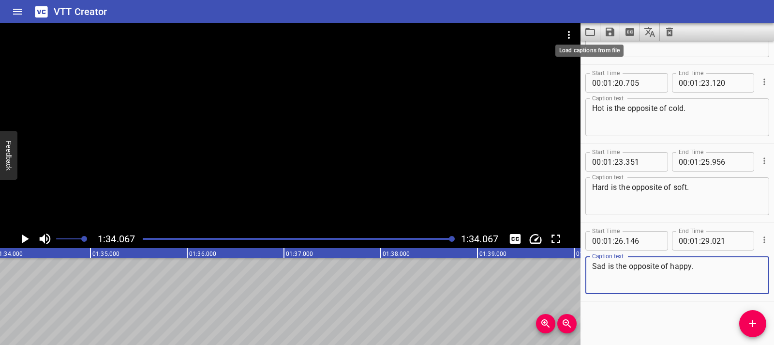
click at [593, 27] on icon "Load captions from file" at bounding box center [591, 32] width 12 height 12
click at [587, 35] on icon "Load captions from file" at bounding box center [591, 32] width 10 height 8
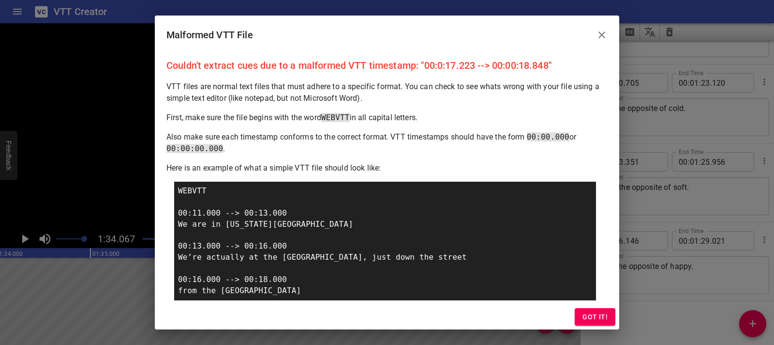
scroll to position [0, 0]
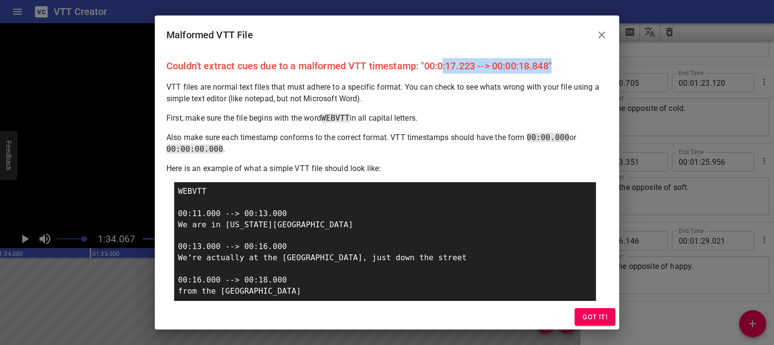
drag, startPoint x: 445, startPoint y: 68, endPoint x: 561, endPoint y: 64, distance: 116.7
click at [561, 64] on p "Couldn't extract cues due to a malformed VTT timestamp: "00:0:17.223 --> 00:00:…" at bounding box center [387, 65] width 441 height 15
click at [464, 68] on p "Couldn't extract cues due to a malformed VTT timestamp: "00:0:17.223 --> 00:00:…" at bounding box center [387, 65] width 441 height 15
click at [598, 33] on icon "Close" at bounding box center [602, 35] width 12 height 12
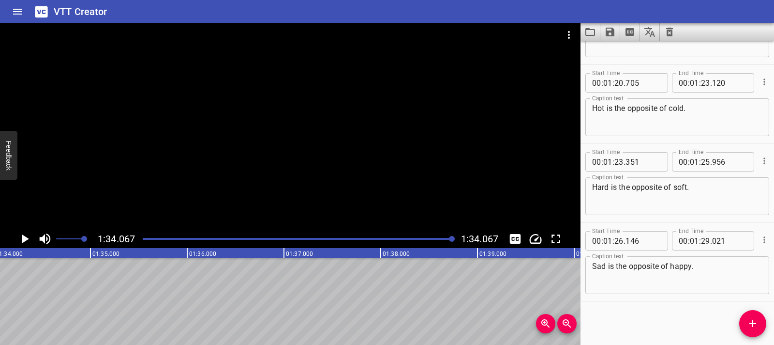
click at [587, 38] on button "Load captions from file" at bounding box center [591, 31] width 20 height 17
click at [595, 30] on icon "Load captions from file" at bounding box center [591, 32] width 10 height 8
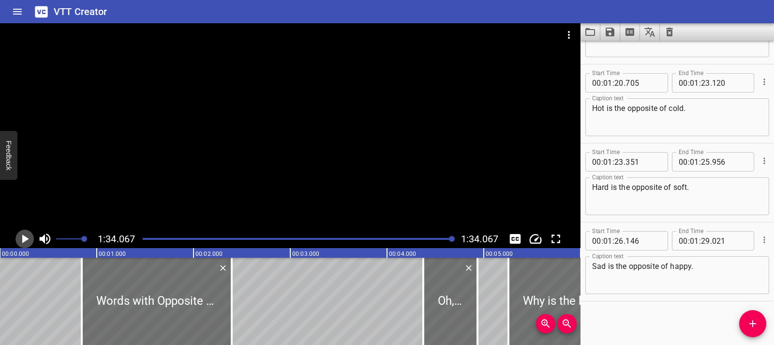
click at [25, 243] on icon "Play/Pause" at bounding box center [24, 238] width 15 height 15
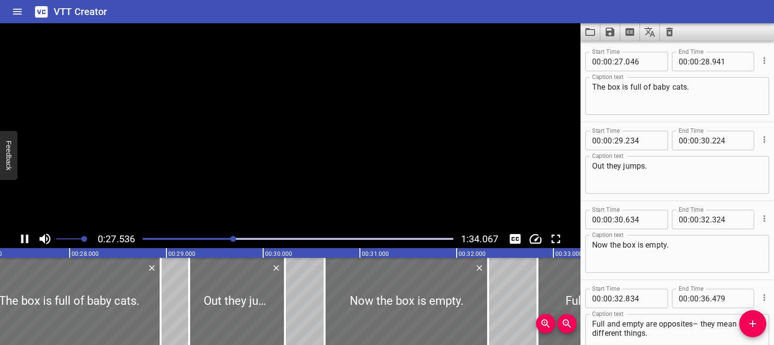
scroll to position [868, 0]
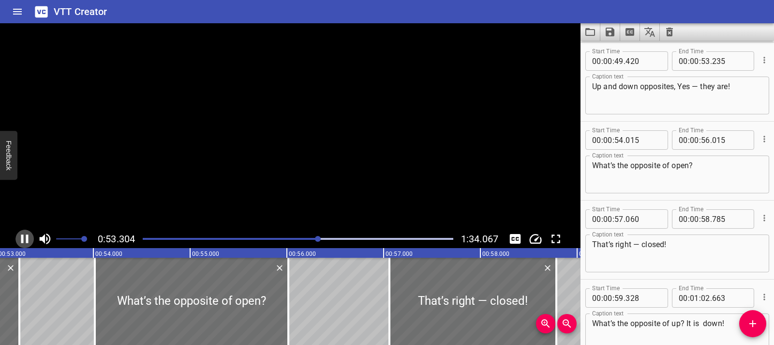
click at [25, 243] on icon "Play/Pause" at bounding box center [24, 238] width 15 height 15
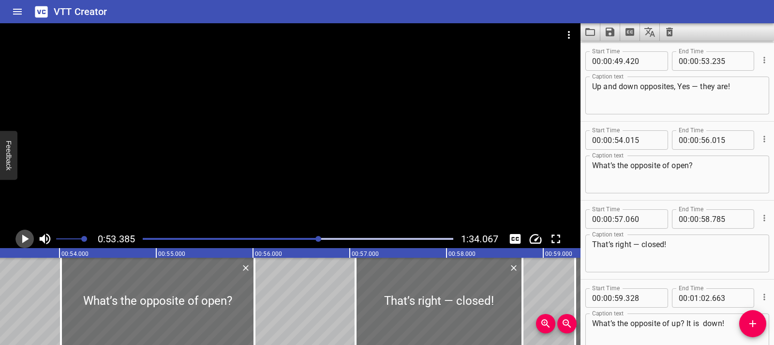
click at [25, 243] on icon "Play/Pause" at bounding box center [24, 238] width 15 height 15
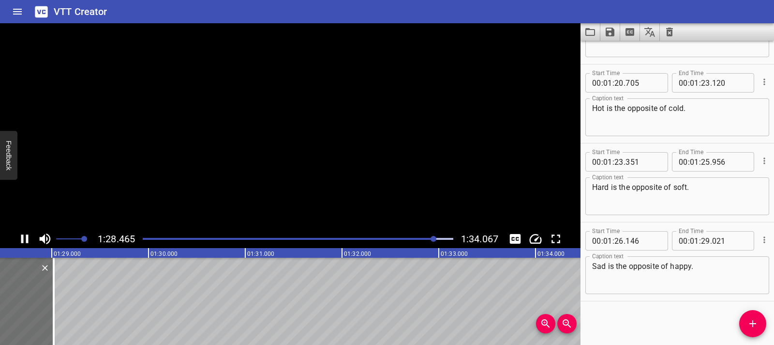
click at [25, 243] on icon "Play/Pause" at bounding box center [24, 238] width 15 height 15
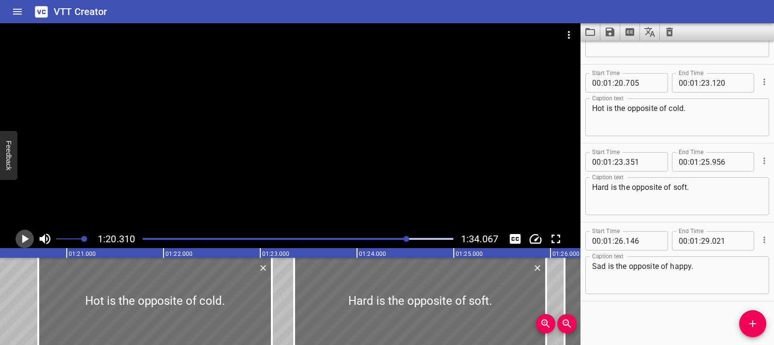
click at [26, 241] on icon "Play/Pause" at bounding box center [24, 238] width 15 height 15
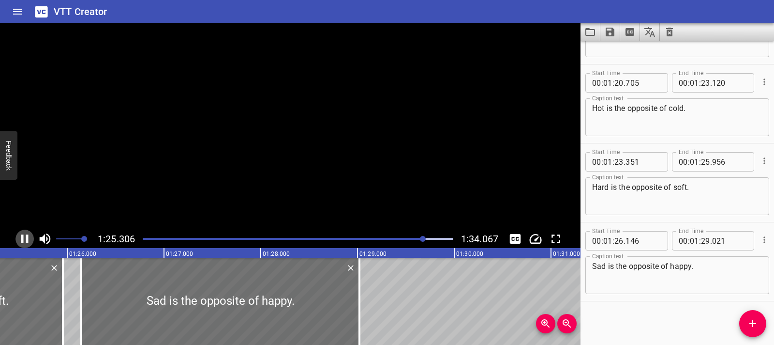
click at [26, 241] on icon "Play/Pause" at bounding box center [24, 238] width 7 height 9
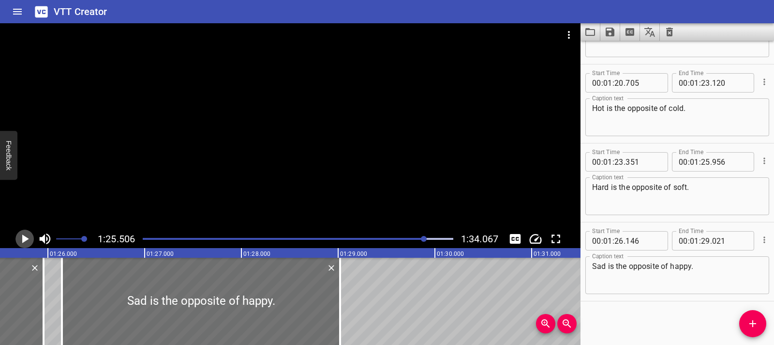
click at [26, 241] on icon "Play/Pause" at bounding box center [24, 238] width 15 height 15
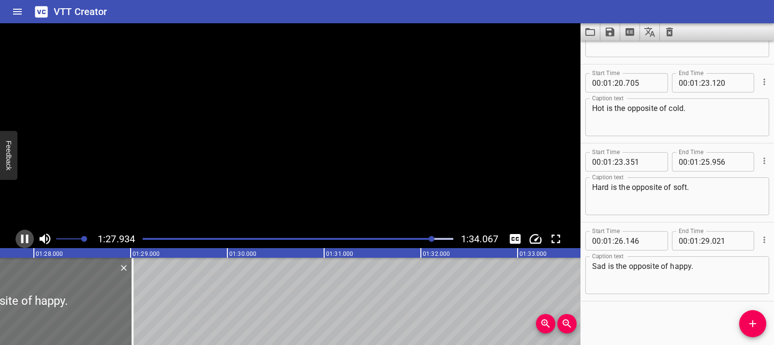
click at [26, 241] on icon "Play/Pause" at bounding box center [24, 238] width 7 height 9
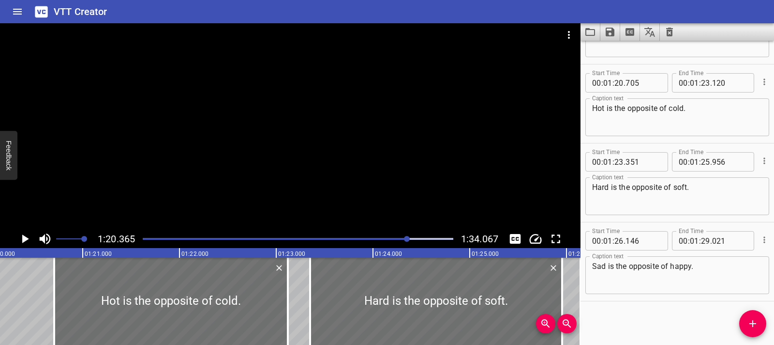
scroll to position [0, 7780]
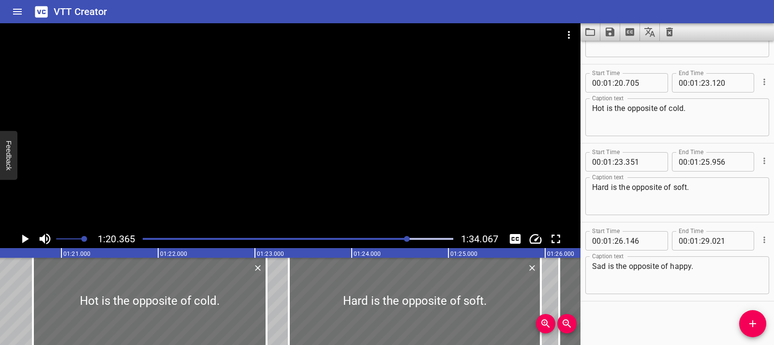
click at [20, 240] on icon "Play/Pause" at bounding box center [24, 238] width 15 height 15
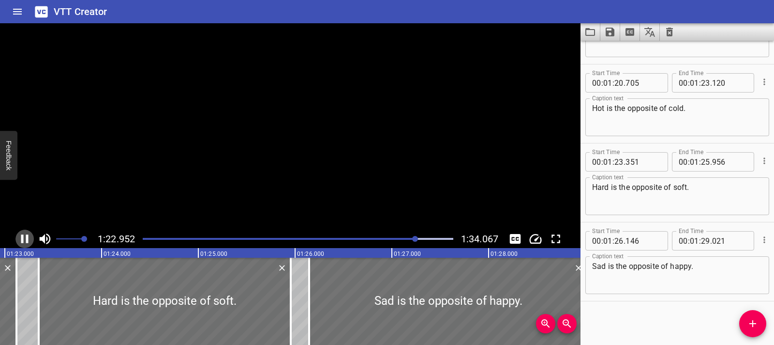
click at [20, 240] on icon "Play/Pause" at bounding box center [24, 238] width 15 height 15
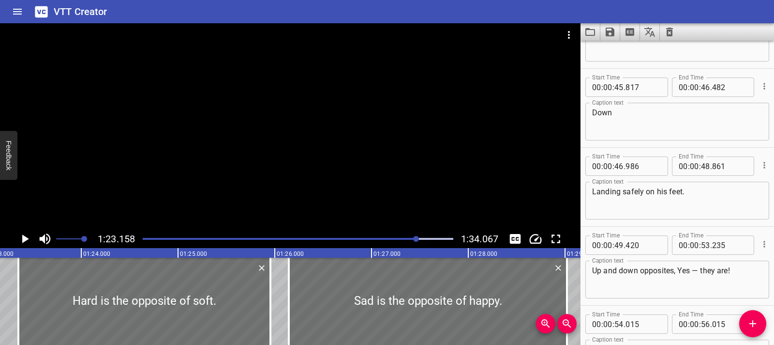
scroll to position [984, 0]
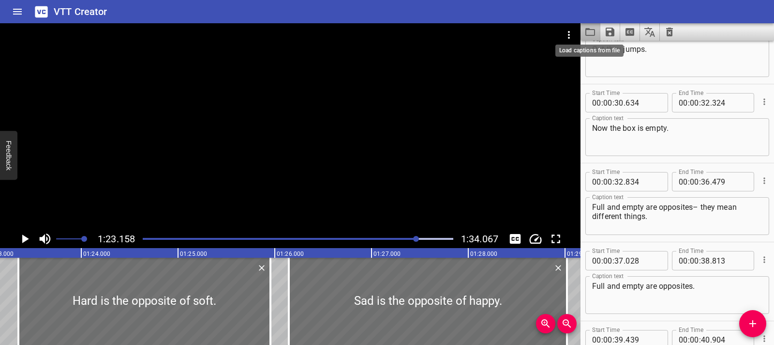
click at [595, 33] on icon "Load captions from file" at bounding box center [591, 32] width 10 height 8
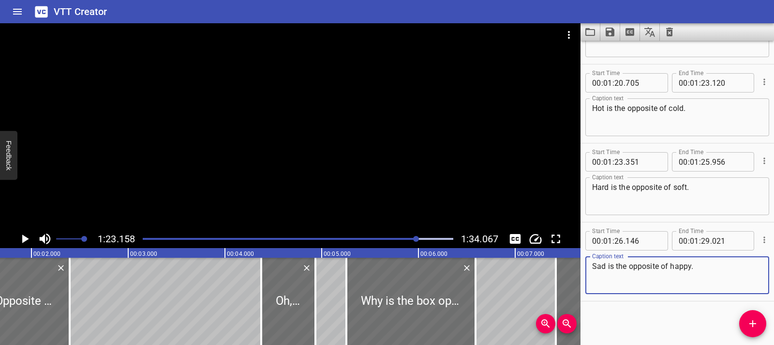
scroll to position [0, 0]
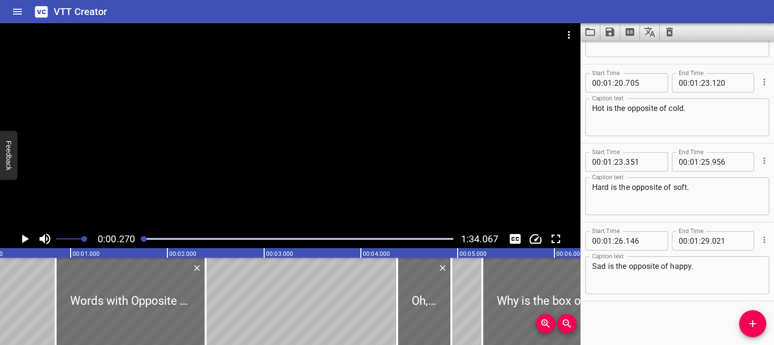
click at [23, 240] on icon "Play/Pause" at bounding box center [25, 238] width 7 height 9
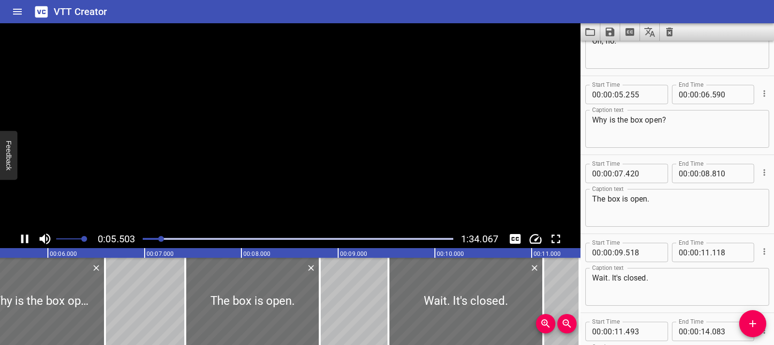
scroll to position [158, 0]
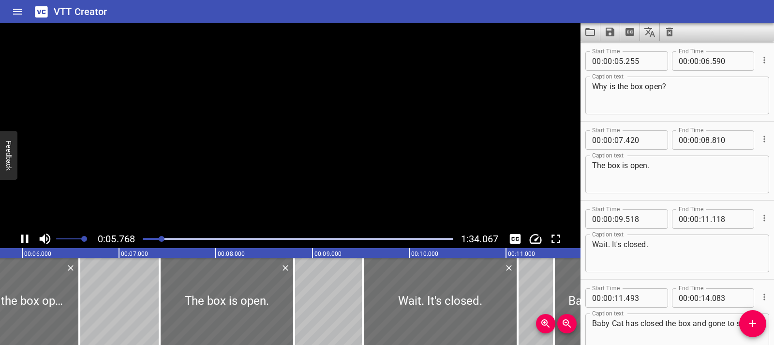
click at [23, 240] on icon "Play/Pause" at bounding box center [24, 238] width 7 height 9
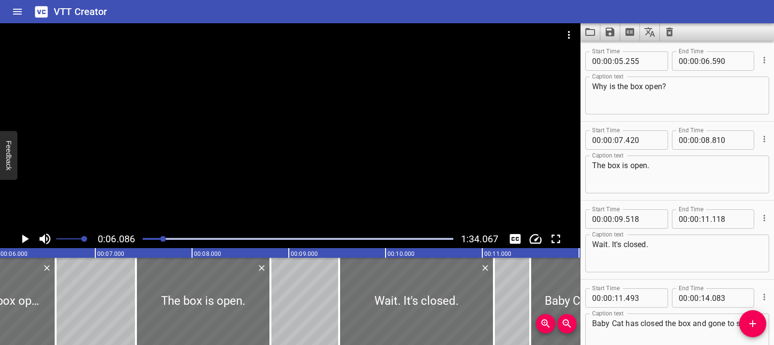
scroll to position [0, 589]
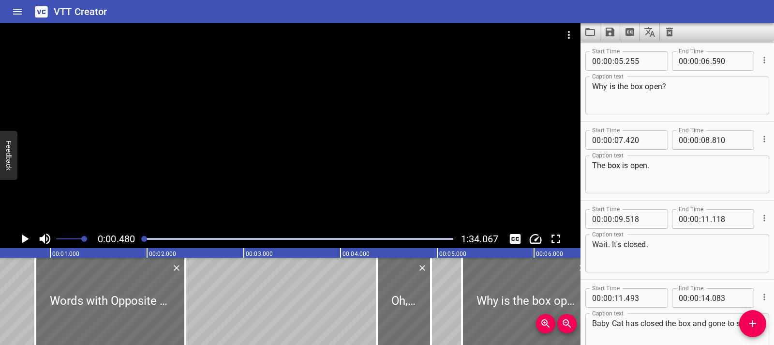
click at [24, 237] on icon "Play/Pause" at bounding box center [25, 238] width 7 height 9
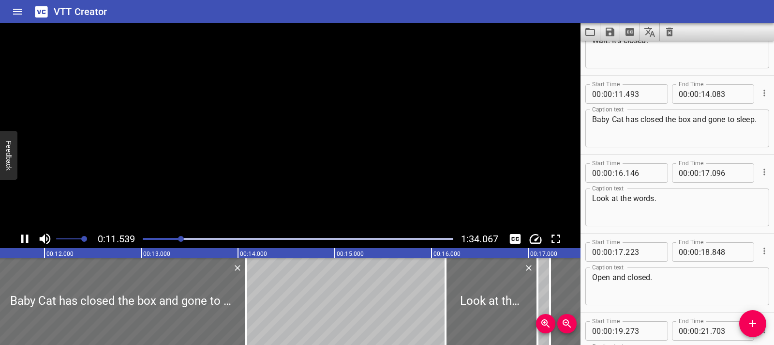
scroll to position [395, 0]
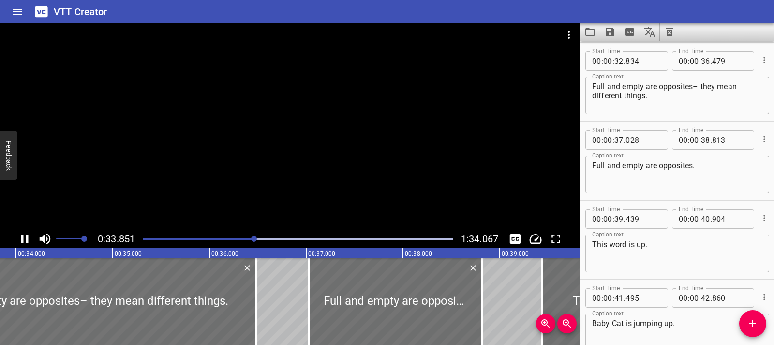
click at [189, 163] on div at bounding box center [290, 126] width 581 height 206
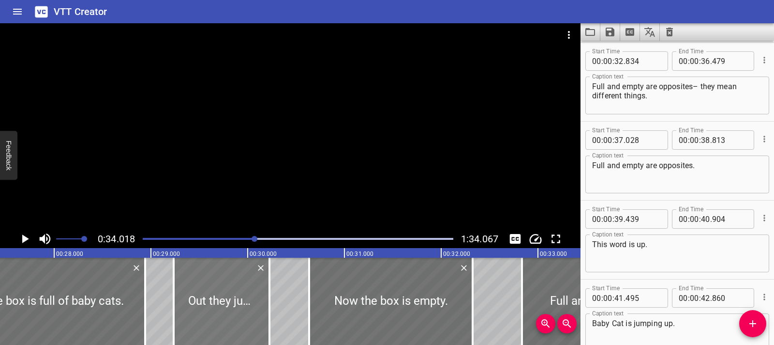
click at [201, 305] on div at bounding box center [222, 301] width 96 height 87
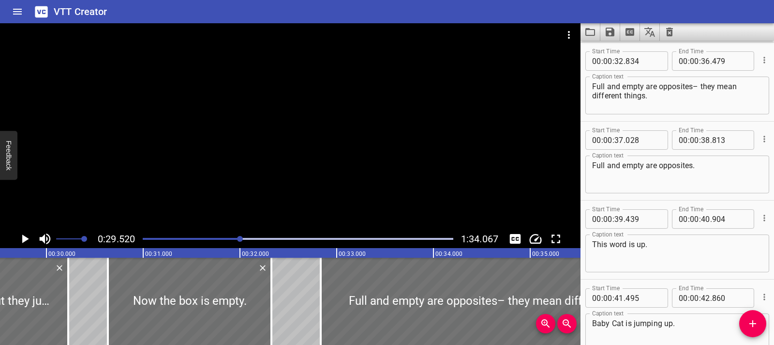
click at [330, 187] on div at bounding box center [290, 126] width 581 height 206
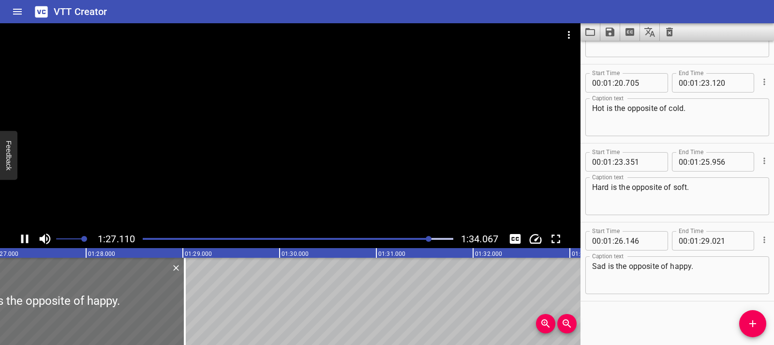
click at [308, 177] on div at bounding box center [290, 126] width 581 height 206
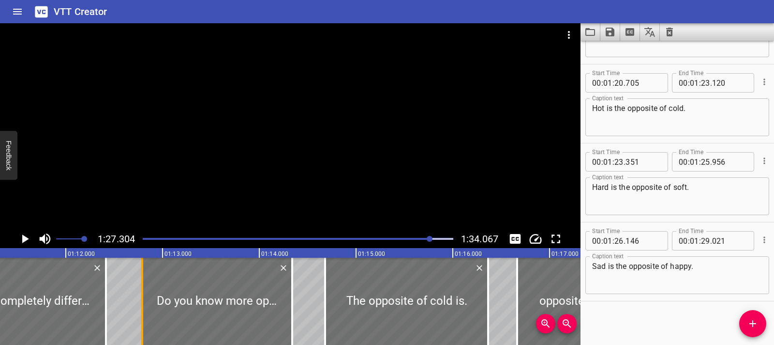
click at [145, 291] on div at bounding box center [142, 301] width 10 height 87
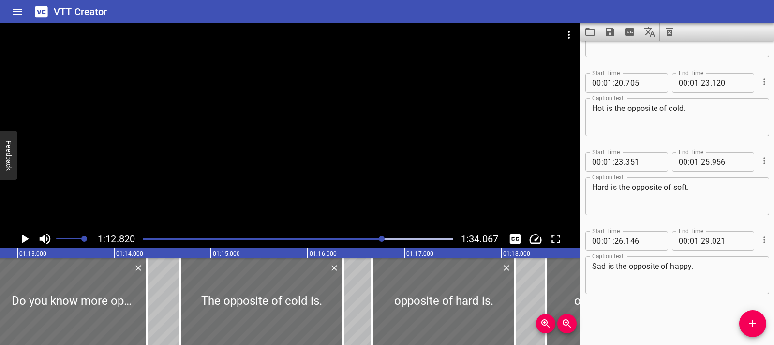
click at [172, 206] on div at bounding box center [290, 126] width 581 height 206
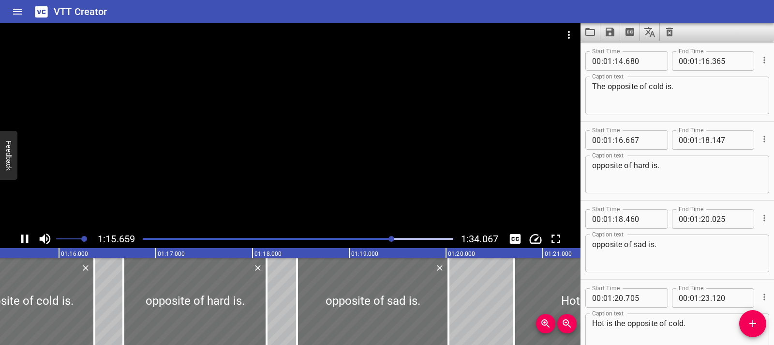
click at [186, 198] on div at bounding box center [290, 126] width 581 height 206
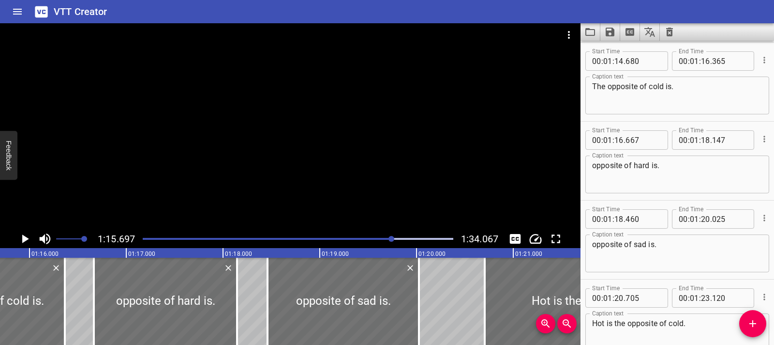
click at [186, 198] on div at bounding box center [290, 126] width 581 height 206
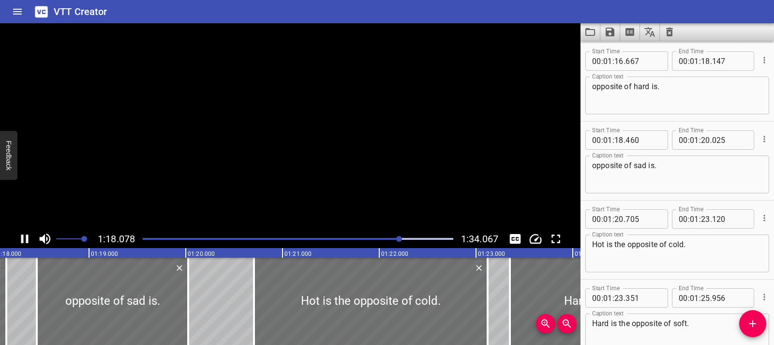
click at [186, 198] on video at bounding box center [290, 126] width 581 height 206
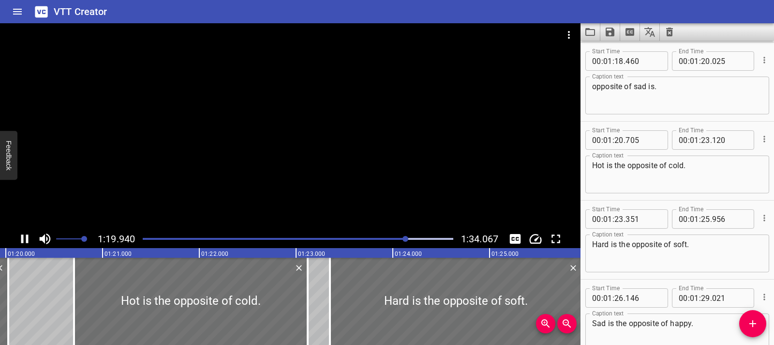
click at [212, 183] on div at bounding box center [290, 126] width 581 height 206
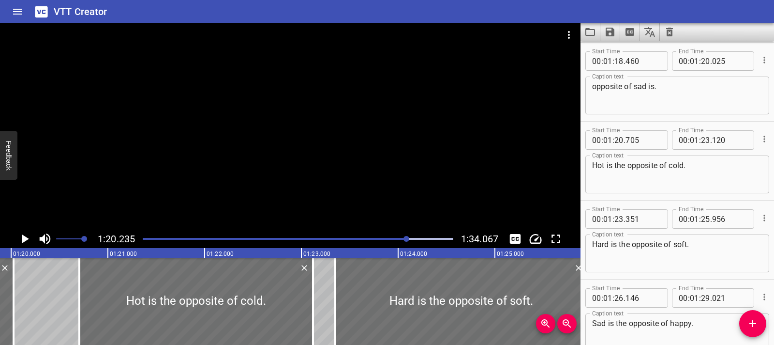
click at [433, 182] on div at bounding box center [290, 126] width 581 height 206
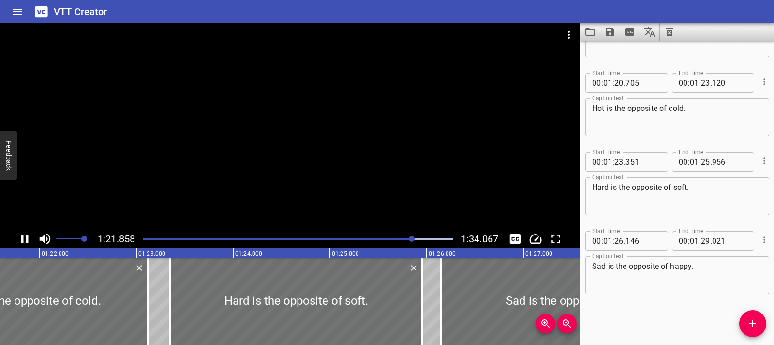
click at [433, 182] on div at bounding box center [290, 126] width 581 height 206
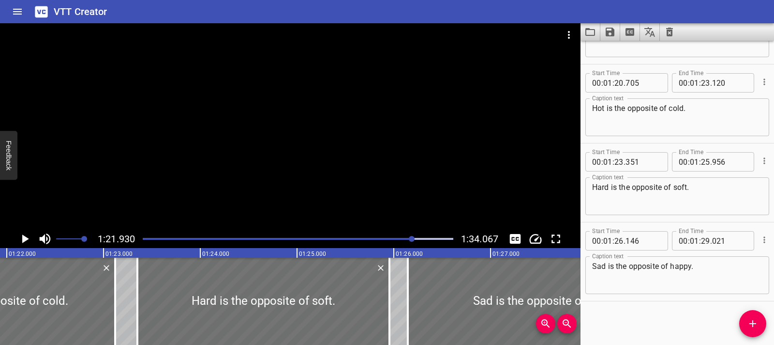
click at [433, 182] on div at bounding box center [290, 126] width 581 height 206
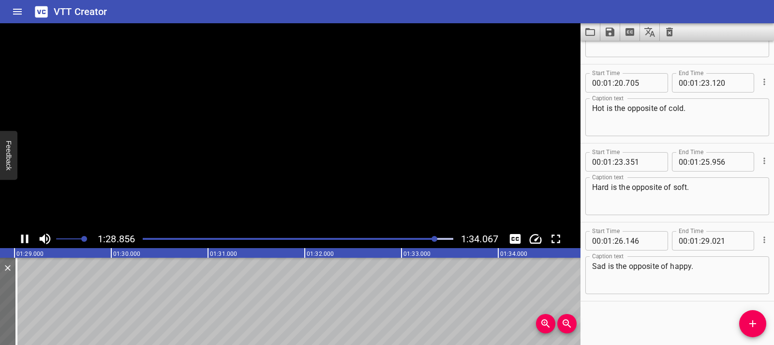
click at [410, 180] on video at bounding box center [290, 126] width 581 height 206
